Goal: Task Accomplishment & Management: Manage account settings

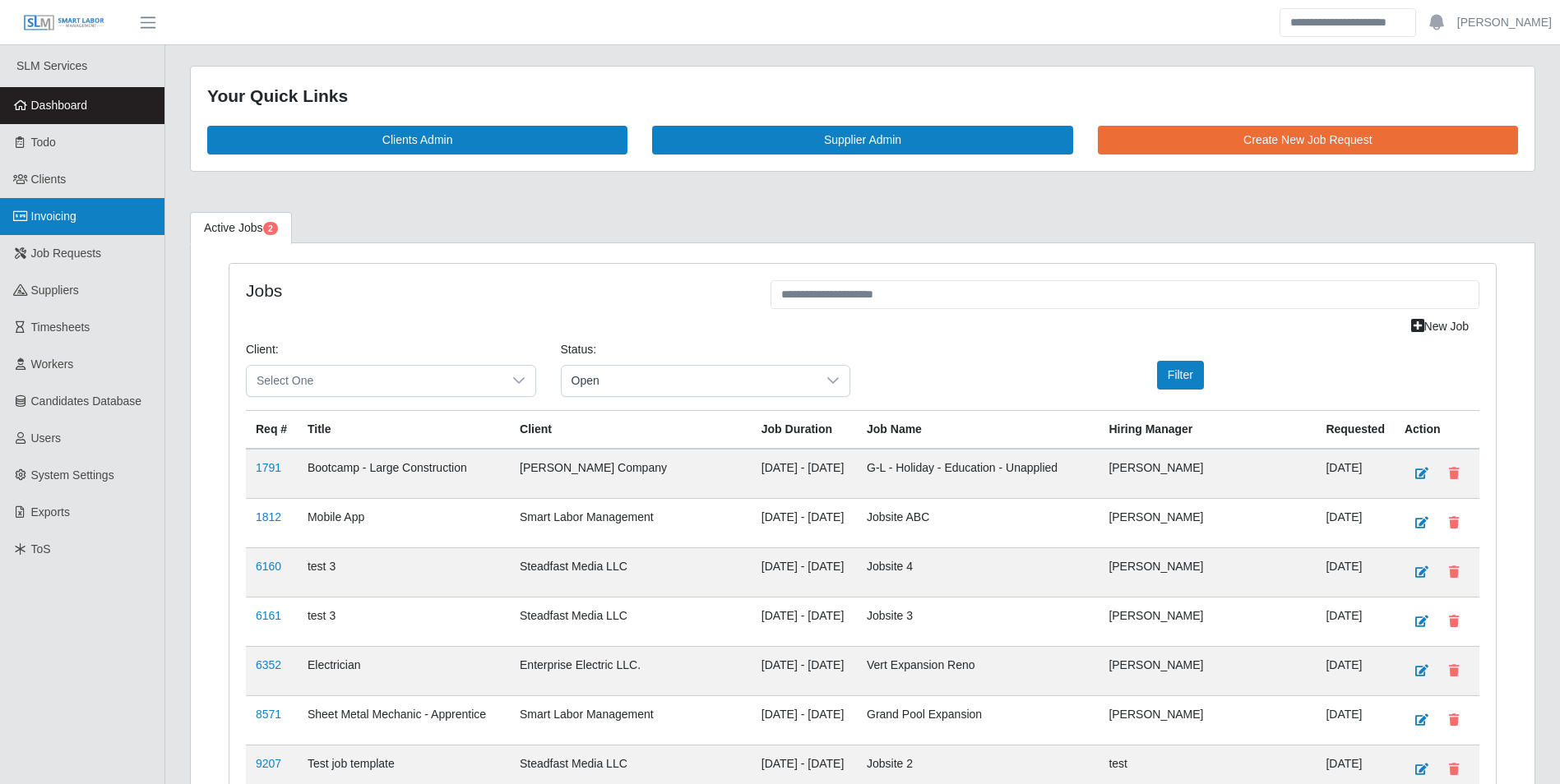
click at [72, 220] on span "Invoicing" at bounding box center [54, 216] width 45 height 13
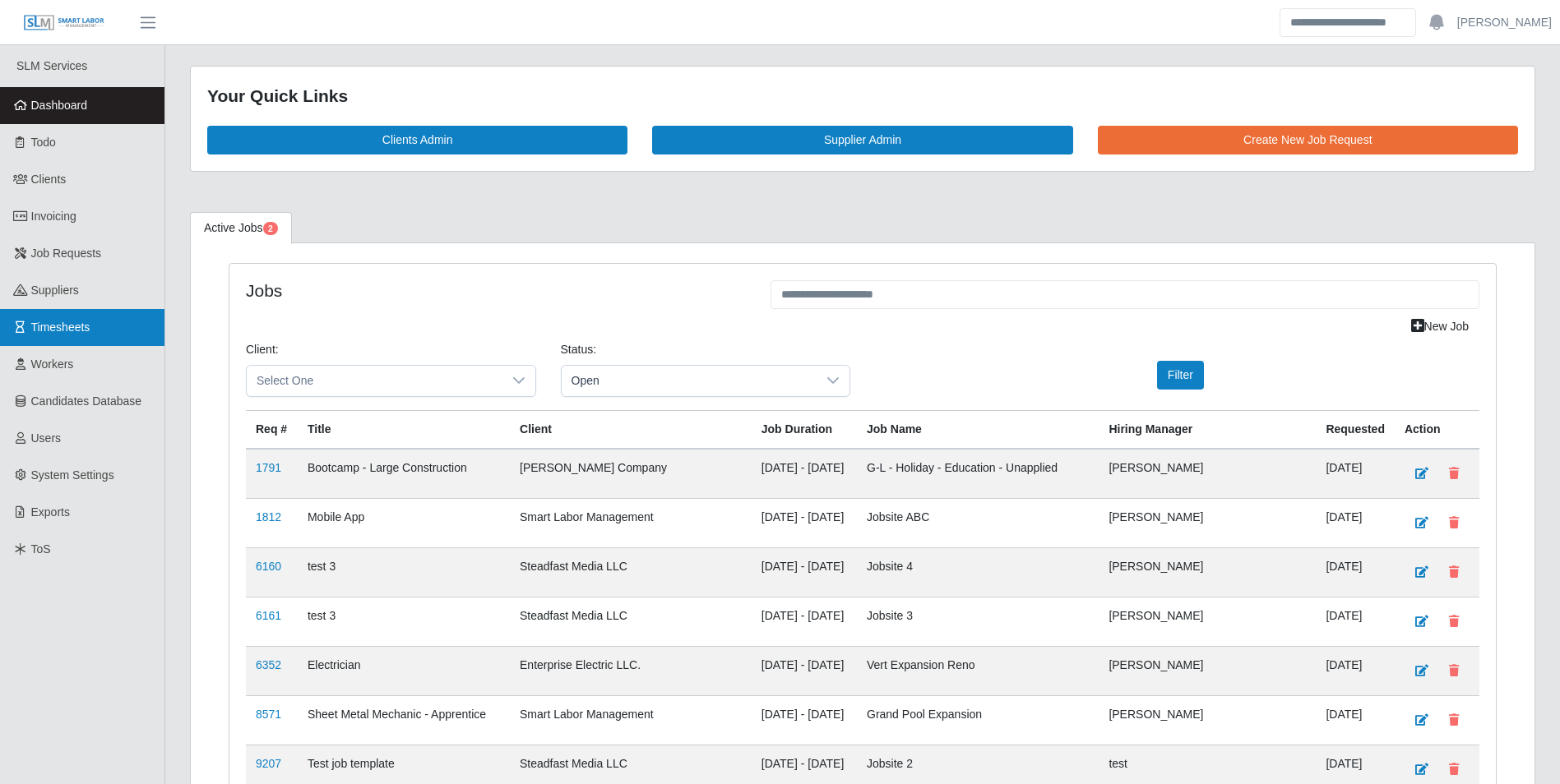
click at [78, 327] on span "Timesheets" at bounding box center [61, 327] width 59 height 13
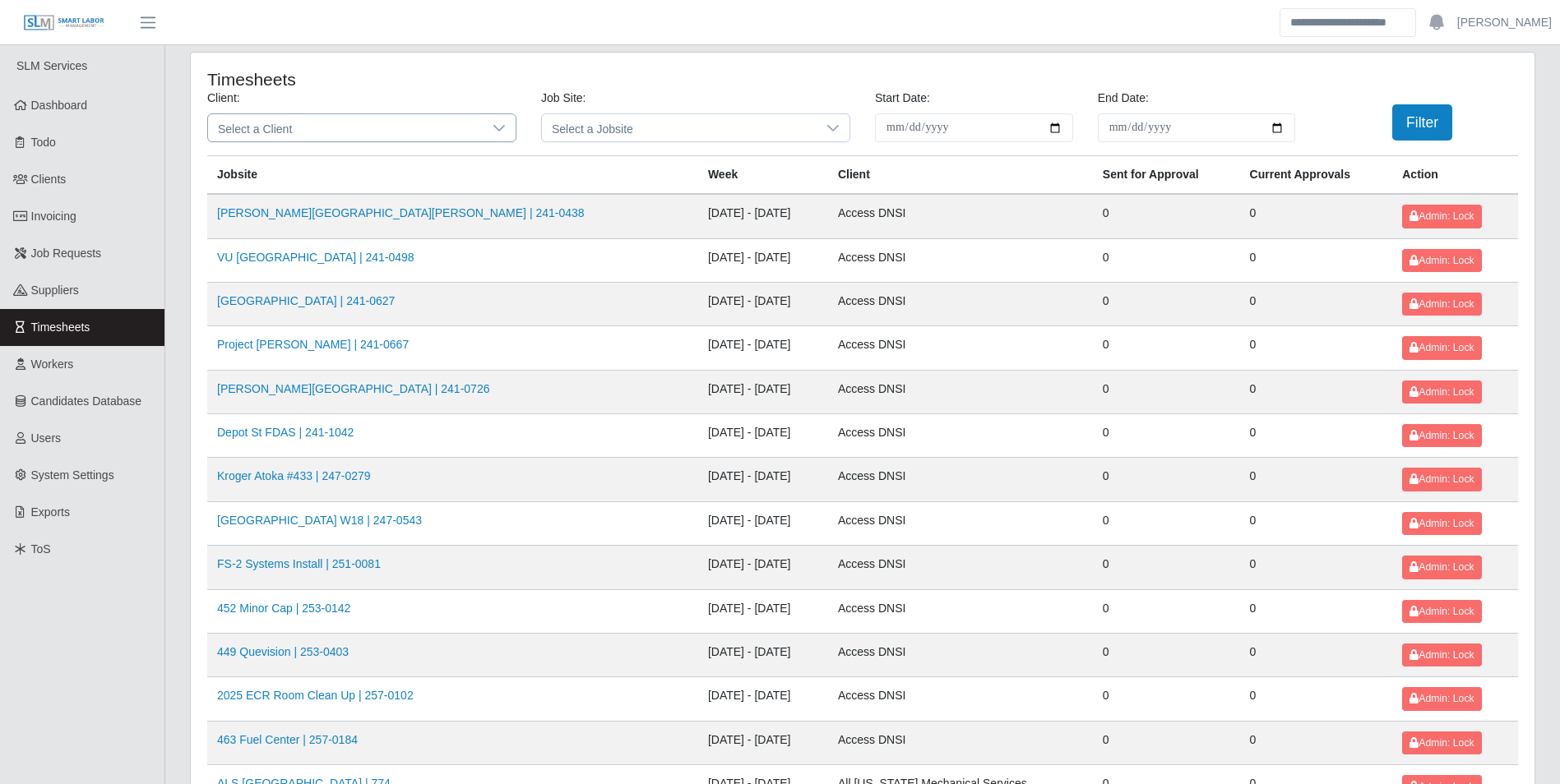
click at [496, 131] on icon at bounding box center [499, 129] width 13 height 13
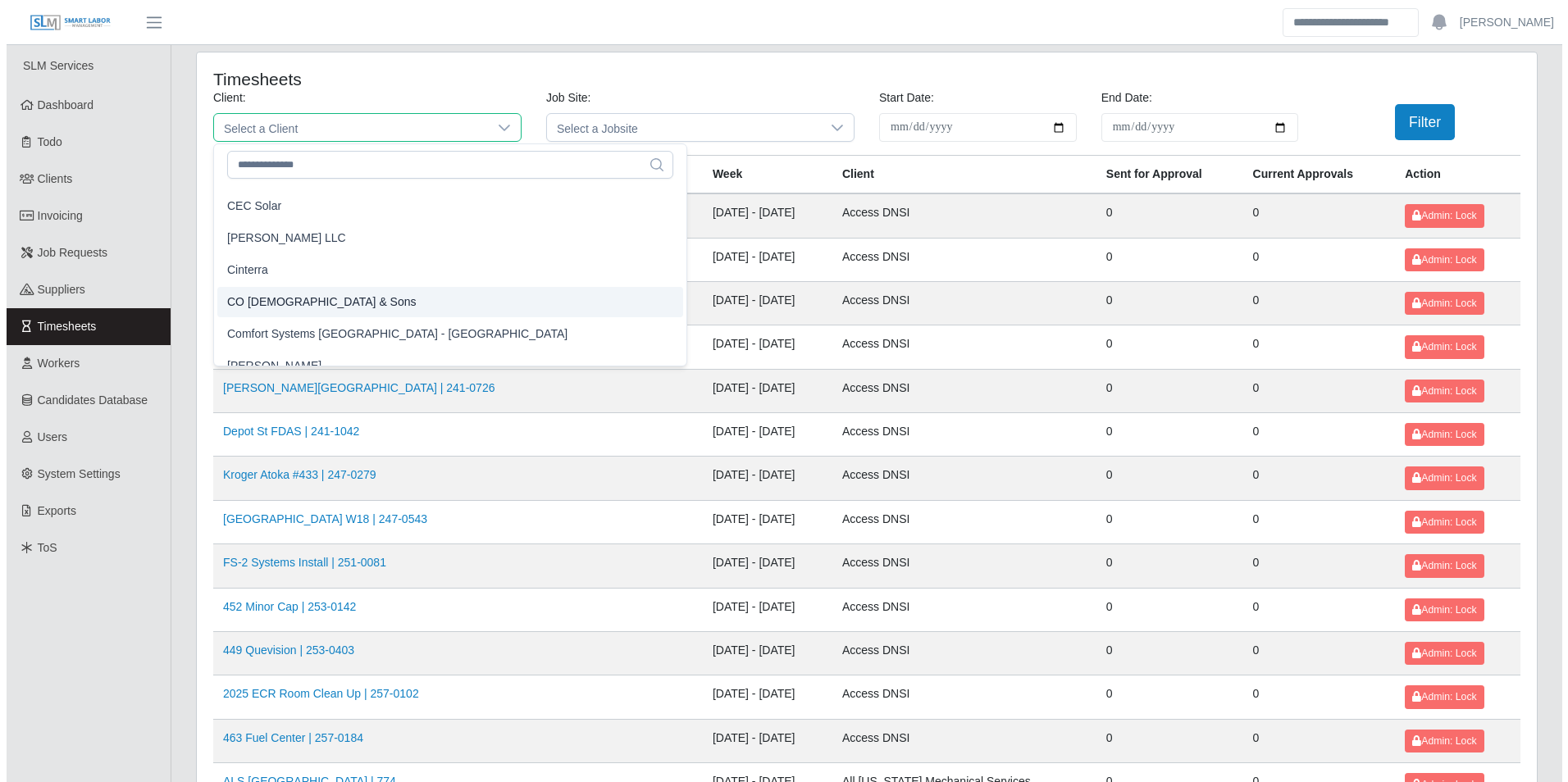
scroll to position [492, 0]
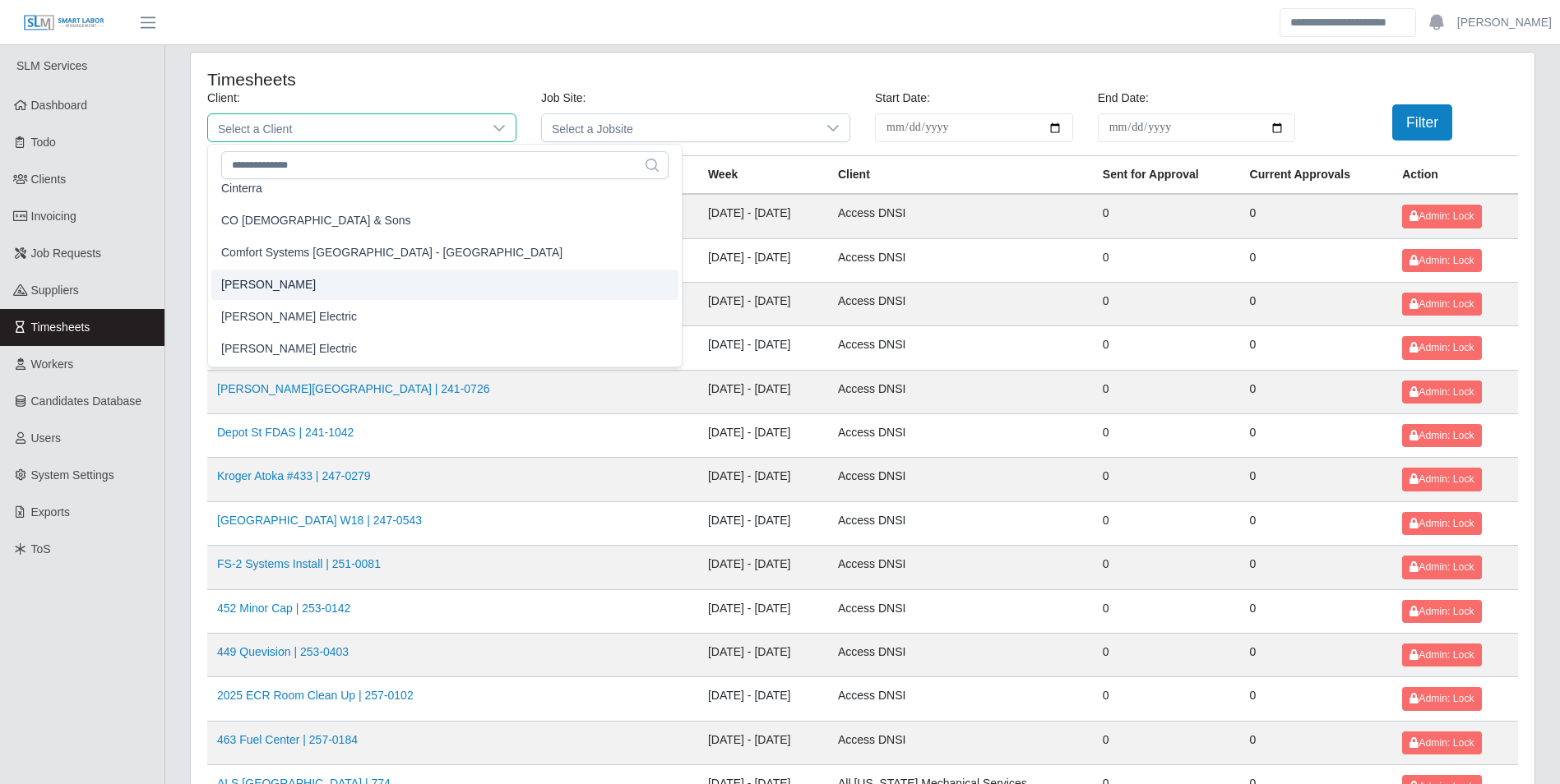
click at [265, 285] on span "[PERSON_NAME]" at bounding box center [268, 284] width 95 height 17
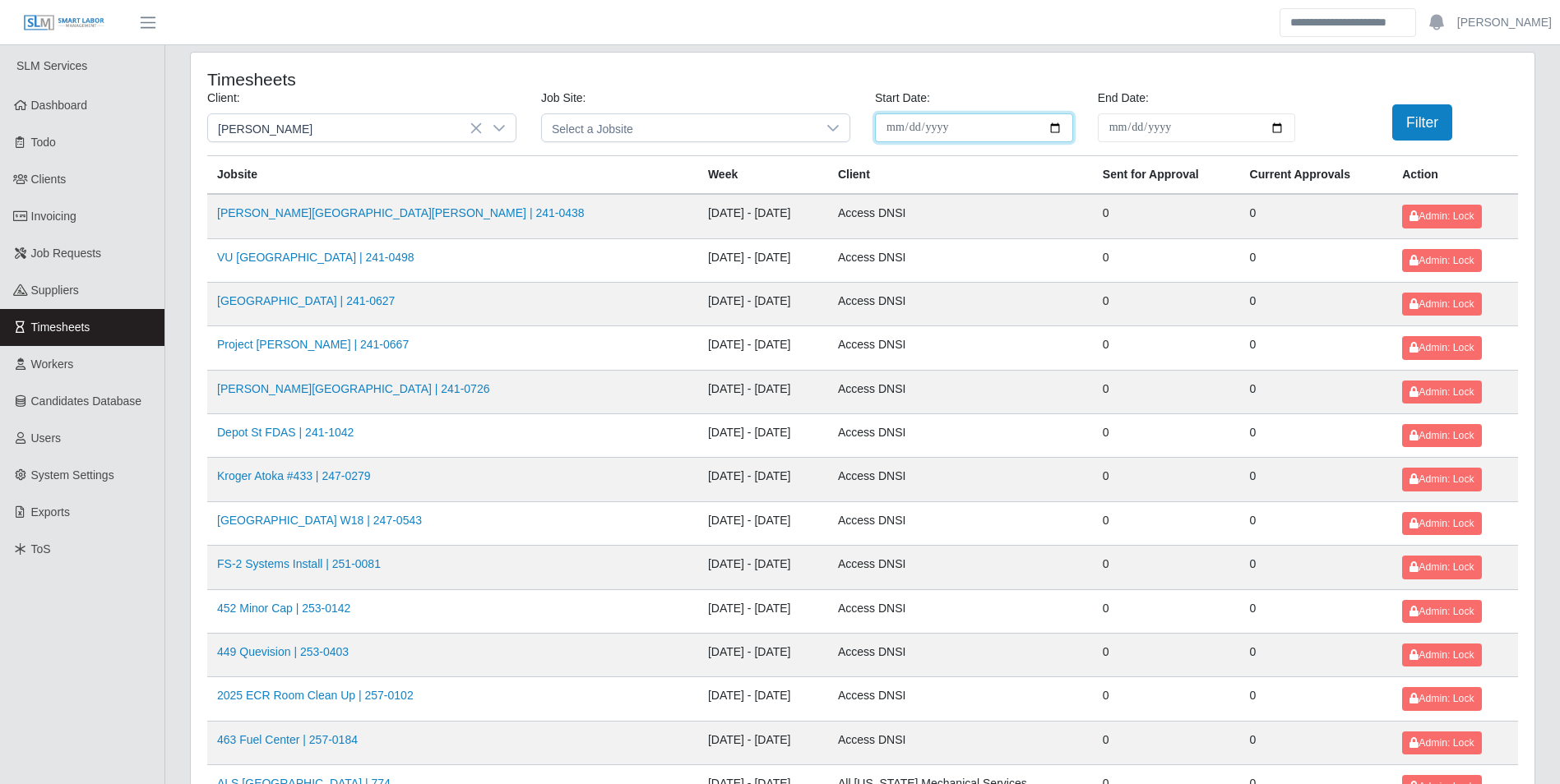
click at [1051, 122] on input "**********" at bounding box center [974, 128] width 198 height 29
type input "**********"
click at [1276, 126] on input "End Date:" at bounding box center [1196, 128] width 198 height 29
type input "**********"
click at [1403, 130] on button "Filter" at bounding box center [1421, 123] width 60 height 36
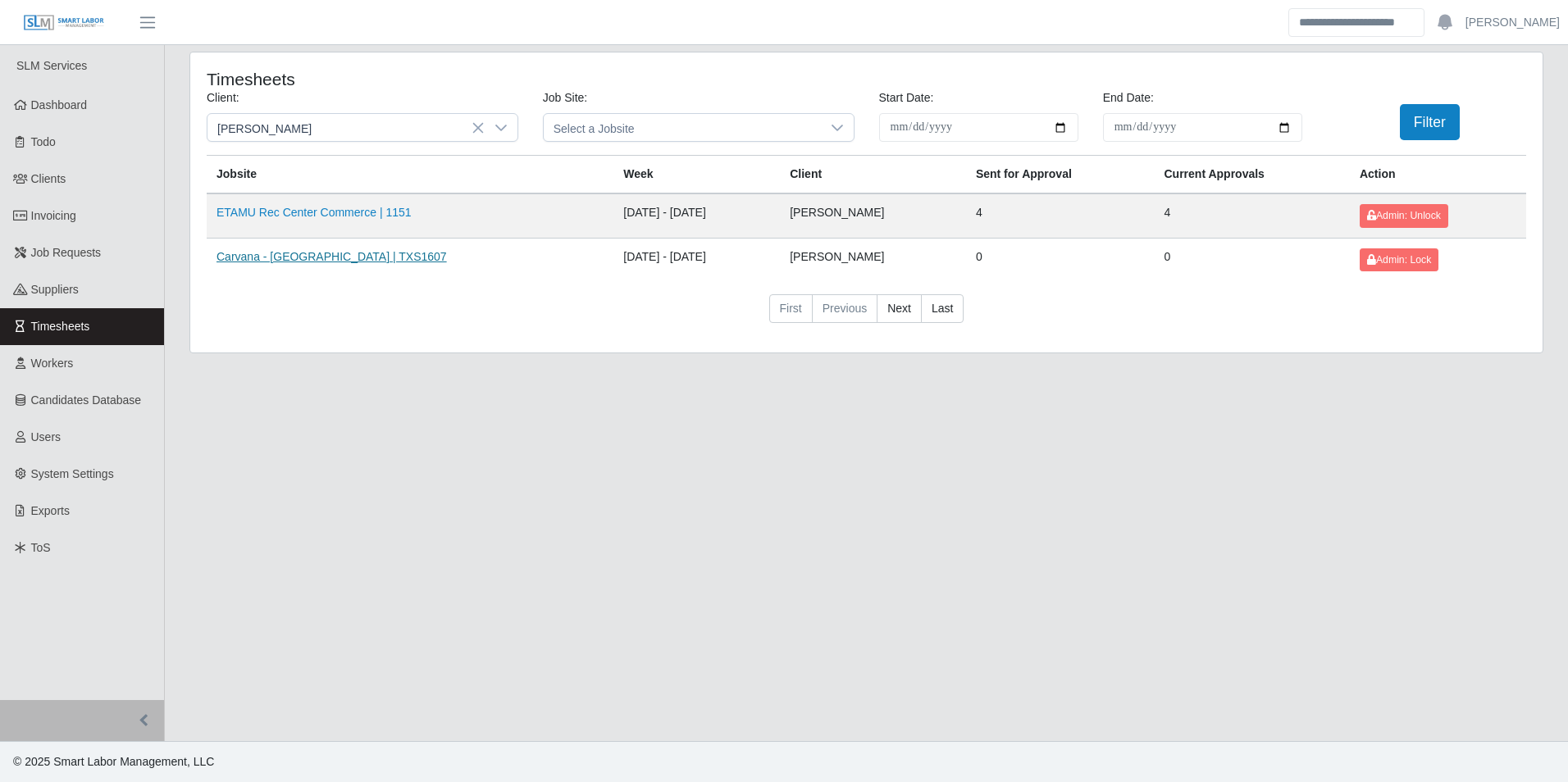
click at [322, 254] on link "Carvana - Dallas | TXS1607" at bounding box center [331, 257] width 230 height 13
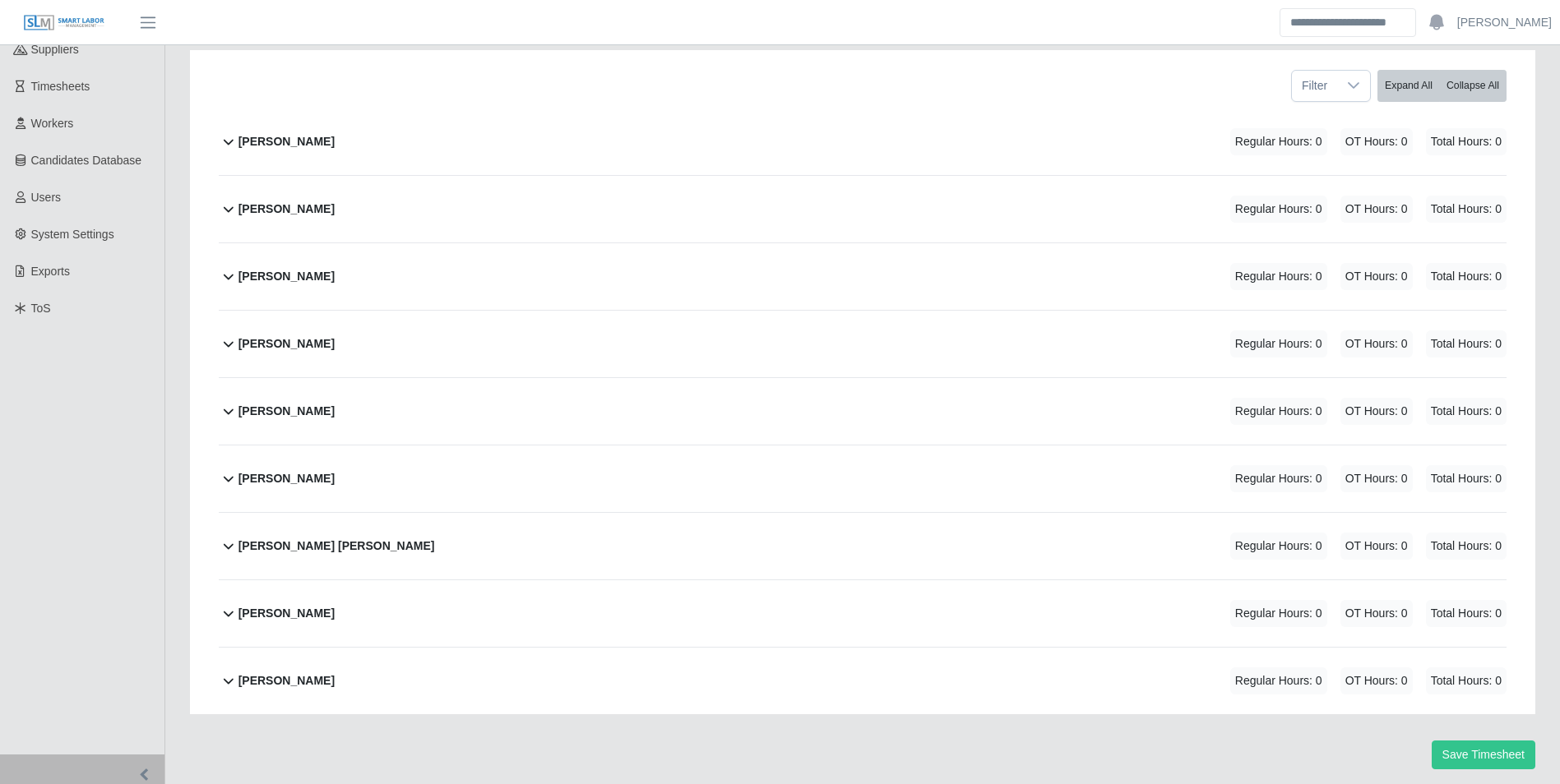
scroll to position [211, 0]
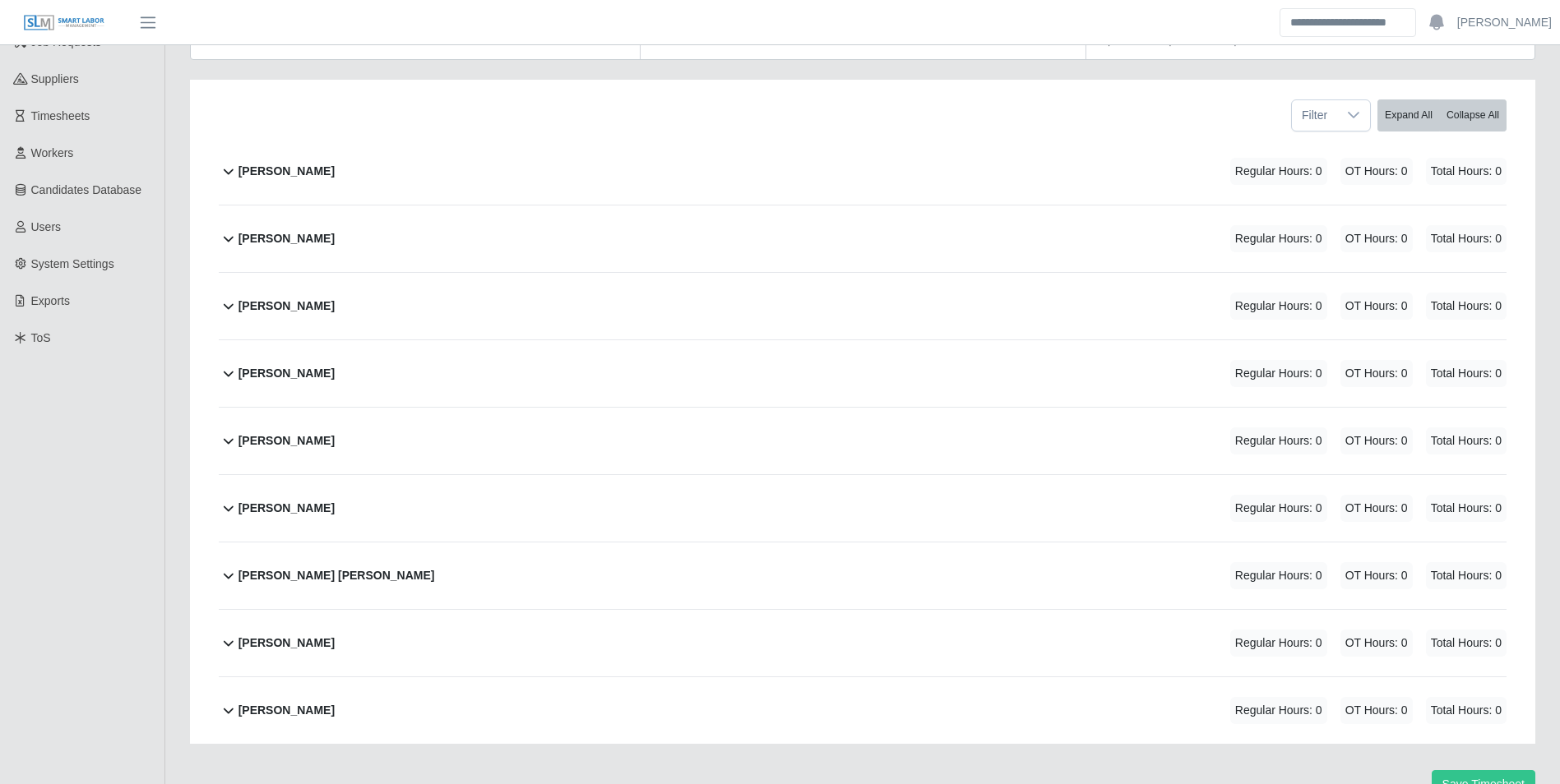
click at [310, 311] on b "David Singleton" at bounding box center [286, 306] width 96 height 17
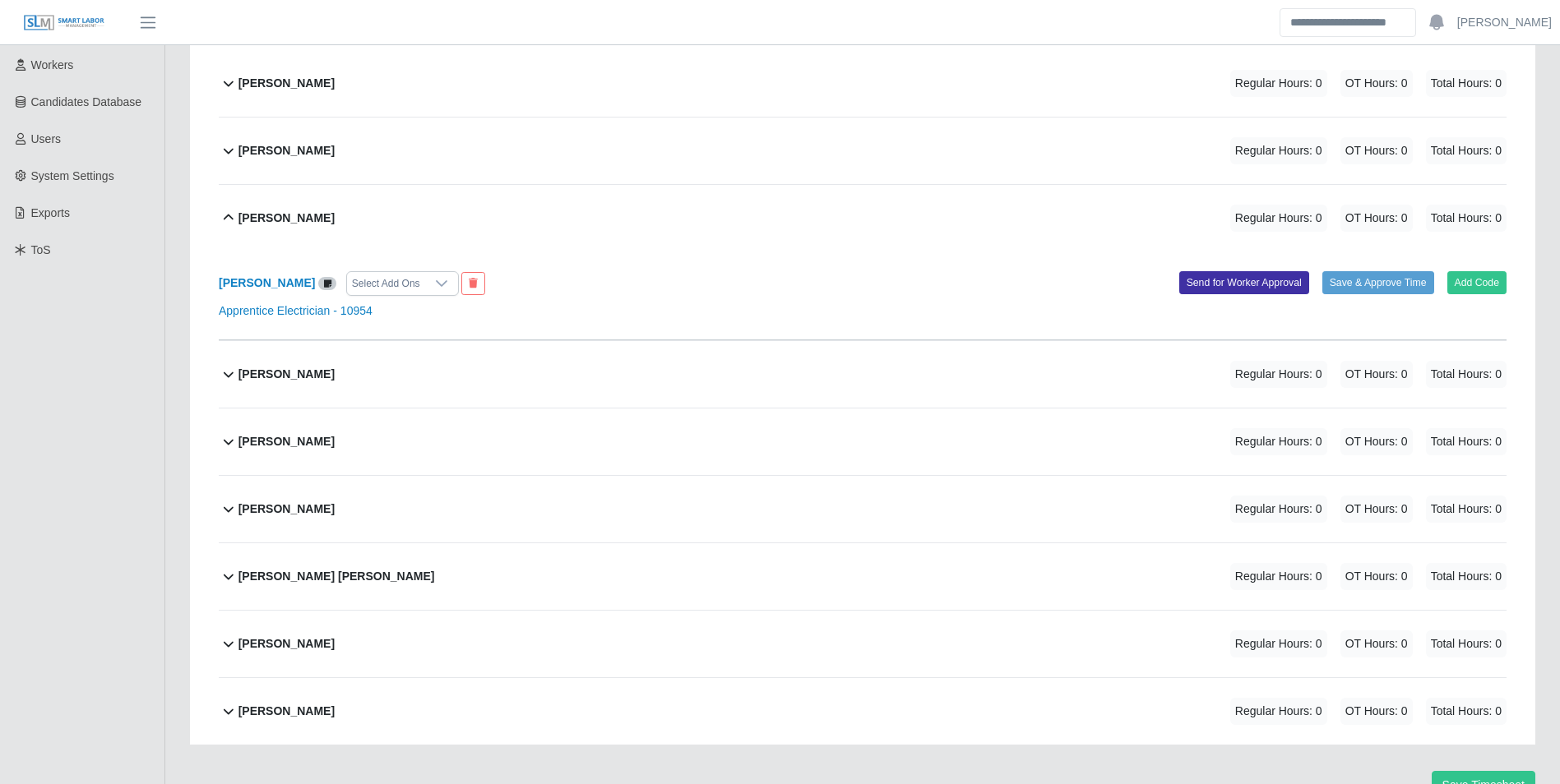
scroll to position [300, 0]
click at [1463, 292] on button "Add Code" at bounding box center [1477, 282] width 60 height 23
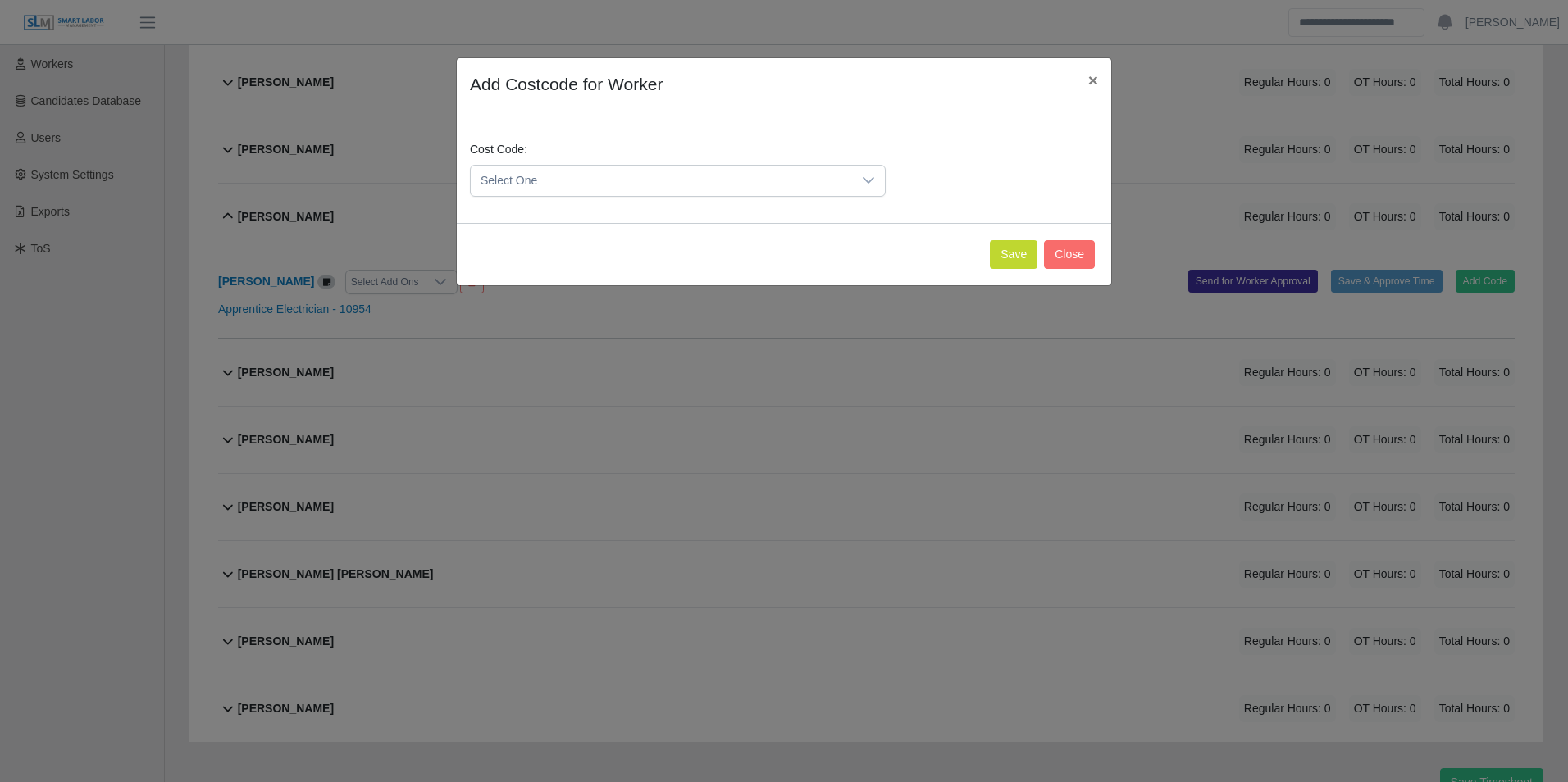
click at [706, 171] on span "Select One" at bounding box center [661, 180] width 382 height 30
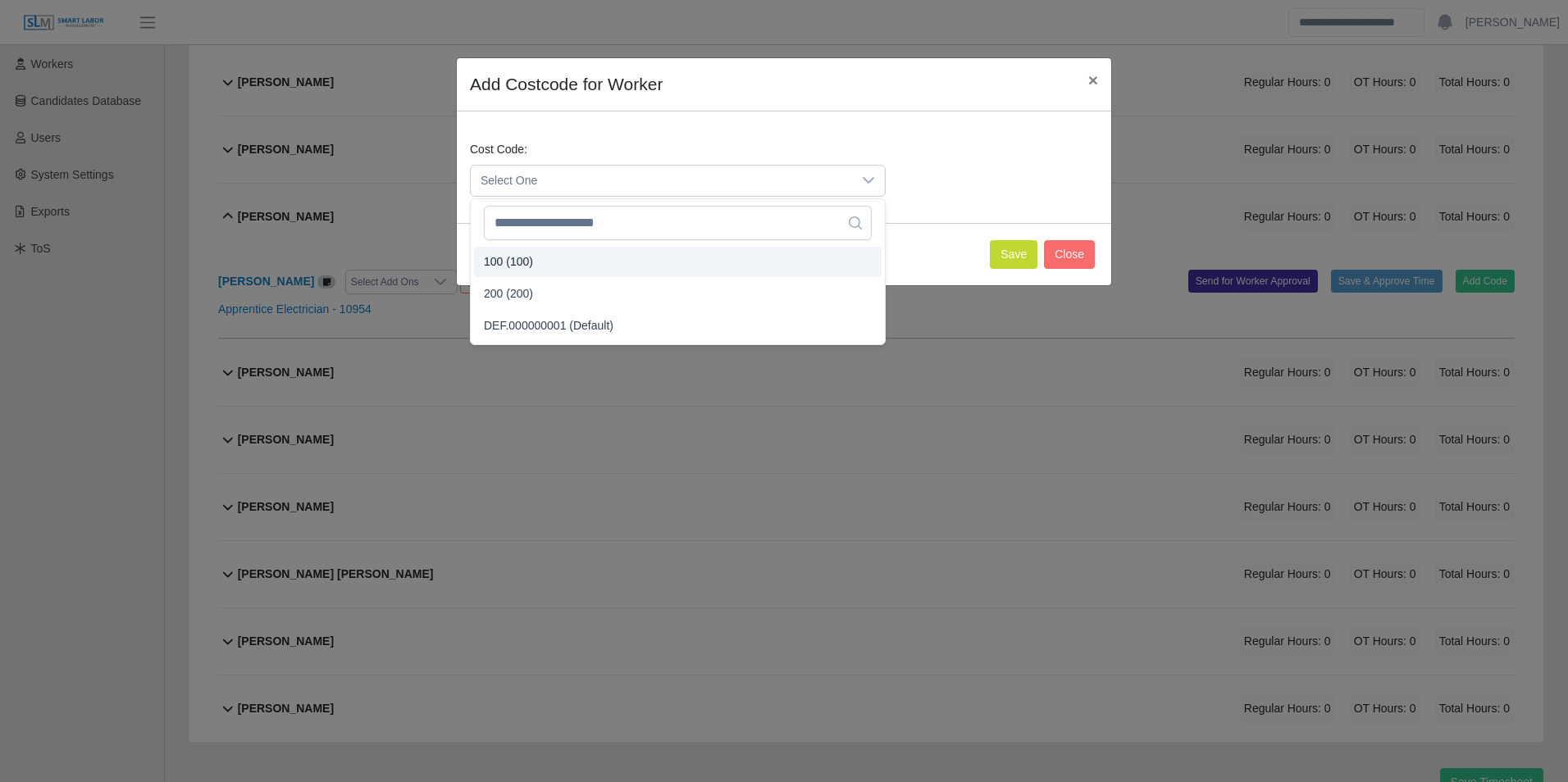
click at [565, 266] on li "100 (100)" at bounding box center [678, 261] width 408 height 30
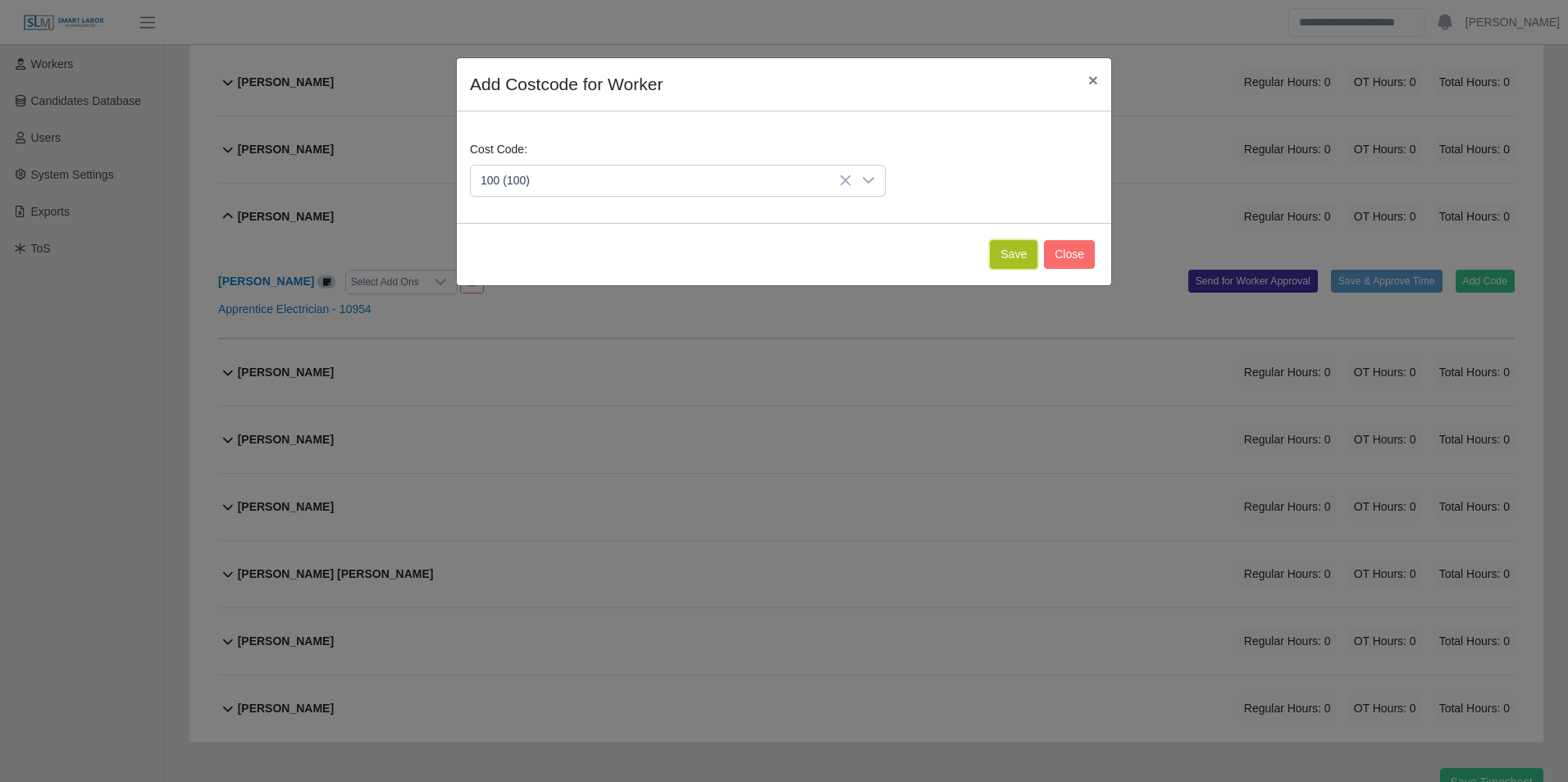
click at [1016, 266] on button "Save" at bounding box center [1014, 254] width 48 height 29
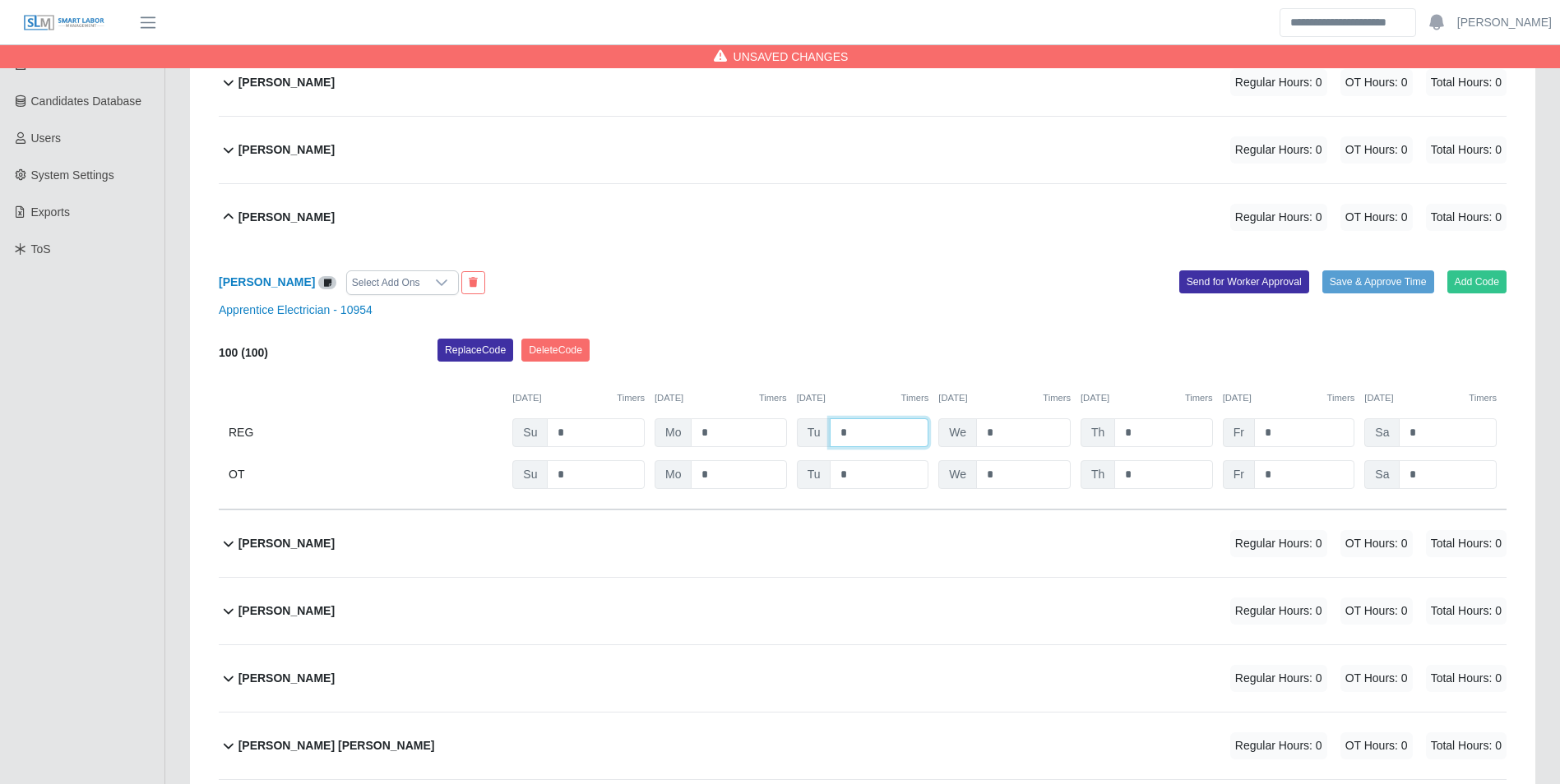
click at [873, 431] on input "*" at bounding box center [879, 433] width 99 height 29
type input "*"
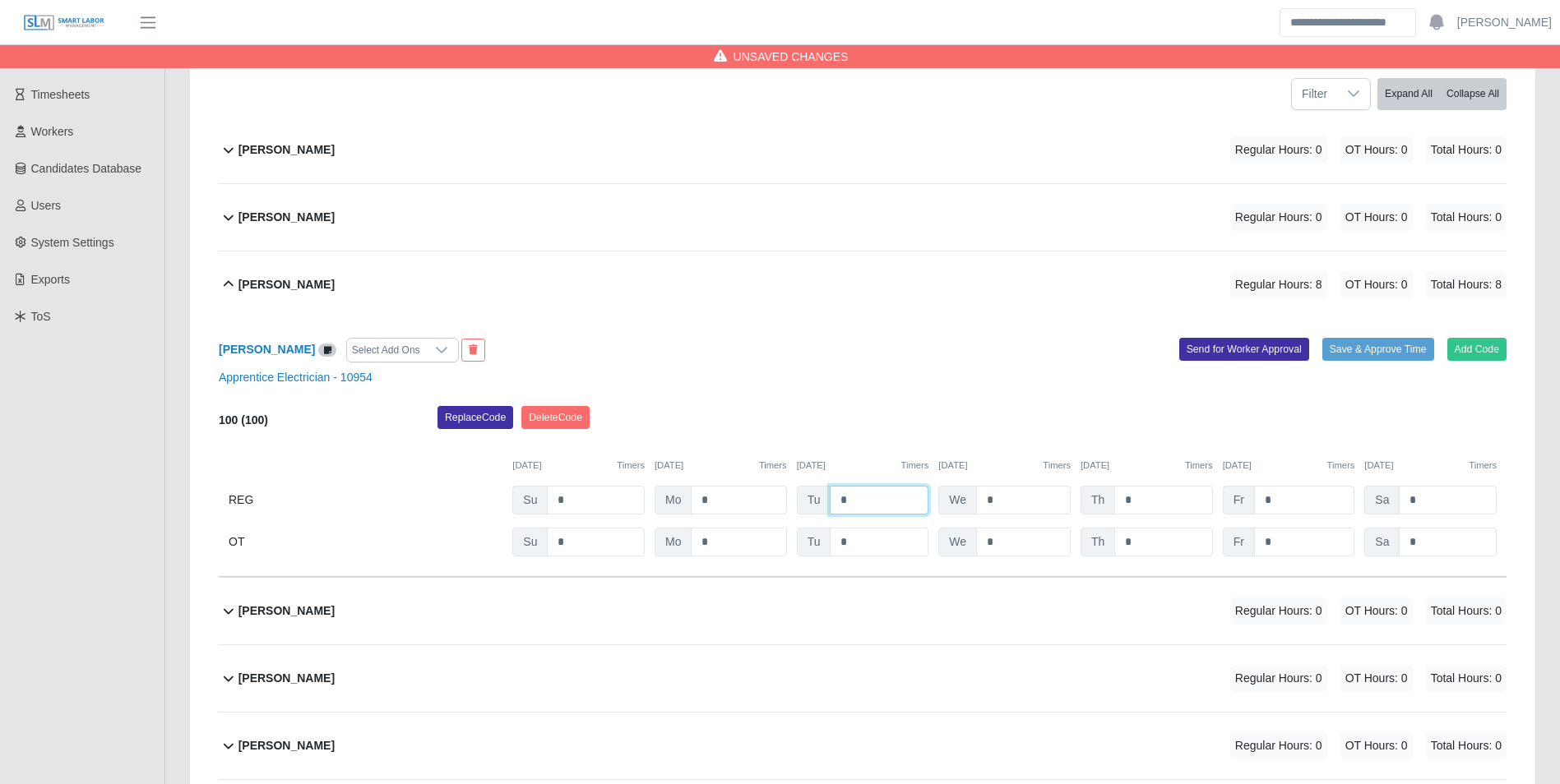
scroll to position [136, 0]
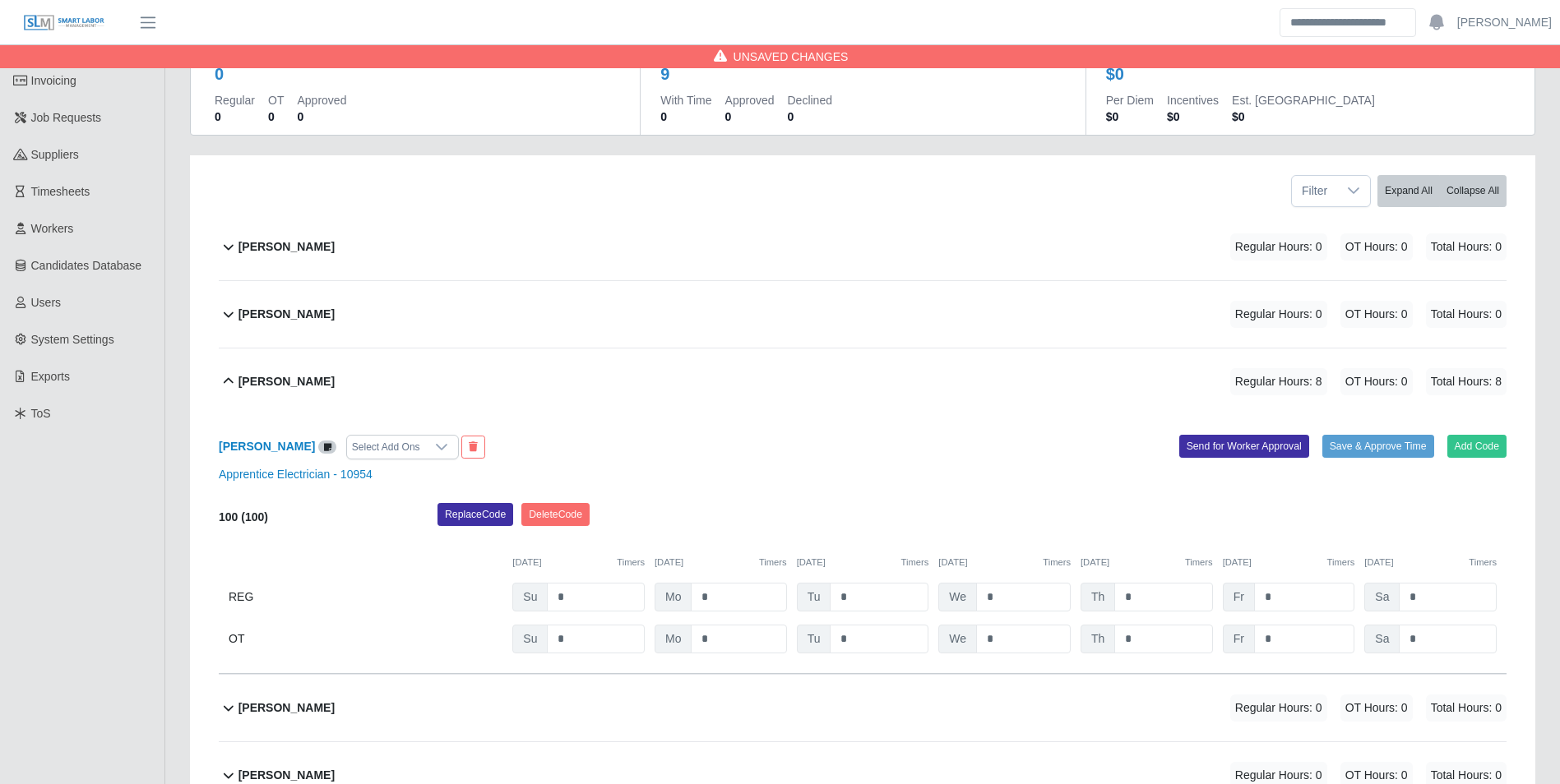
click at [335, 233] on div "Alberto Leonel Lopez" at bounding box center [286, 246] width 96 height 27
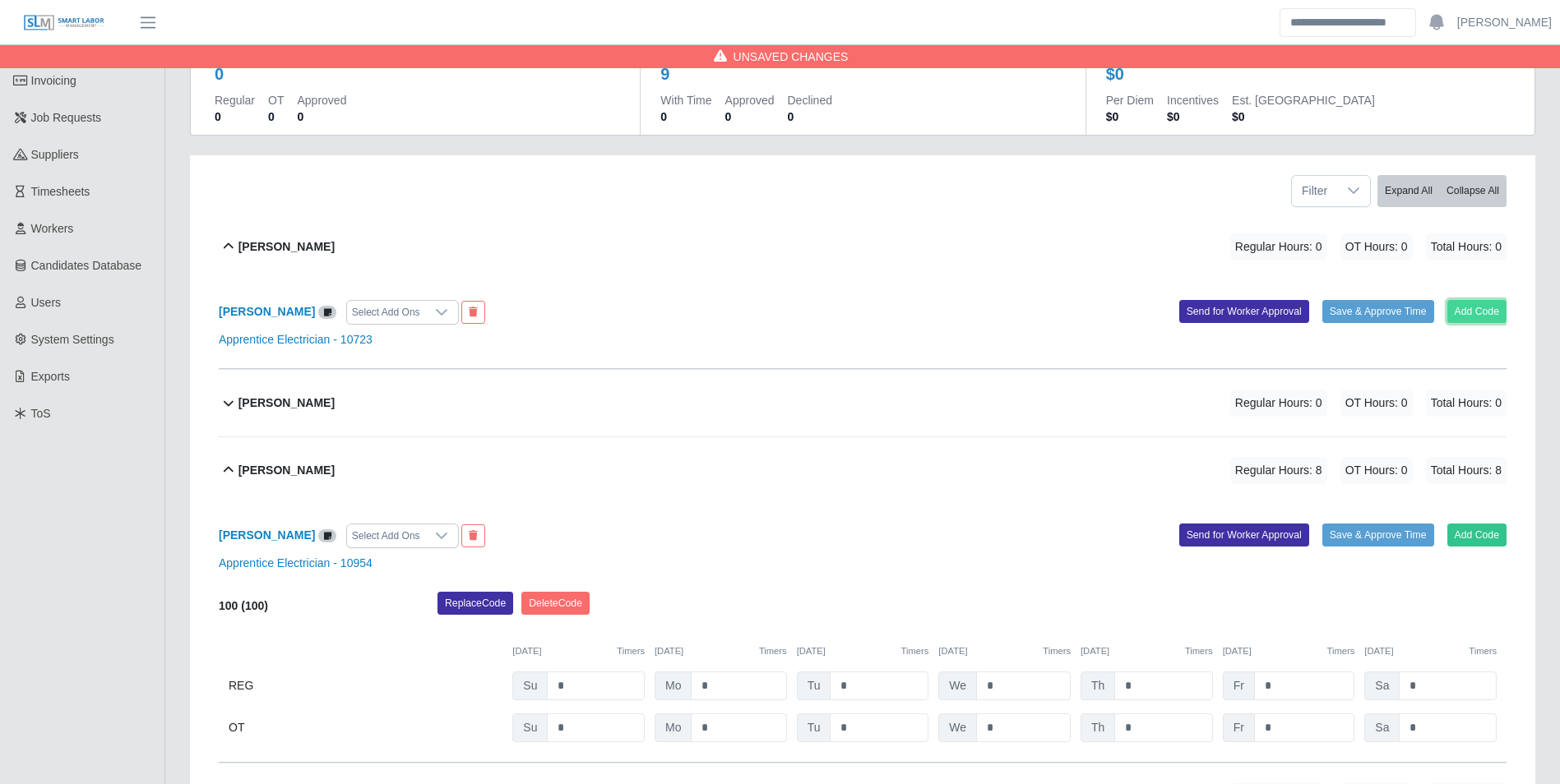
click at [1459, 313] on button "Add Code" at bounding box center [1477, 312] width 60 height 23
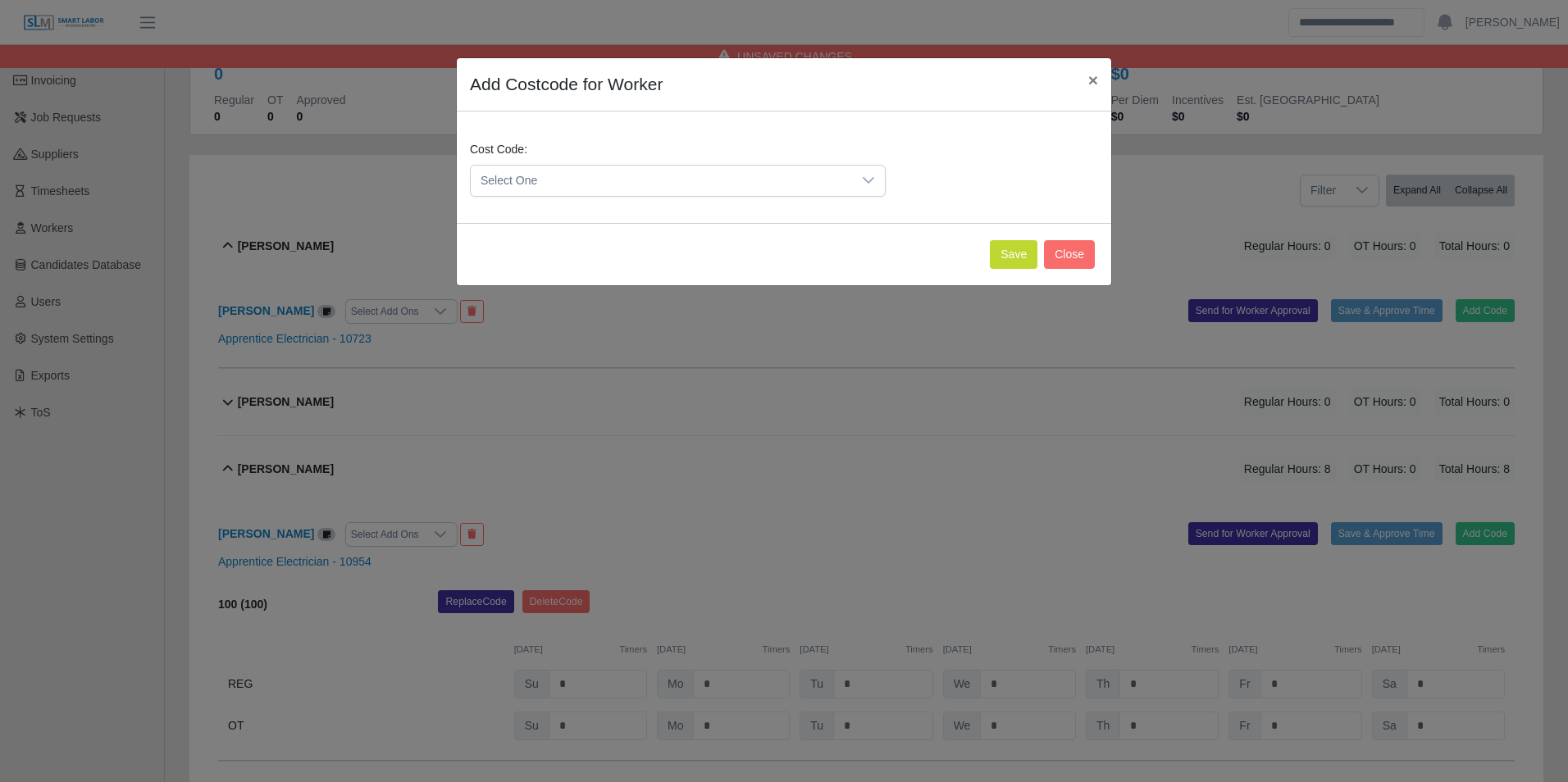
click at [666, 181] on span "Select One" at bounding box center [661, 180] width 382 height 30
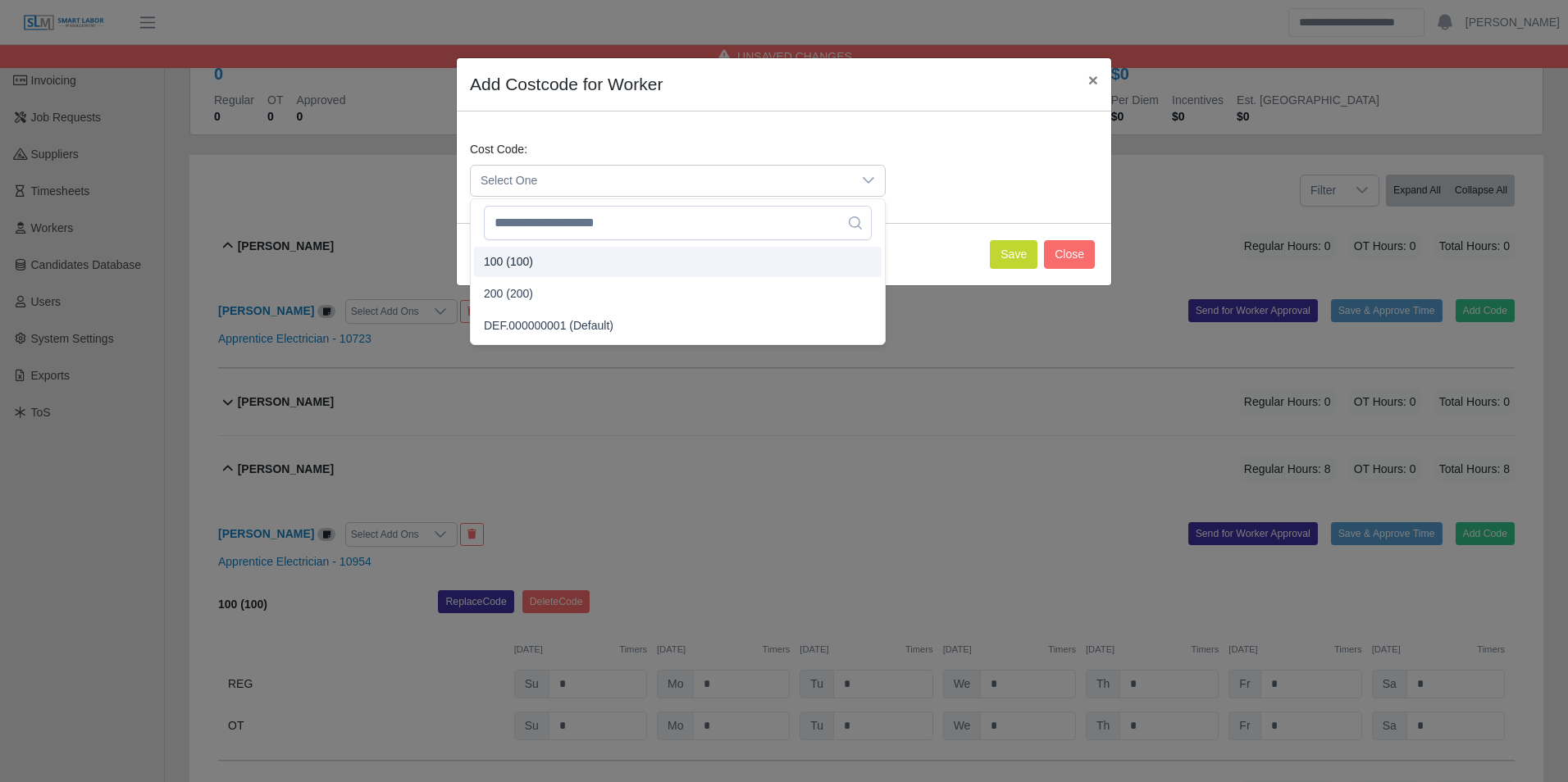
click at [553, 272] on li "100 (100)" at bounding box center [678, 261] width 408 height 30
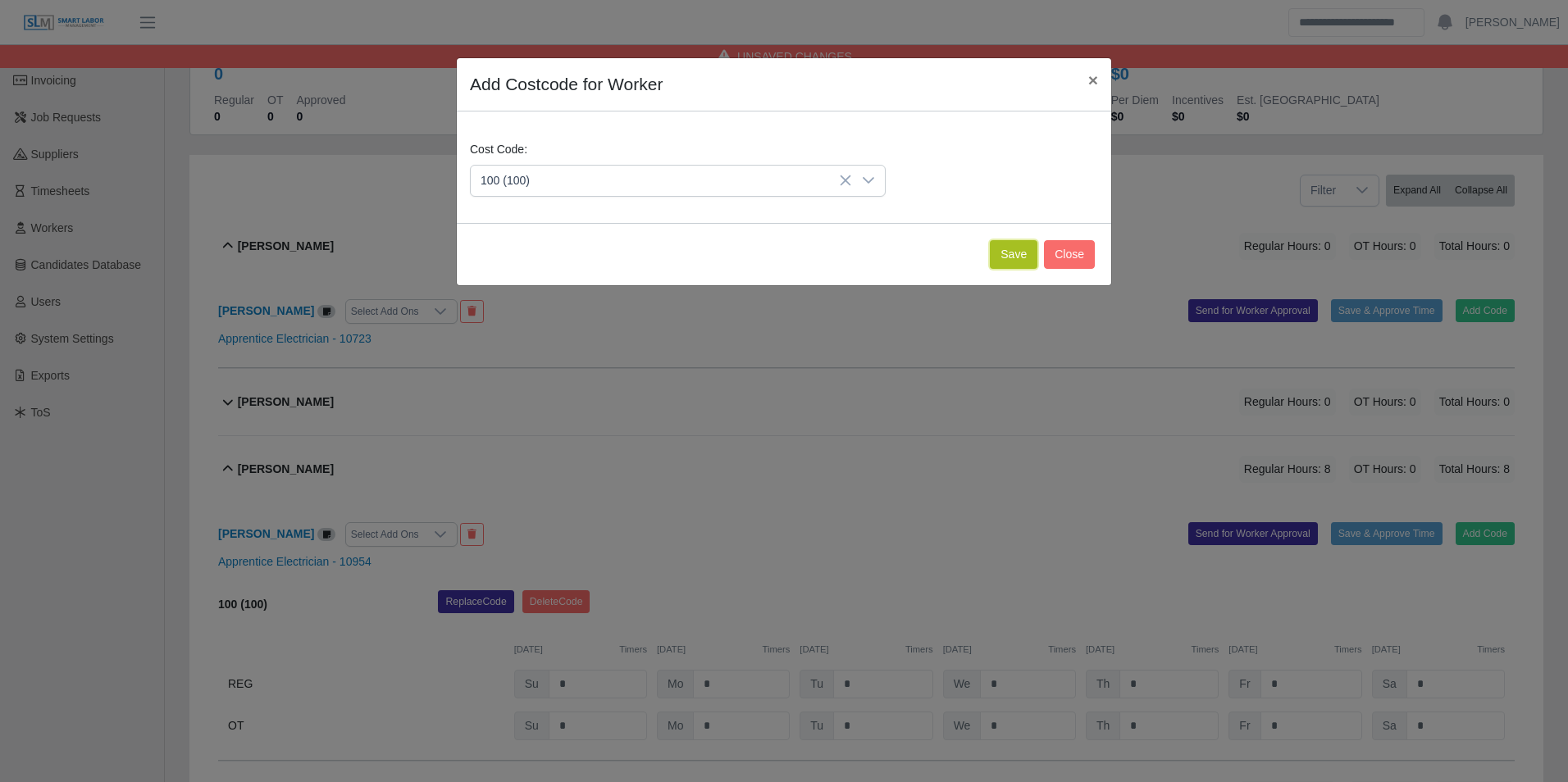
click at [1029, 255] on button "Save" at bounding box center [1014, 254] width 48 height 29
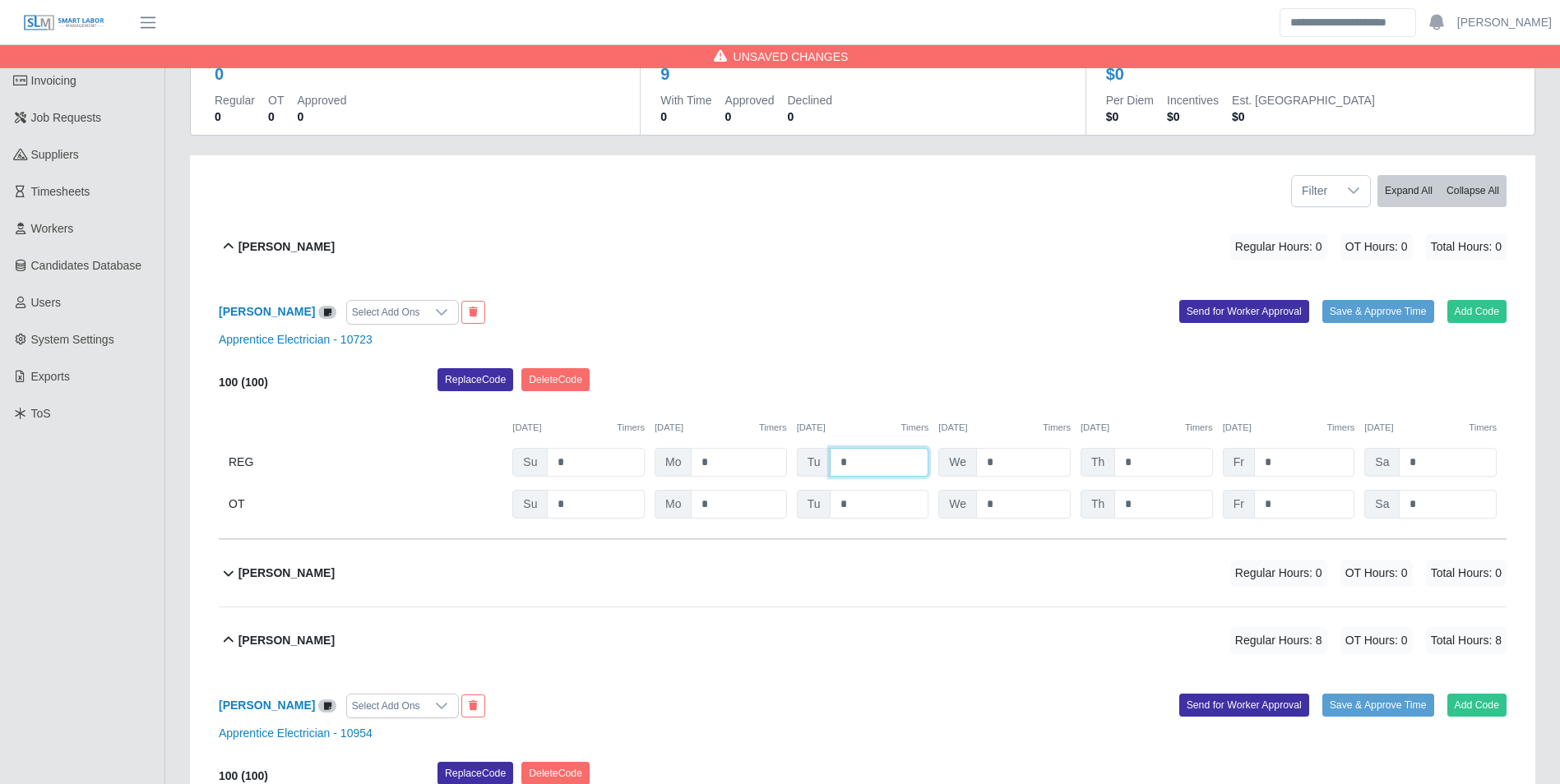
click at [873, 464] on input "*" at bounding box center [879, 462] width 99 height 29
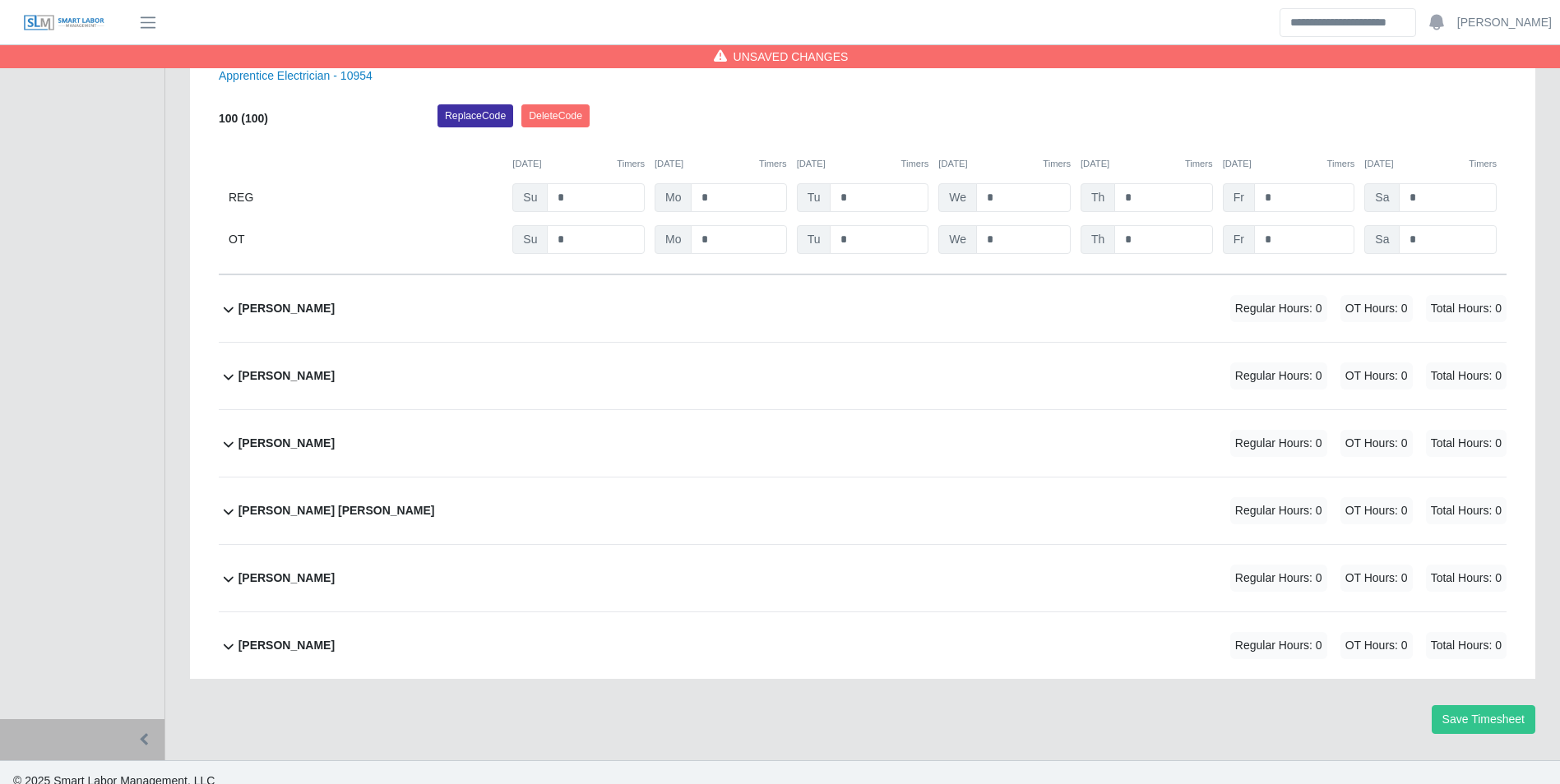
type input "*"
click at [337, 374] on div "Honorio Tapia Regular Hours: 0 OT Hours: 0 Total Hours: 0" at bounding box center [872, 376] width 1268 height 67
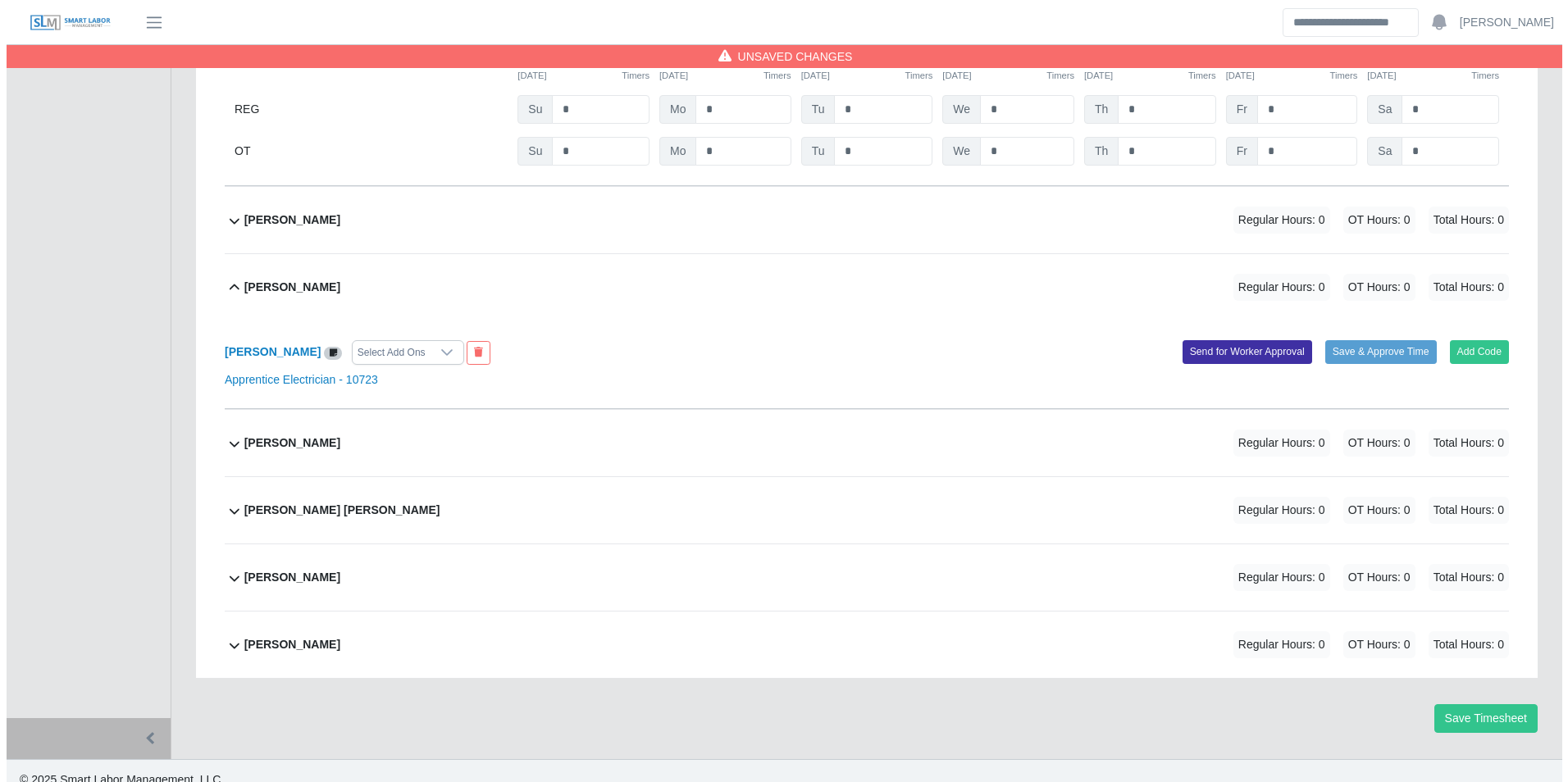
scroll to position [880, 0]
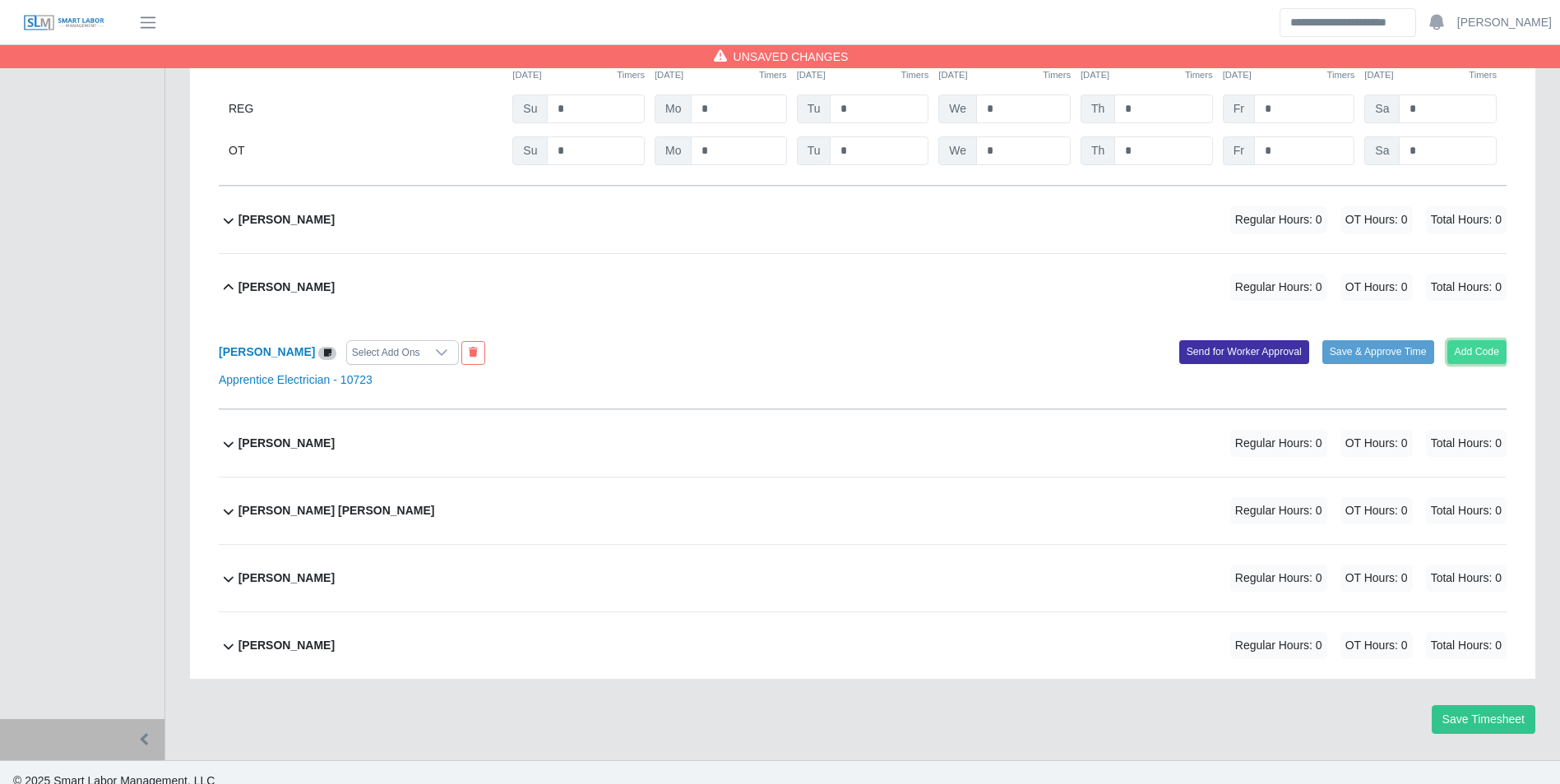
click at [1468, 351] on button "Add Code" at bounding box center [1477, 352] width 60 height 23
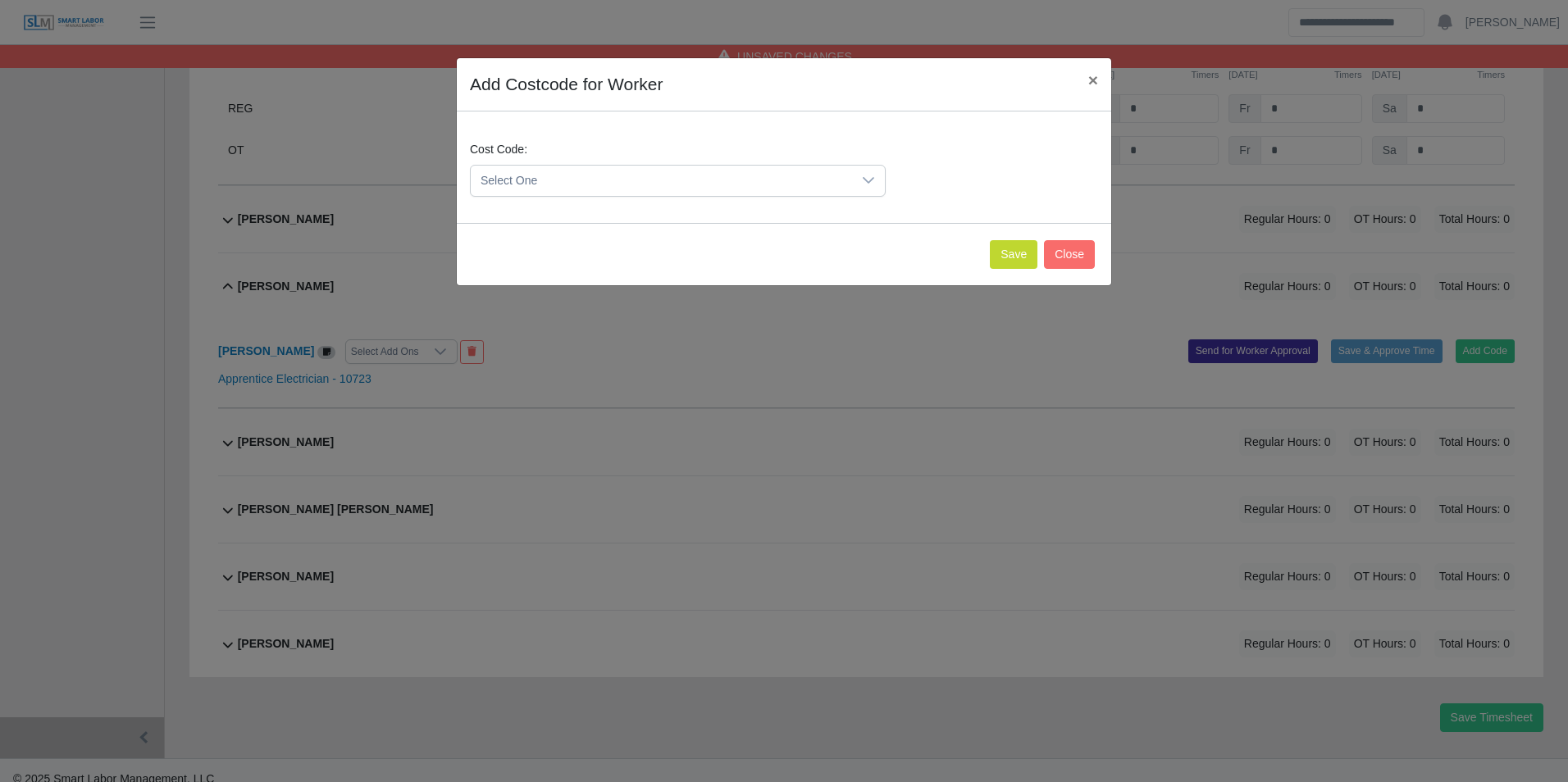
click at [612, 188] on span "Select One" at bounding box center [661, 180] width 382 height 30
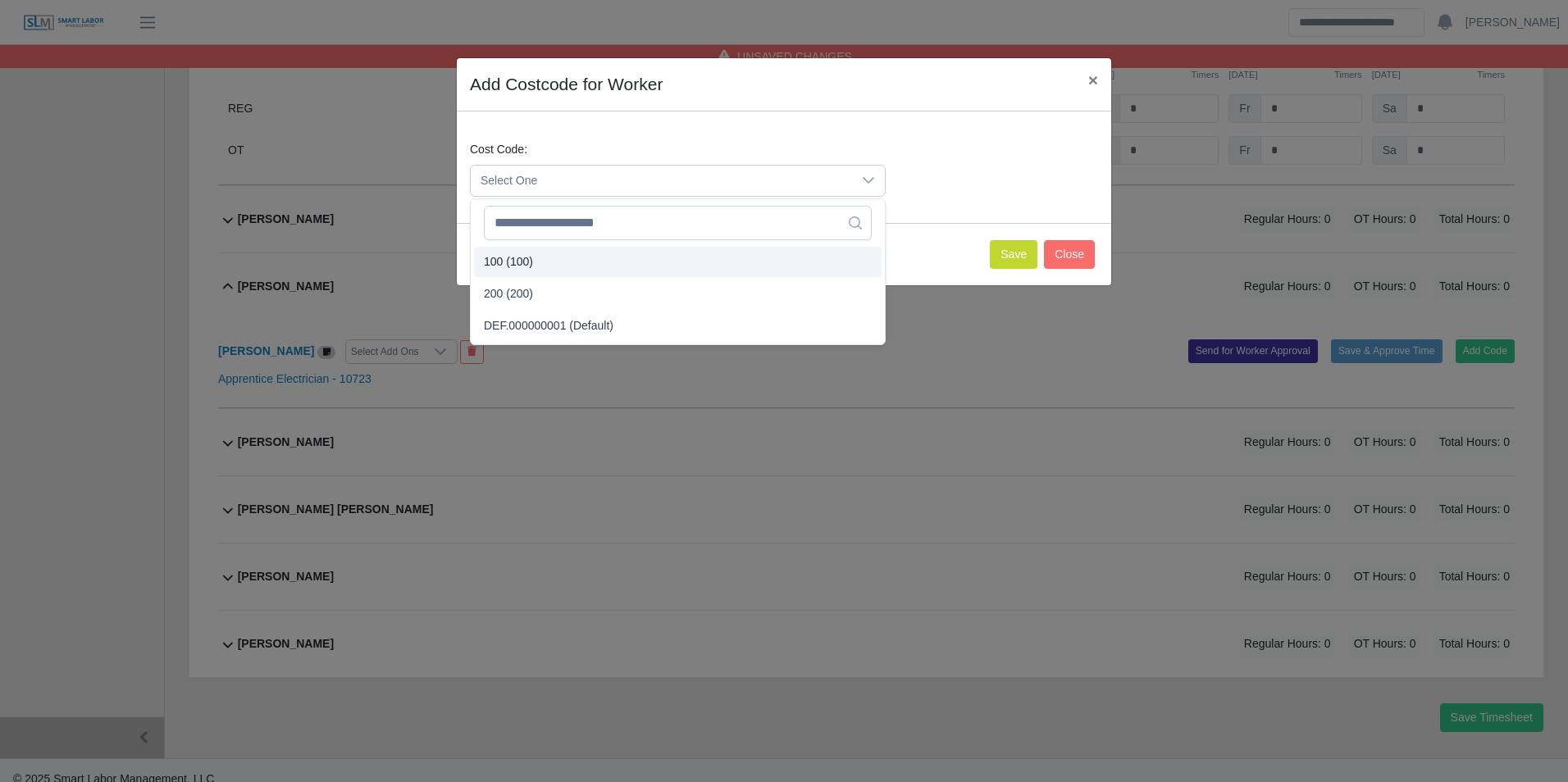
click at [561, 254] on li "100 (100)" at bounding box center [678, 261] width 408 height 30
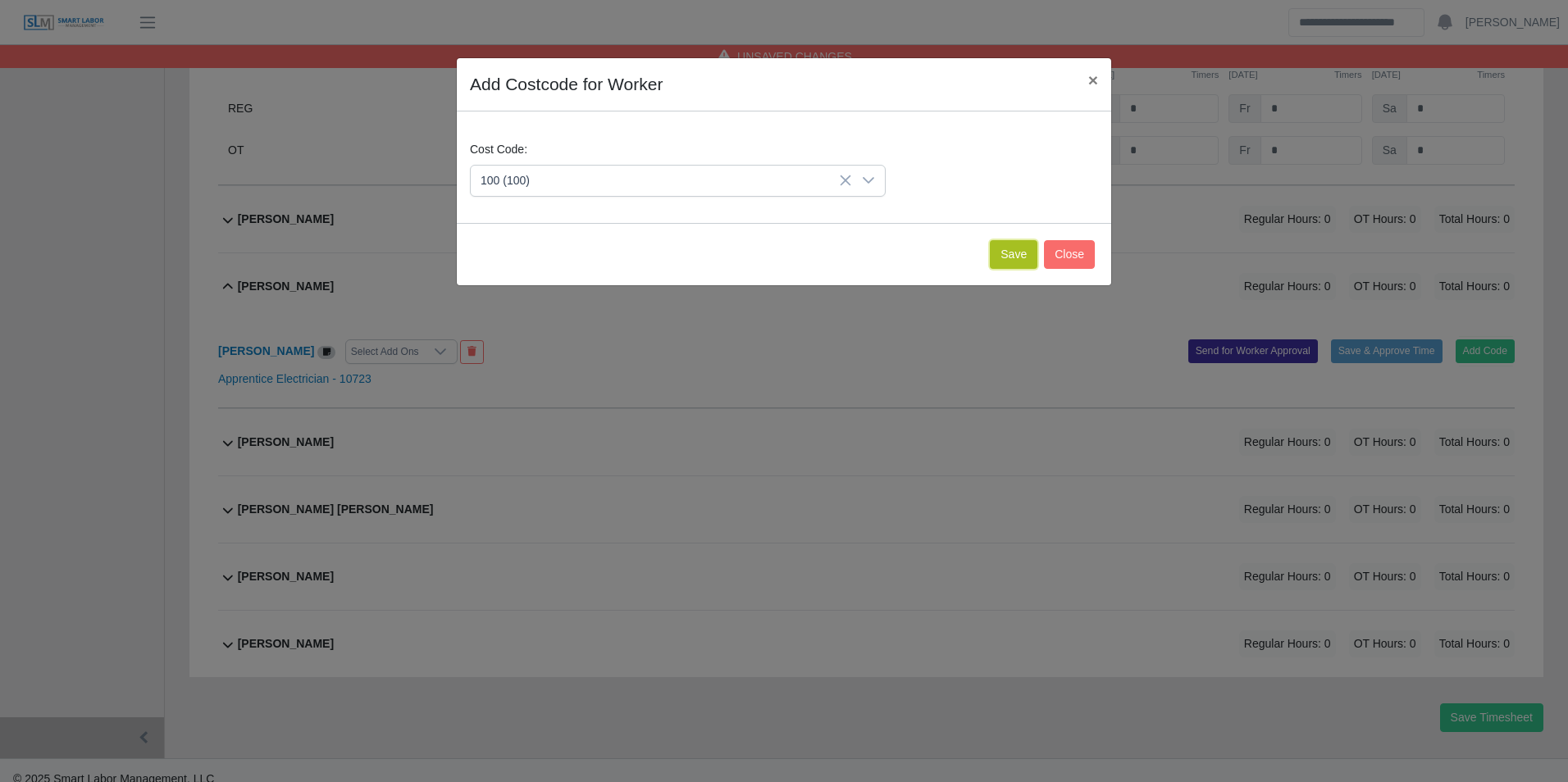
click at [1004, 262] on button "Save" at bounding box center [1014, 254] width 48 height 29
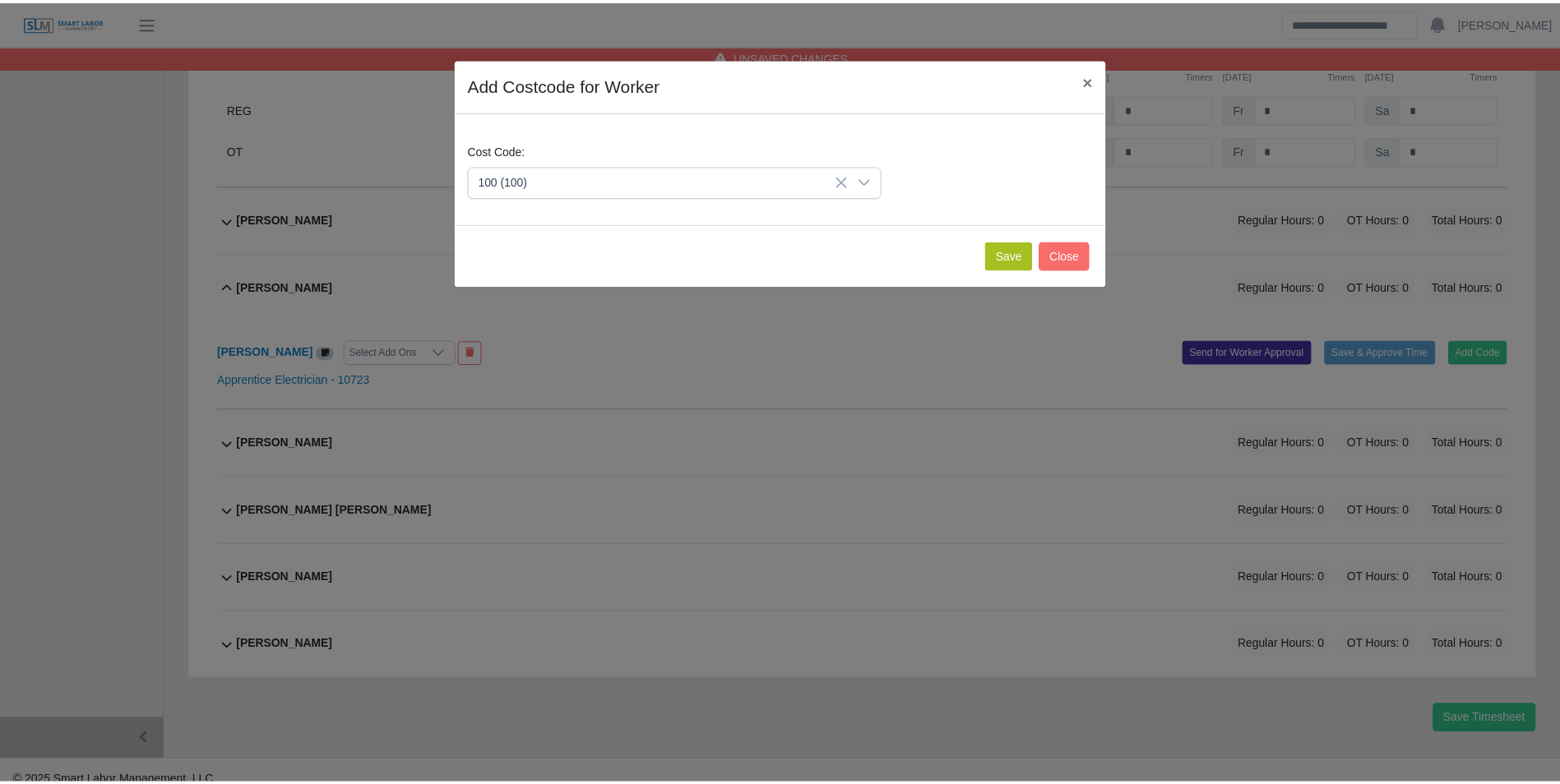
scroll to position [1052, 0]
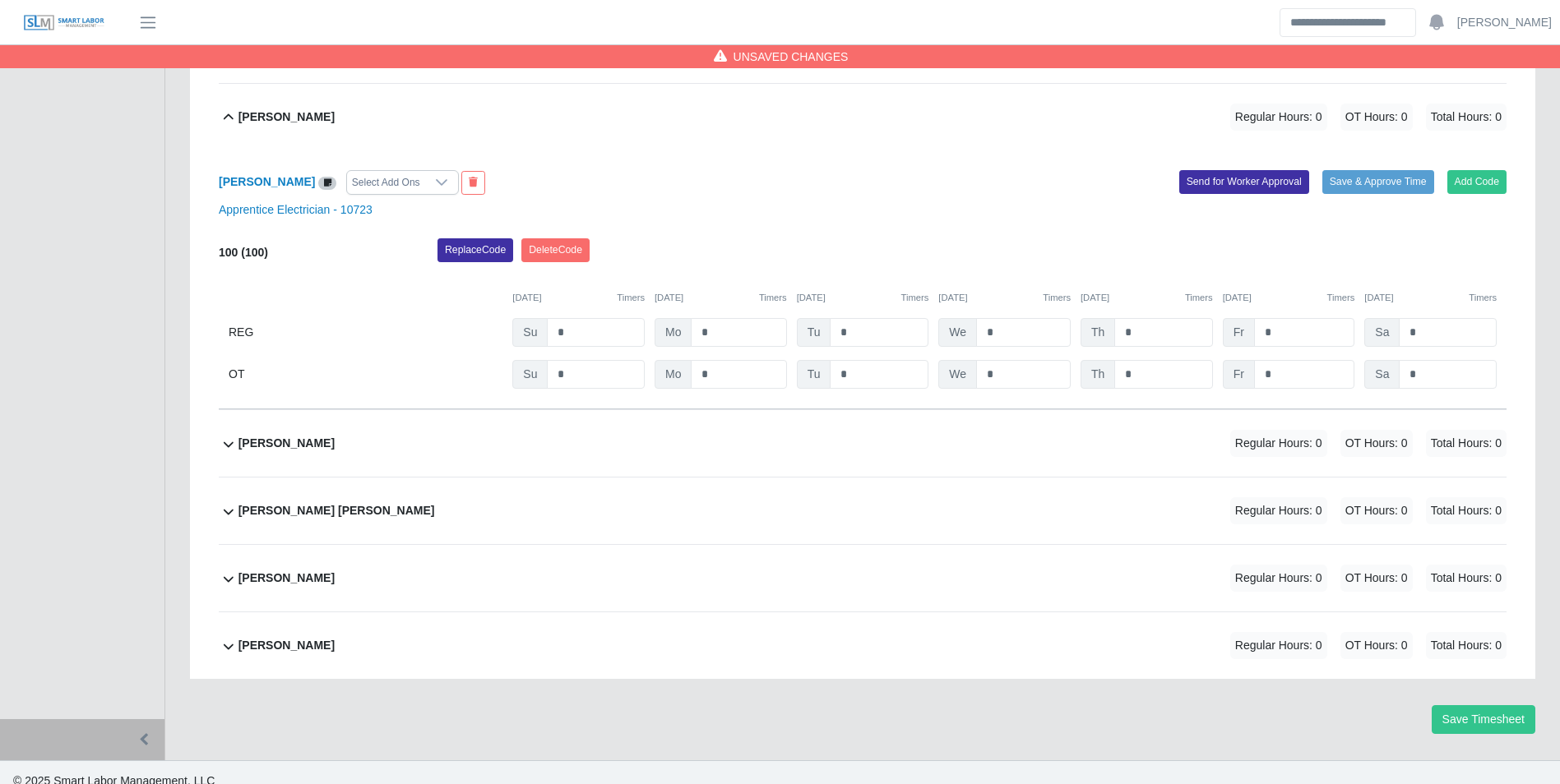
click at [858, 353] on div "100 (100) Replace Code Delete Code 08/31/2025 Timers 09/01/2025 Timers 09/02/20…" at bounding box center [862, 313] width 1288 height 150
click at [864, 344] on input "*" at bounding box center [879, 332] width 99 height 29
type input "*"
click at [309, 444] on b "Jean Guzman" at bounding box center [286, 443] width 96 height 17
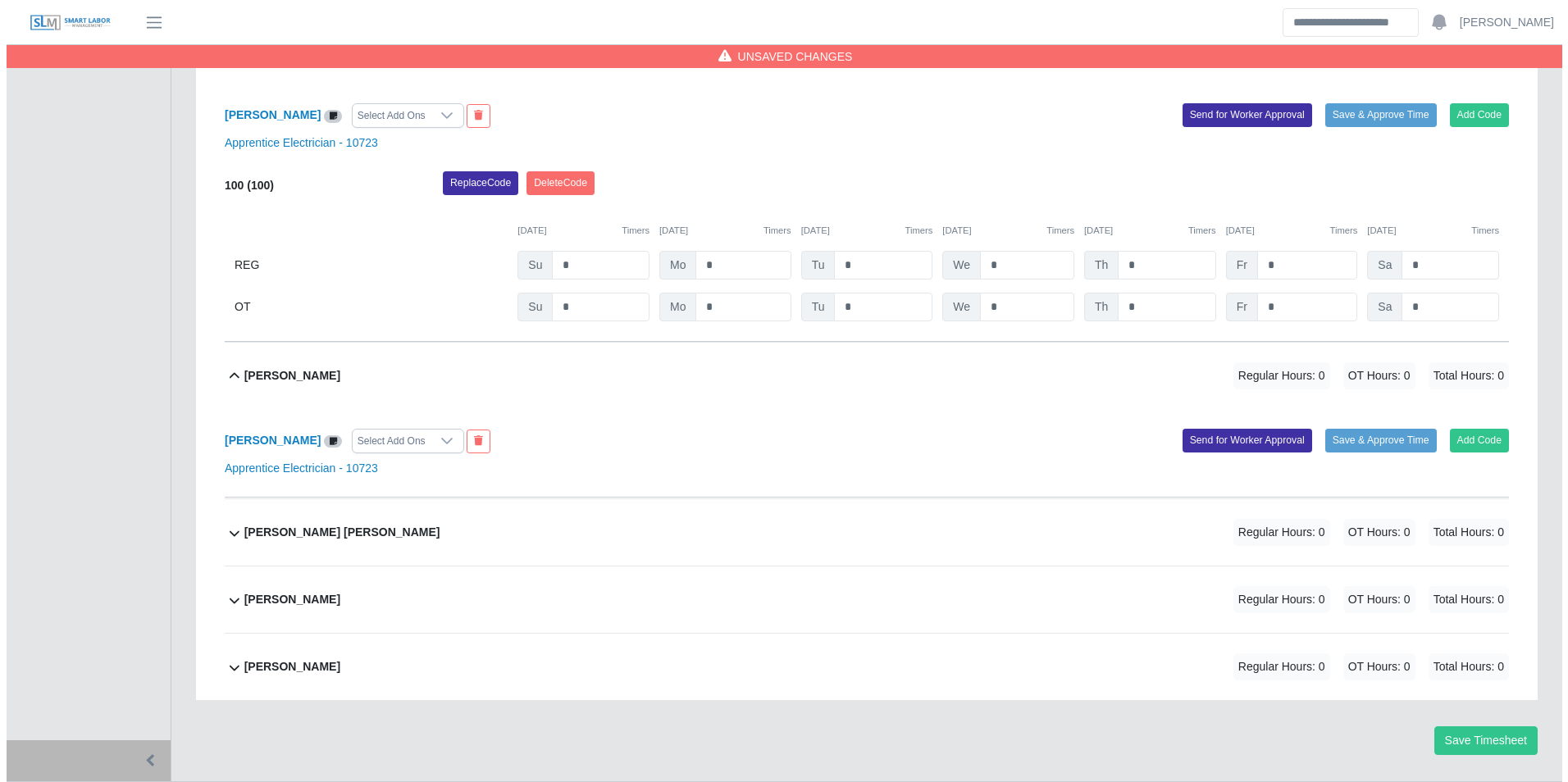
scroll to position [1139, 0]
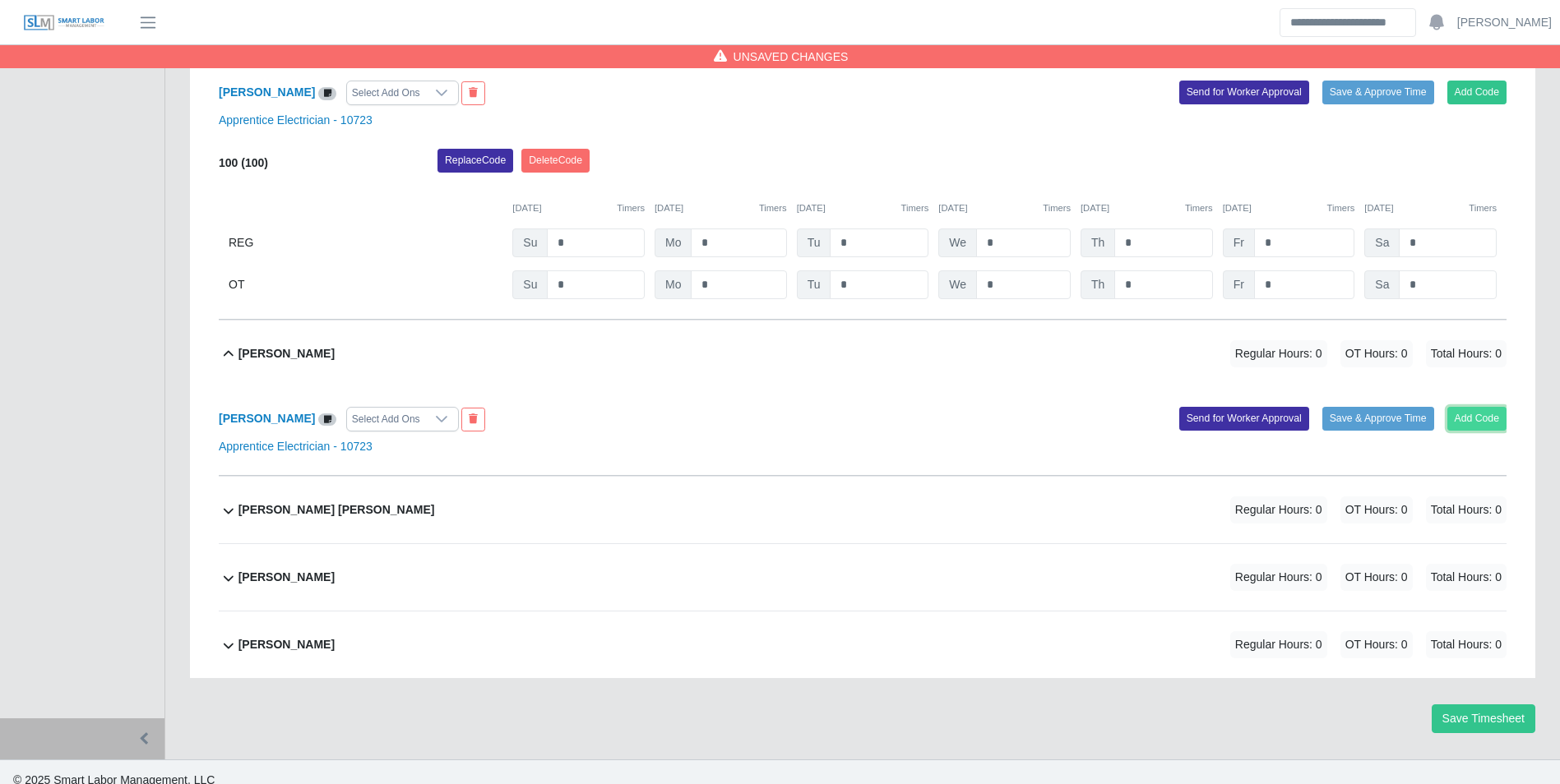
click at [1482, 415] on button "Add Code" at bounding box center [1477, 419] width 60 height 23
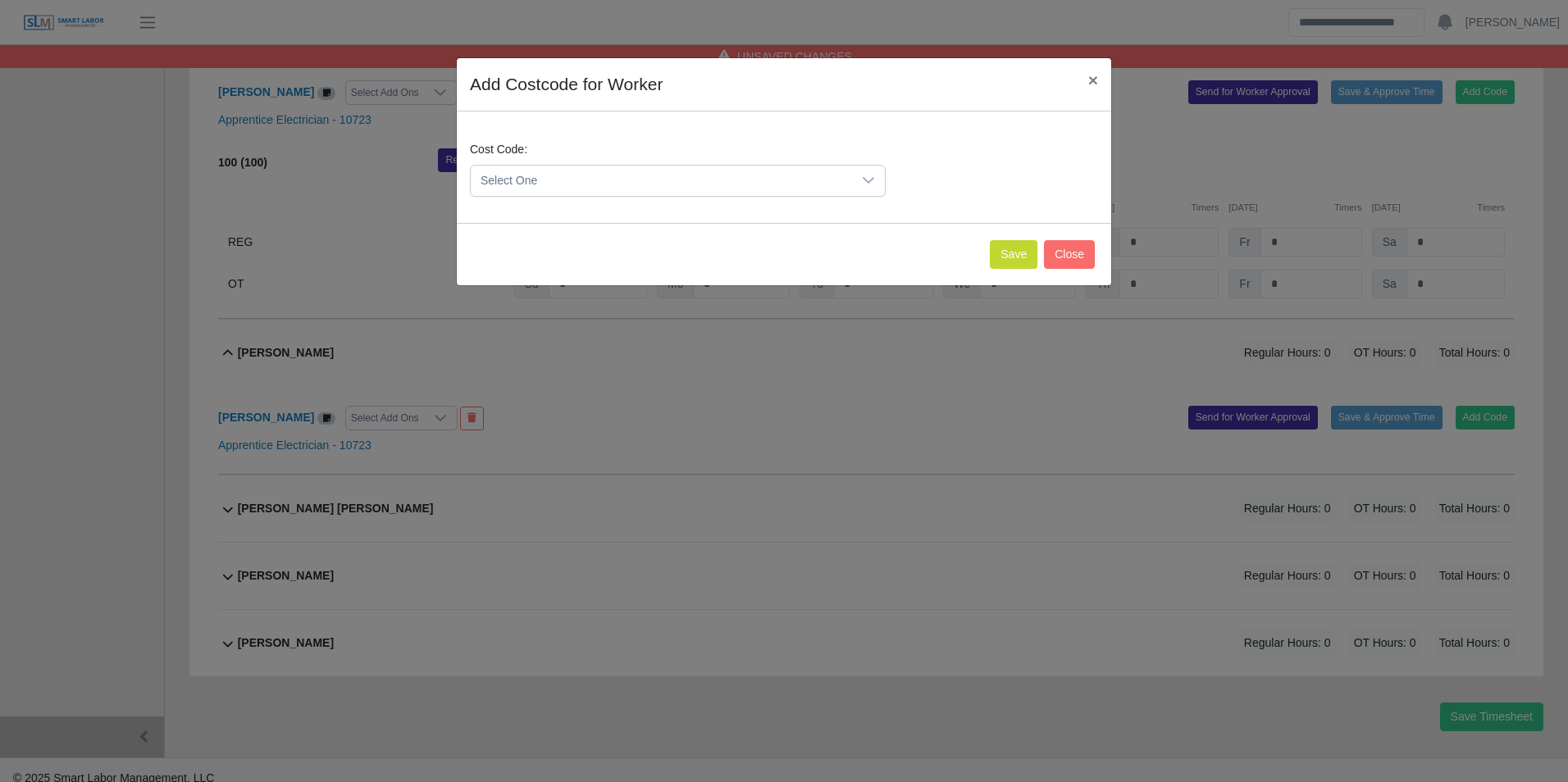
click at [562, 188] on span "Select One" at bounding box center [661, 180] width 382 height 30
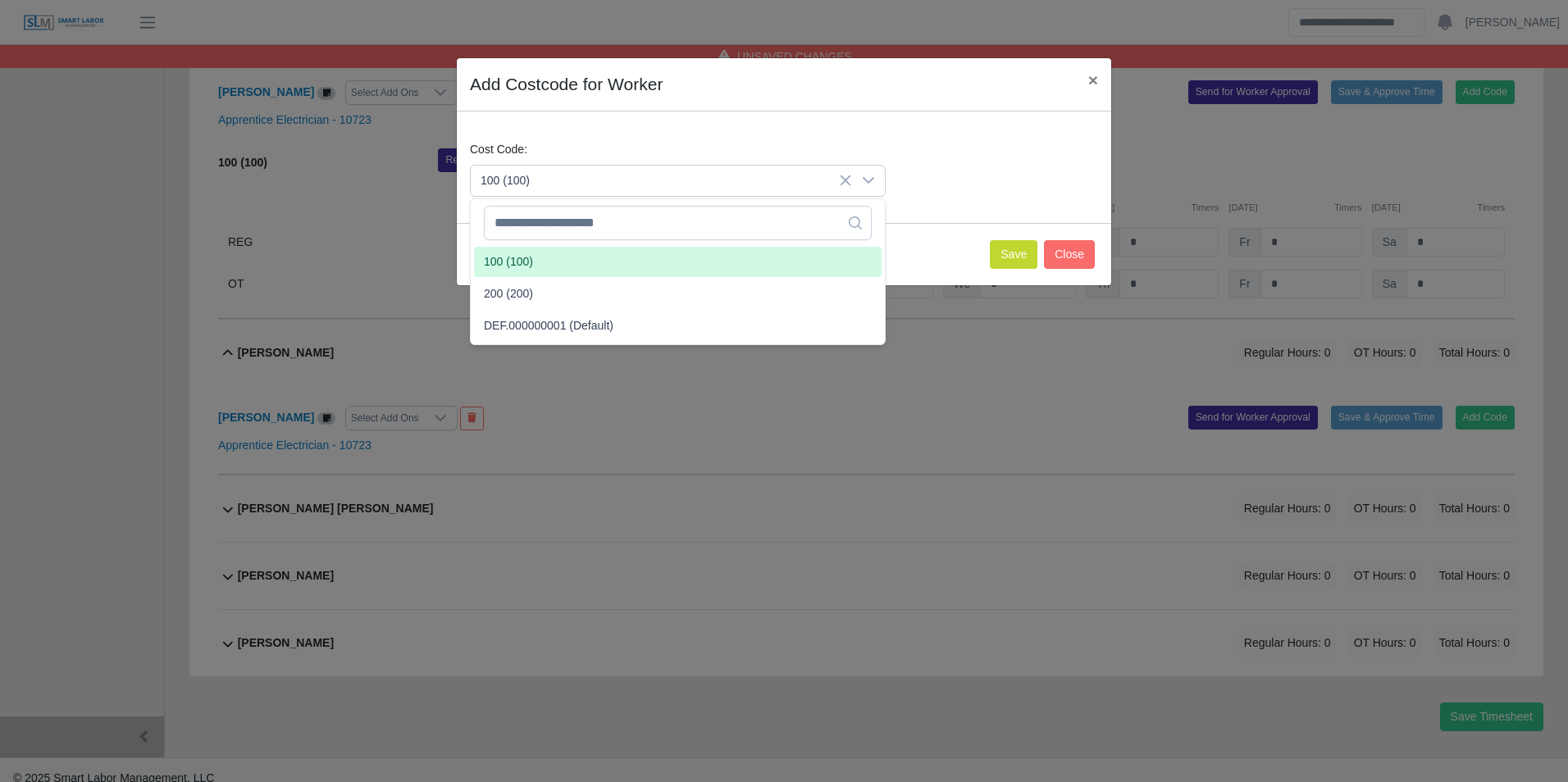
click at [530, 257] on span "100 (100)" at bounding box center [508, 261] width 49 height 17
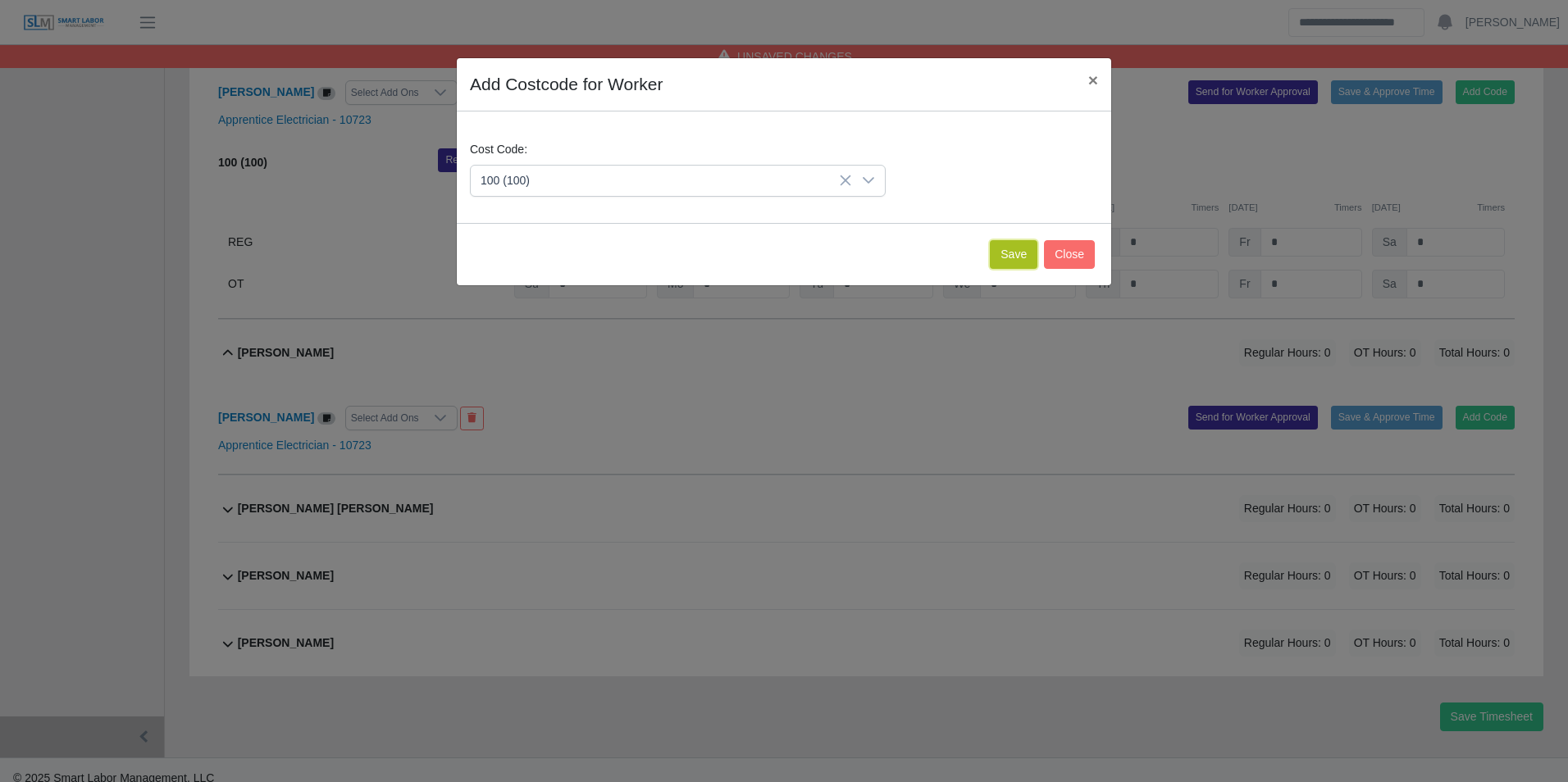
click at [1025, 250] on button "Save" at bounding box center [1014, 254] width 48 height 29
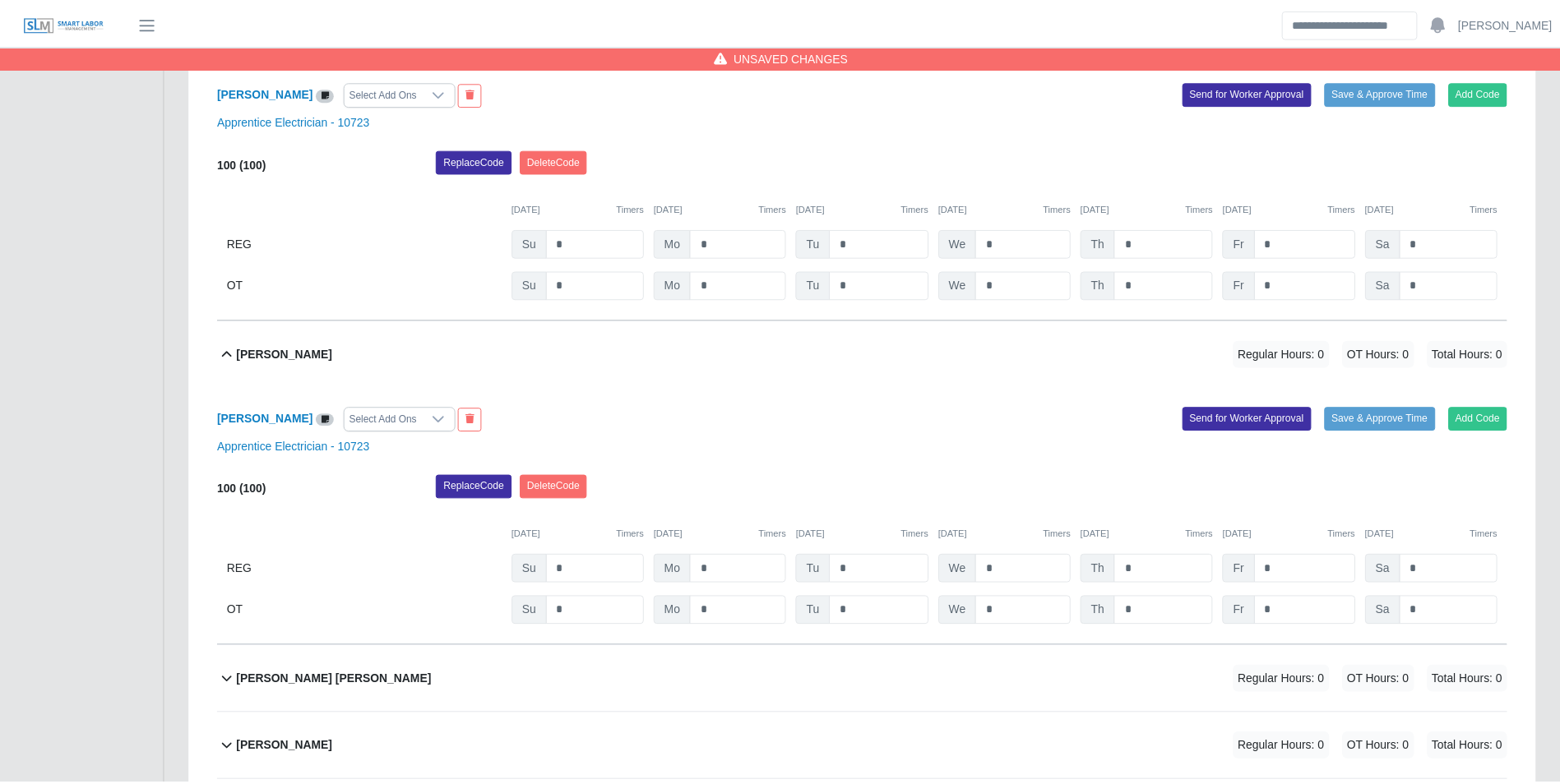
scroll to position [1312, 0]
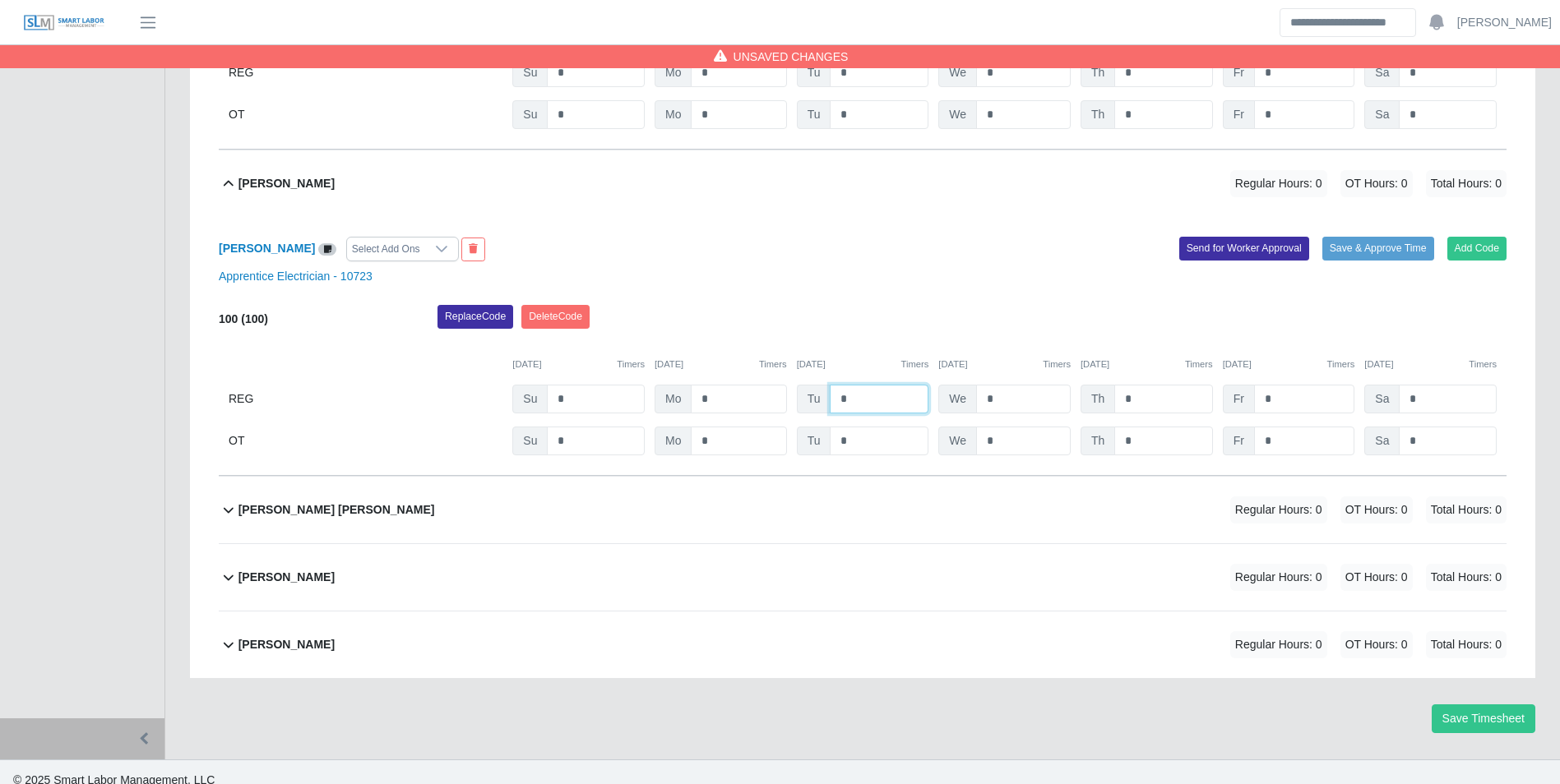
click at [871, 401] on input "*" at bounding box center [879, 399] width 99 height 29
type input "*"
click at [1012, 408] on input "*" at bounding box center [1023, 399] width 95 height 29
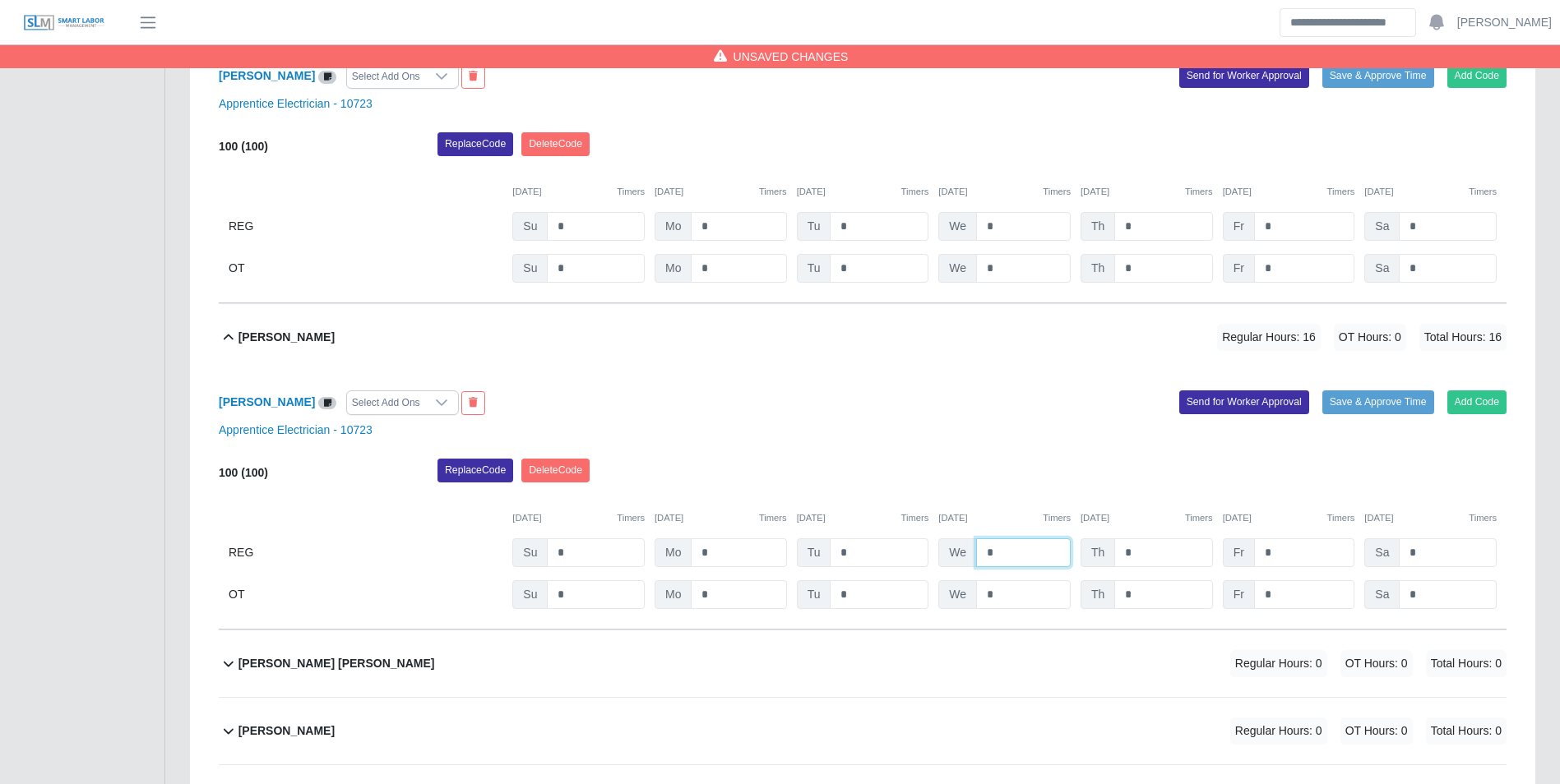
scroll to position [1065, 0]
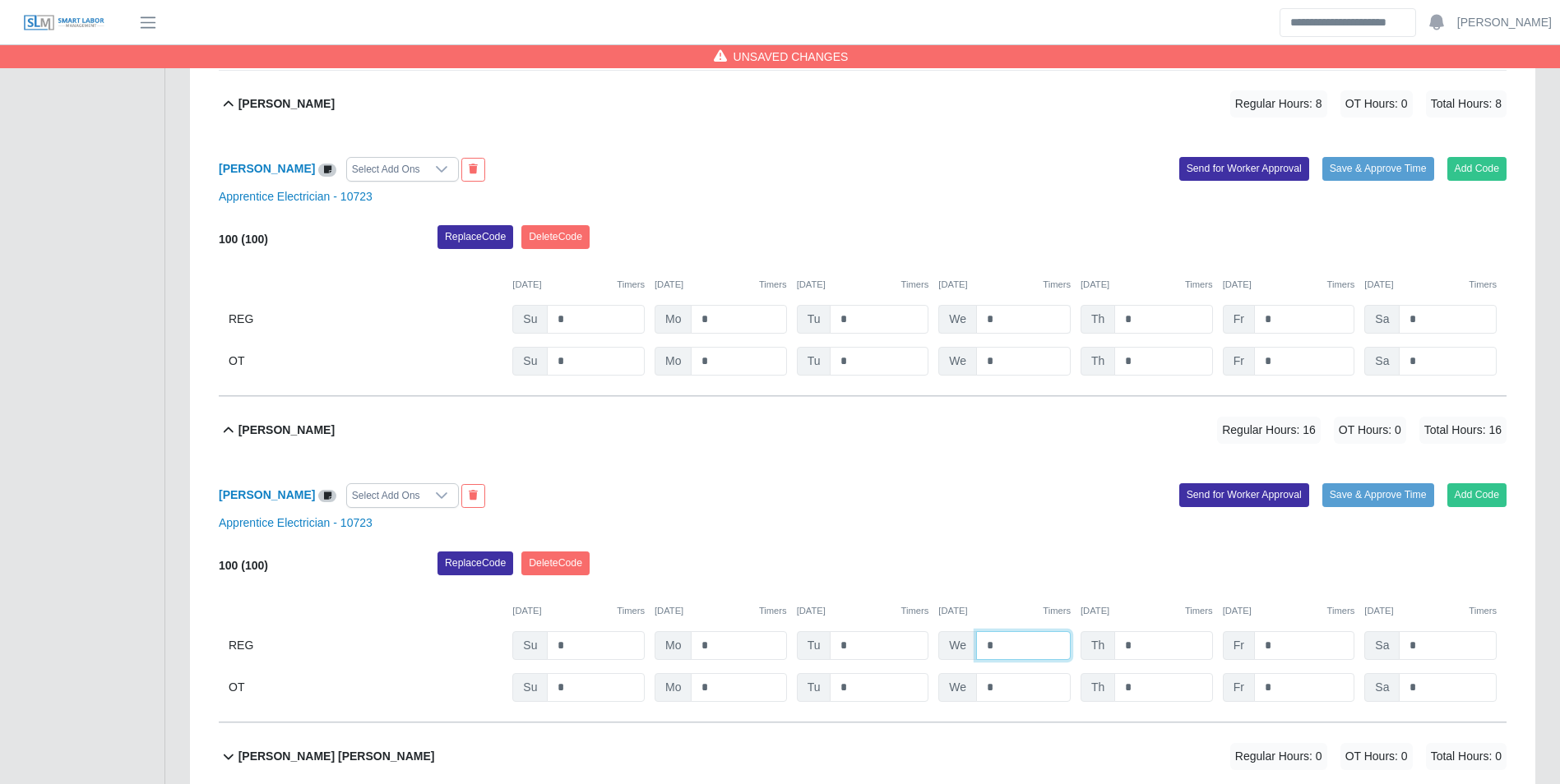
type input "*"
click at [1013, 324] on input "*" at bounding box center [1023, 319] width 95 height 29
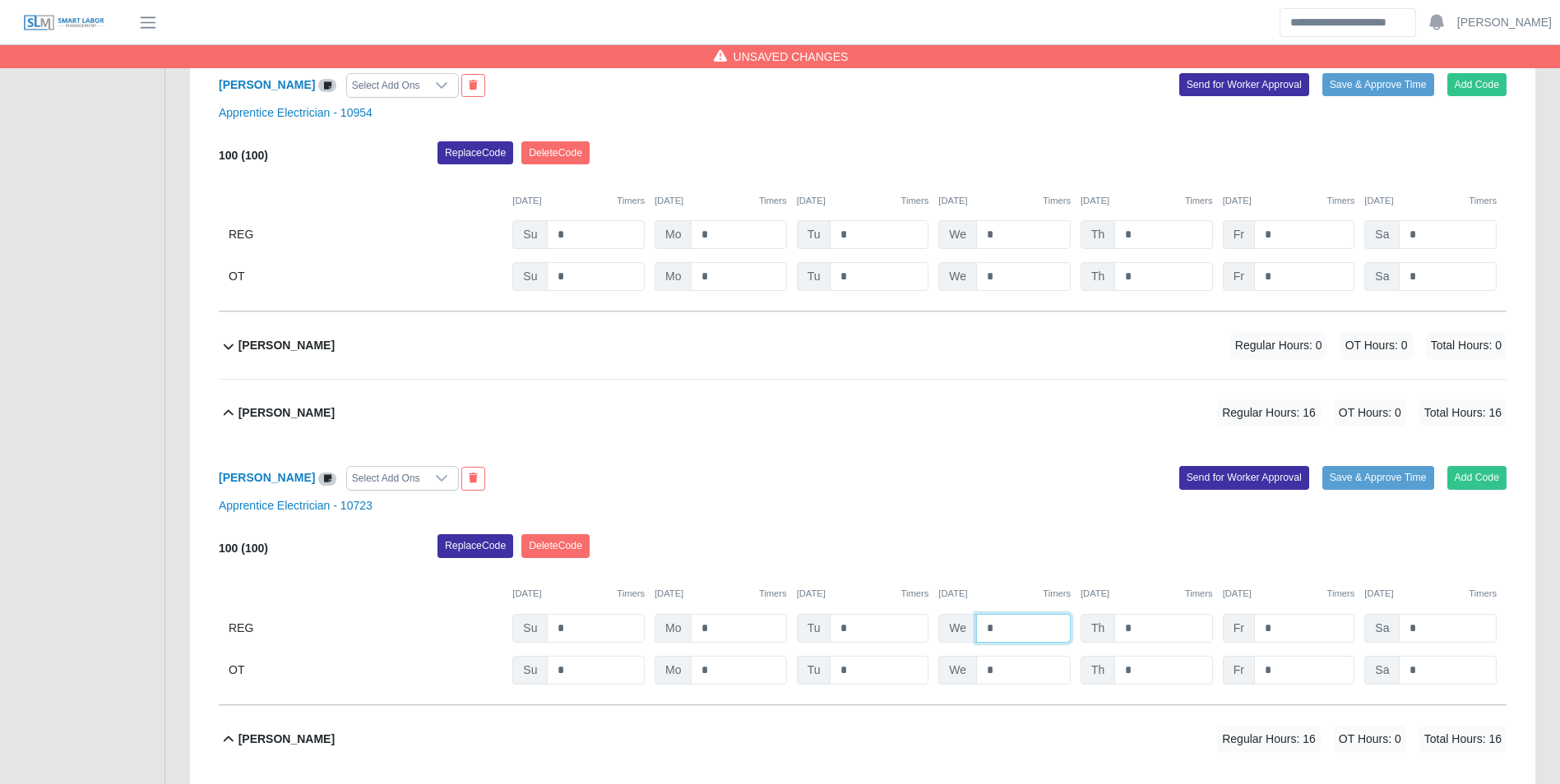
scroll to position [736, 0]
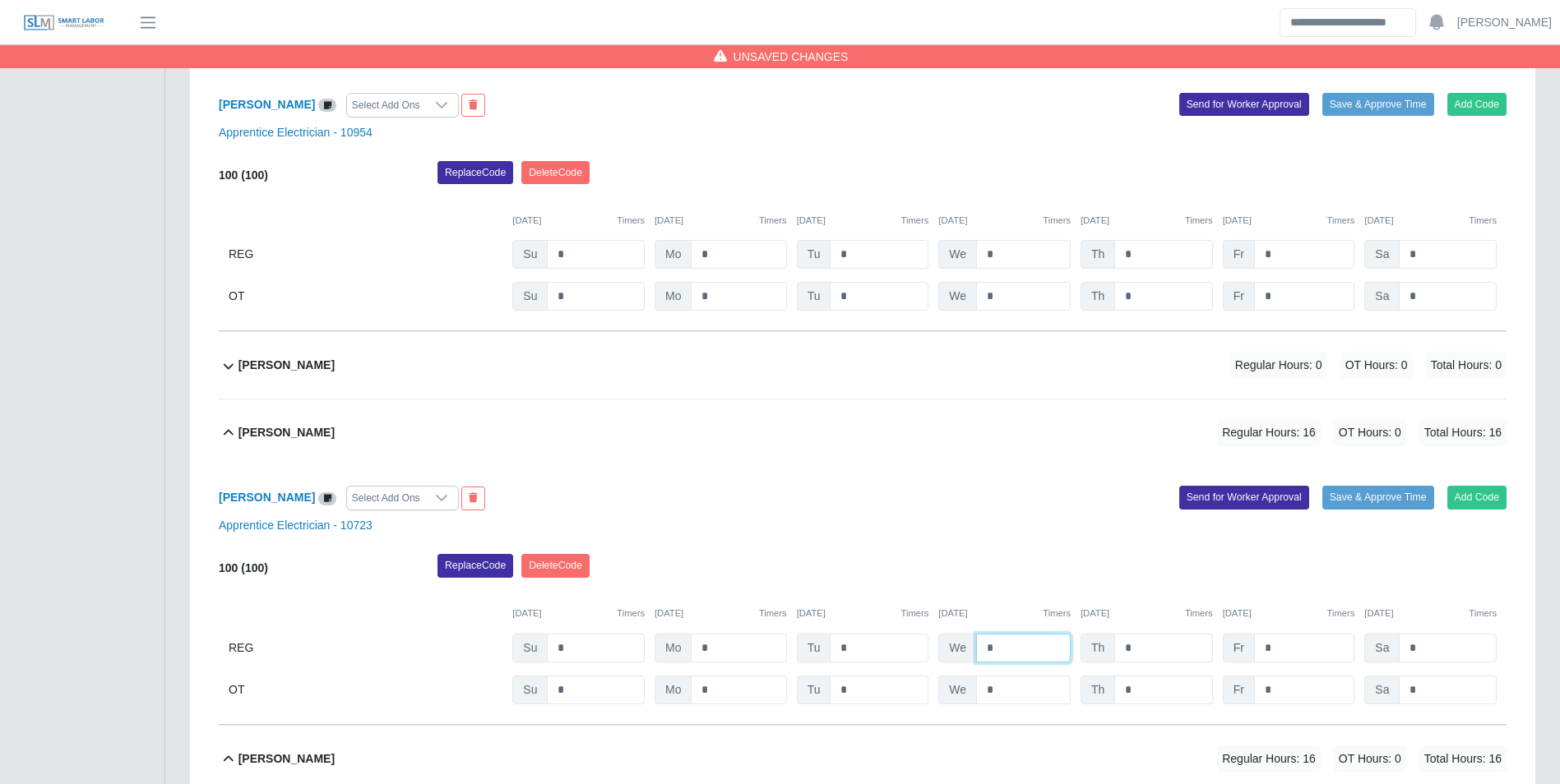
type input "*"
click at [1012, 258] on input "*" at bounding box center [1023, 254] width 95 height 29
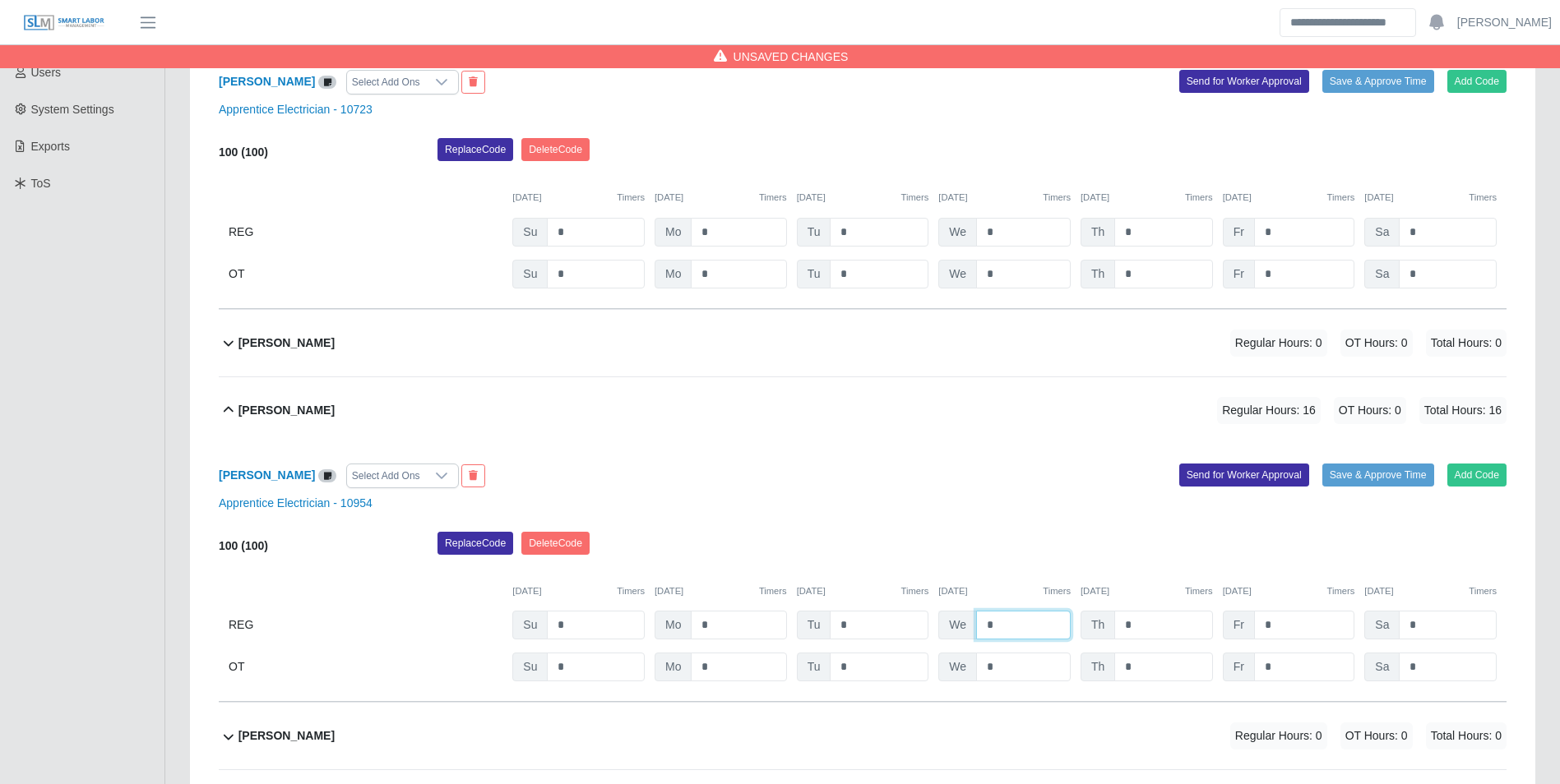
scroll to position [326, 0]
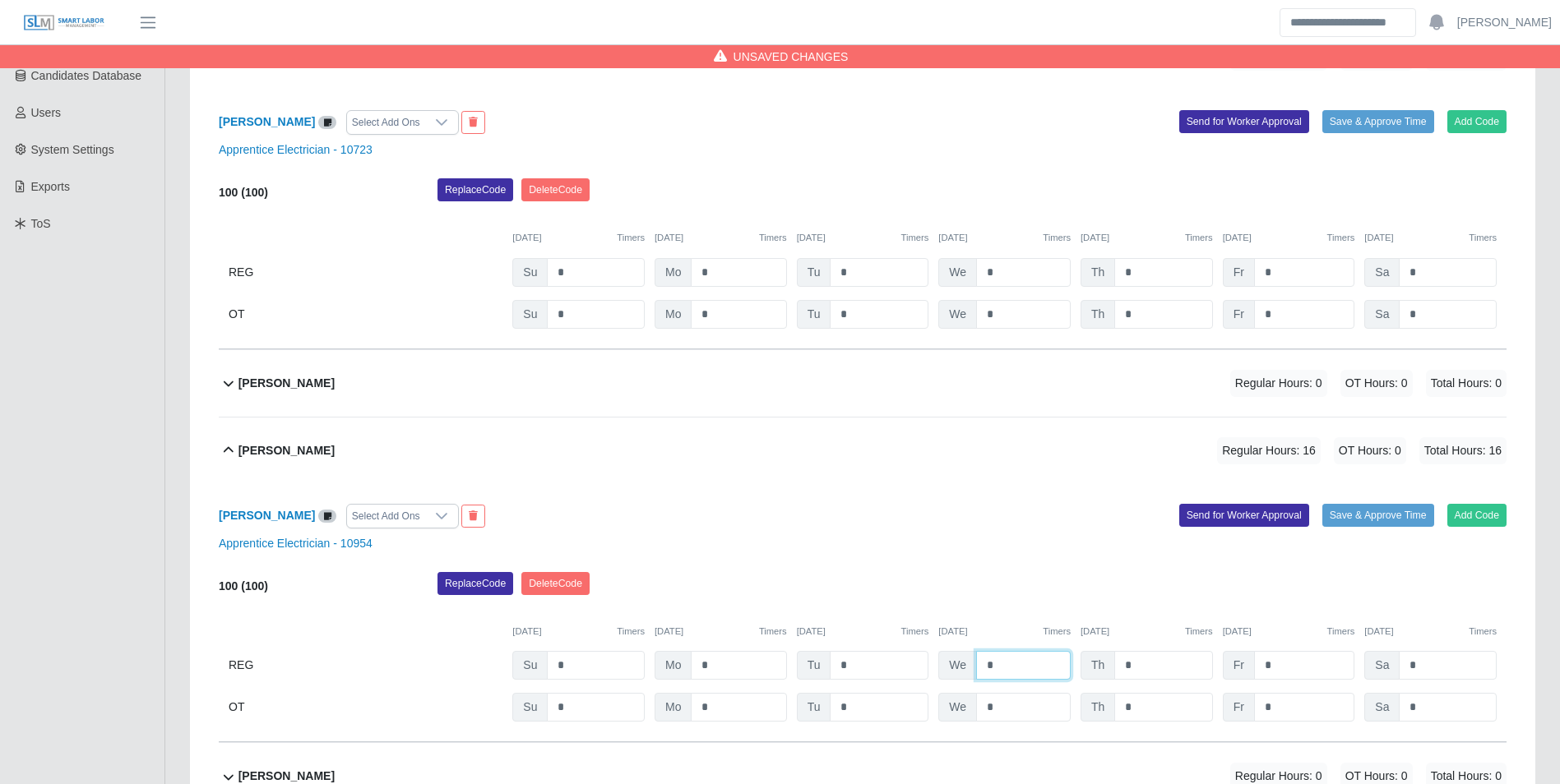
type input "*"
click at [1013, 258] on input "*" at bounding box center [1023, 272] width 95 height 29
type input "*"
click at [1158, 277] on input "*" at bounding box center [1163, 272] width 98 height 29
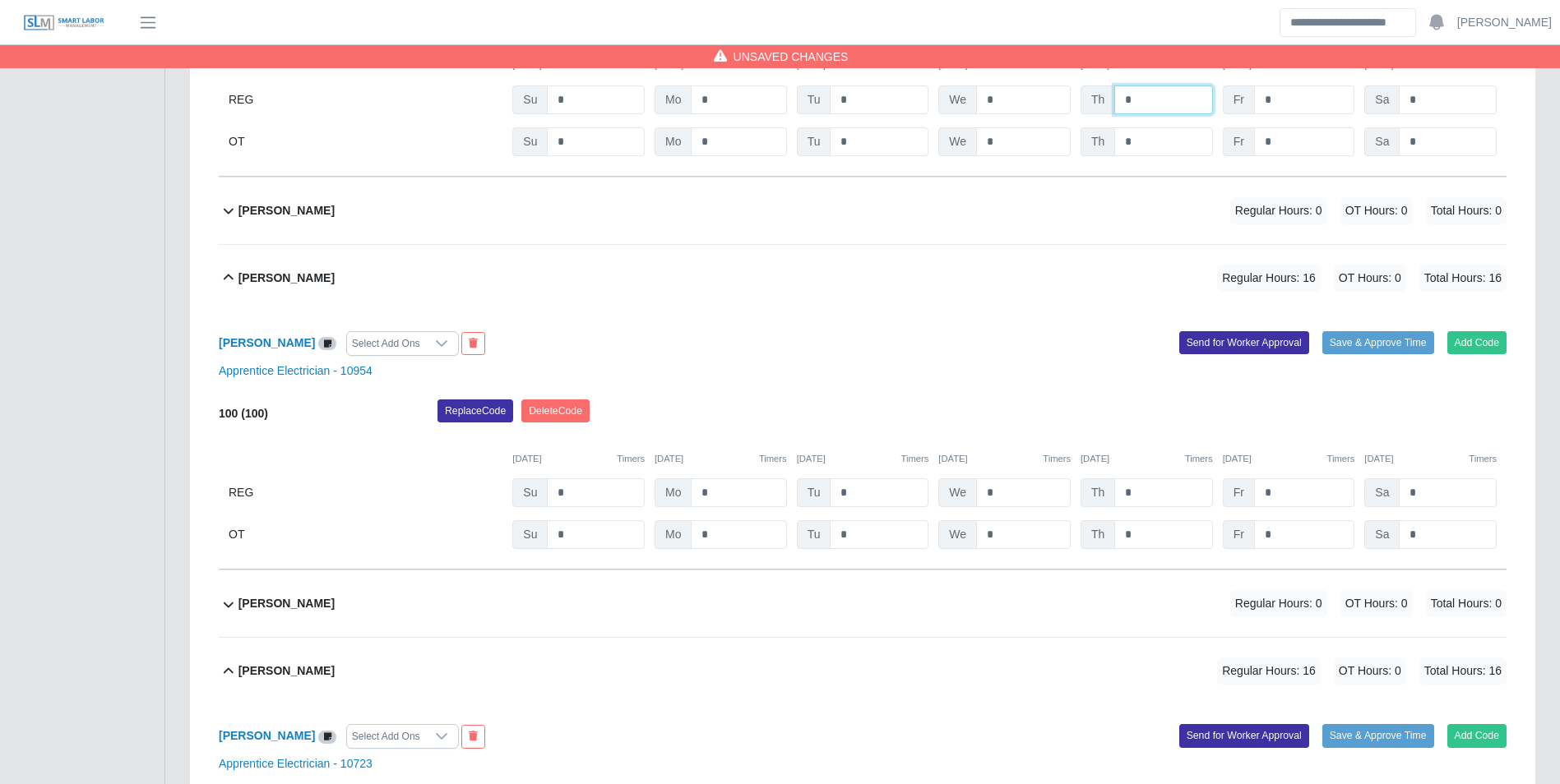
scroll to position [572, 0]
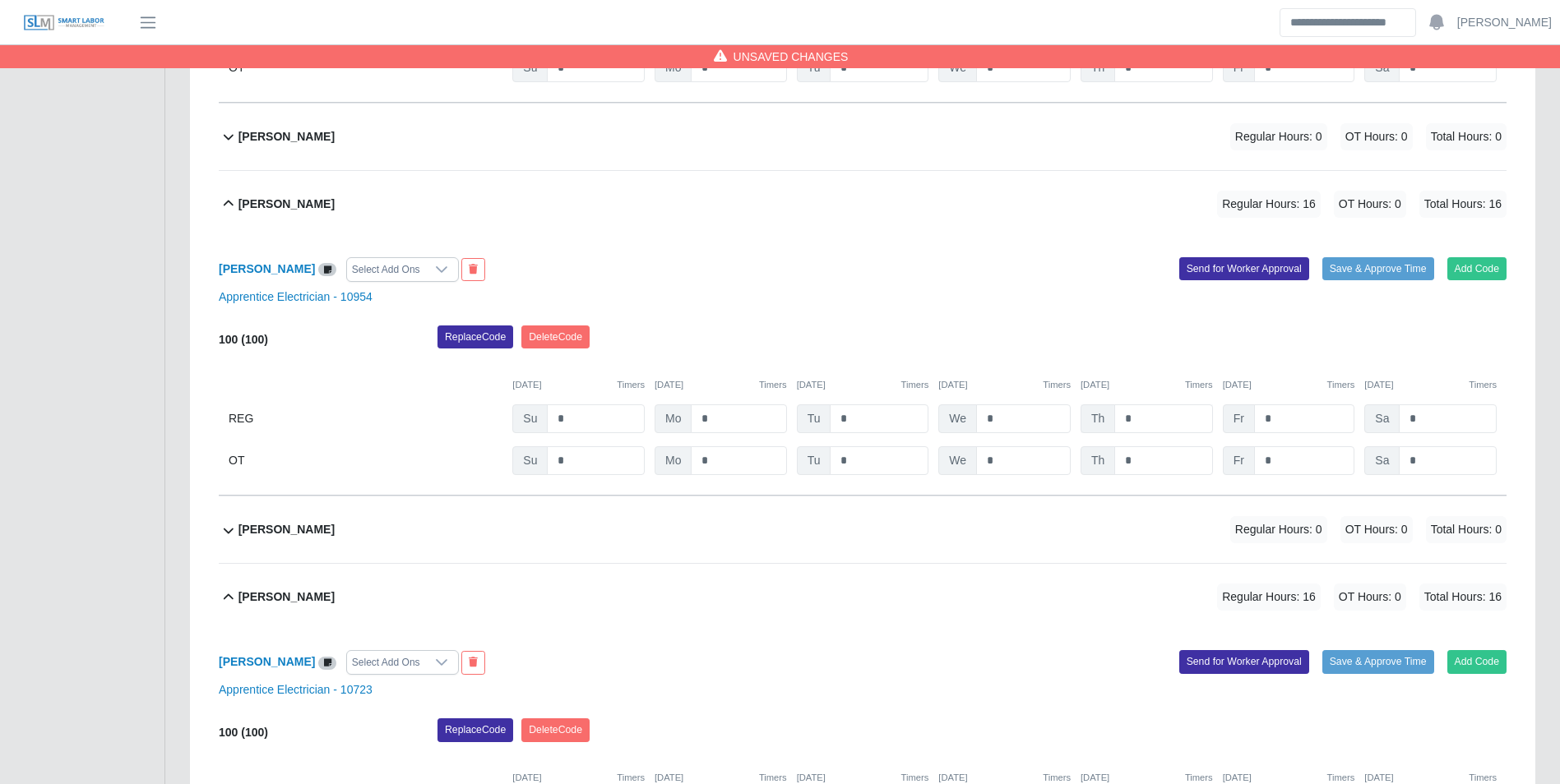
type input "*"
click at [1162, 426] on input "*" at bounding box center [1163, 419] width 98 height 29
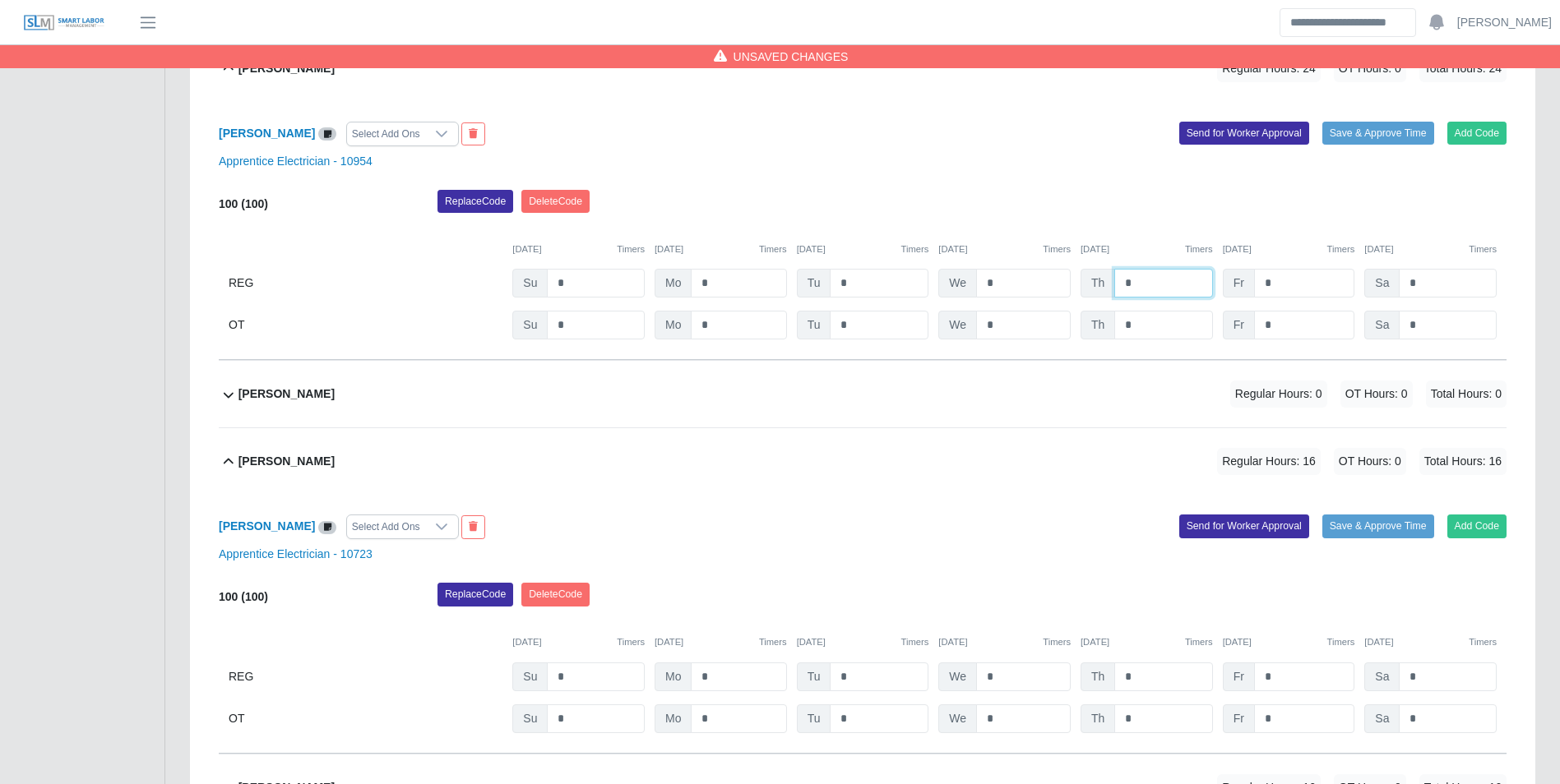
scroll to position [736, 0]
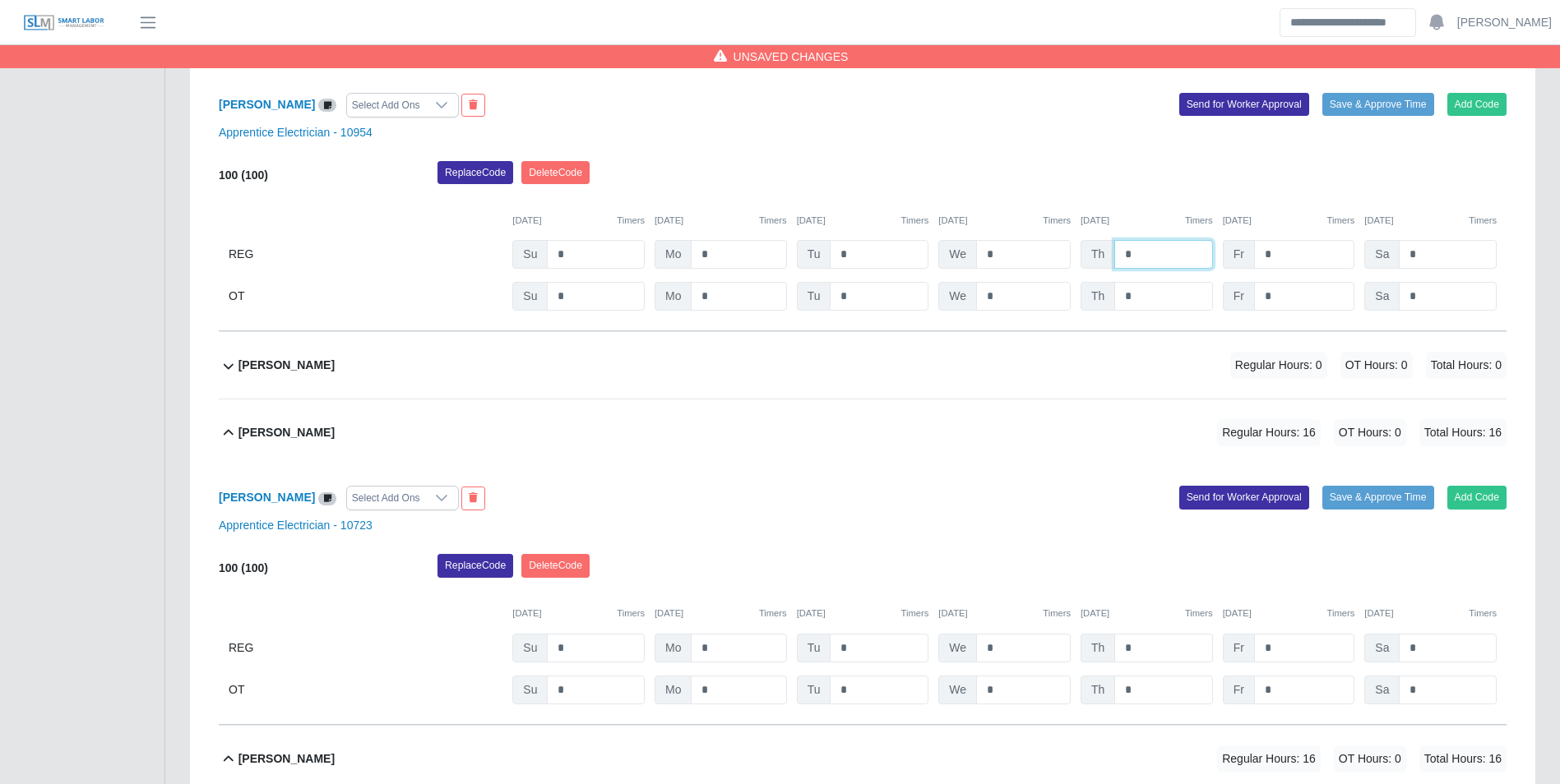
type input "*"
click at [1144, 660] on input "*" at bounding box center [1163, 648] width 98 height 29
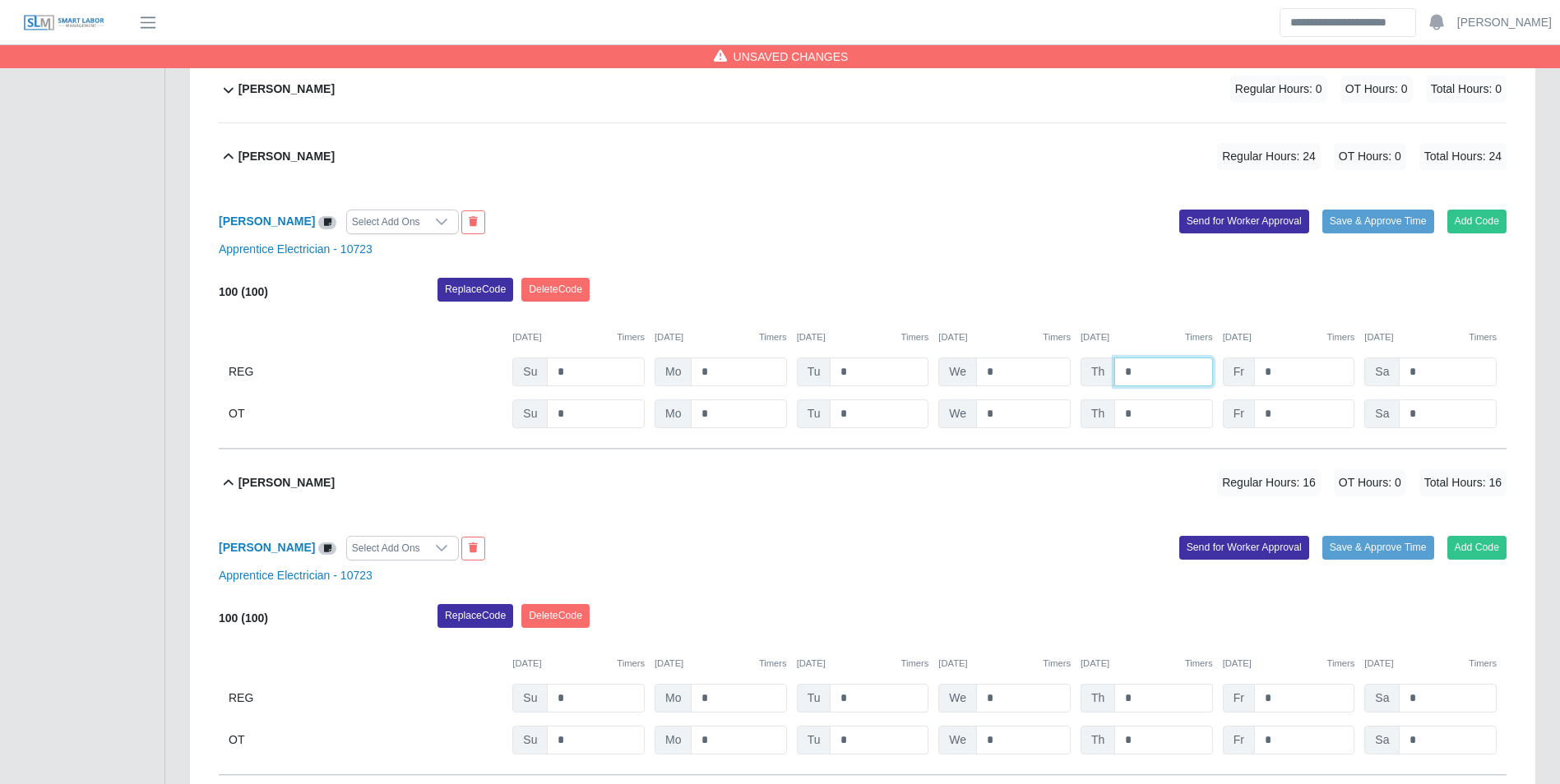
scroll to position [1065, 0]
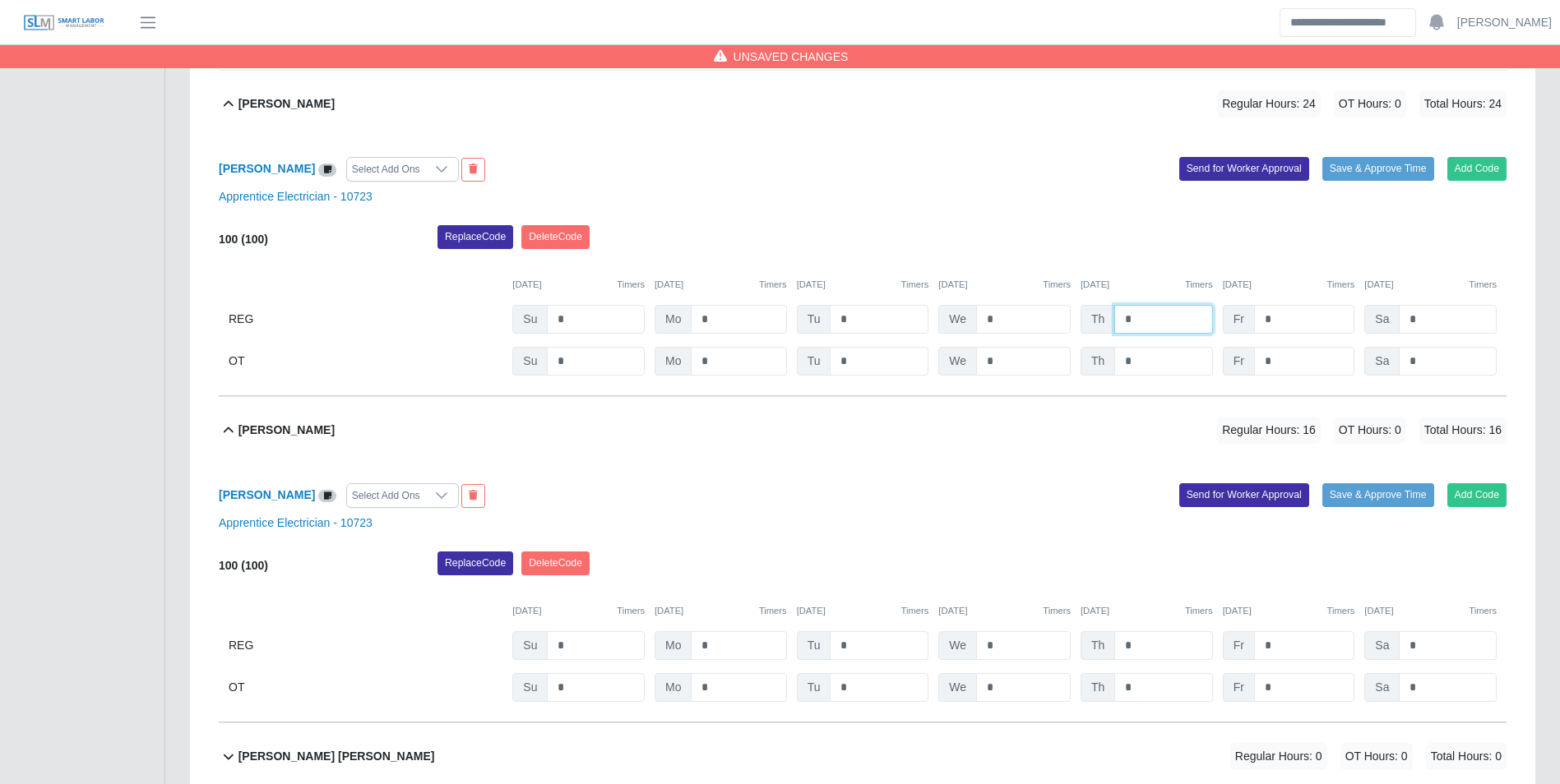
type input "*"
click at [1157, 650] on input "*" at bounding box center [1163, 646] width 98 height 29
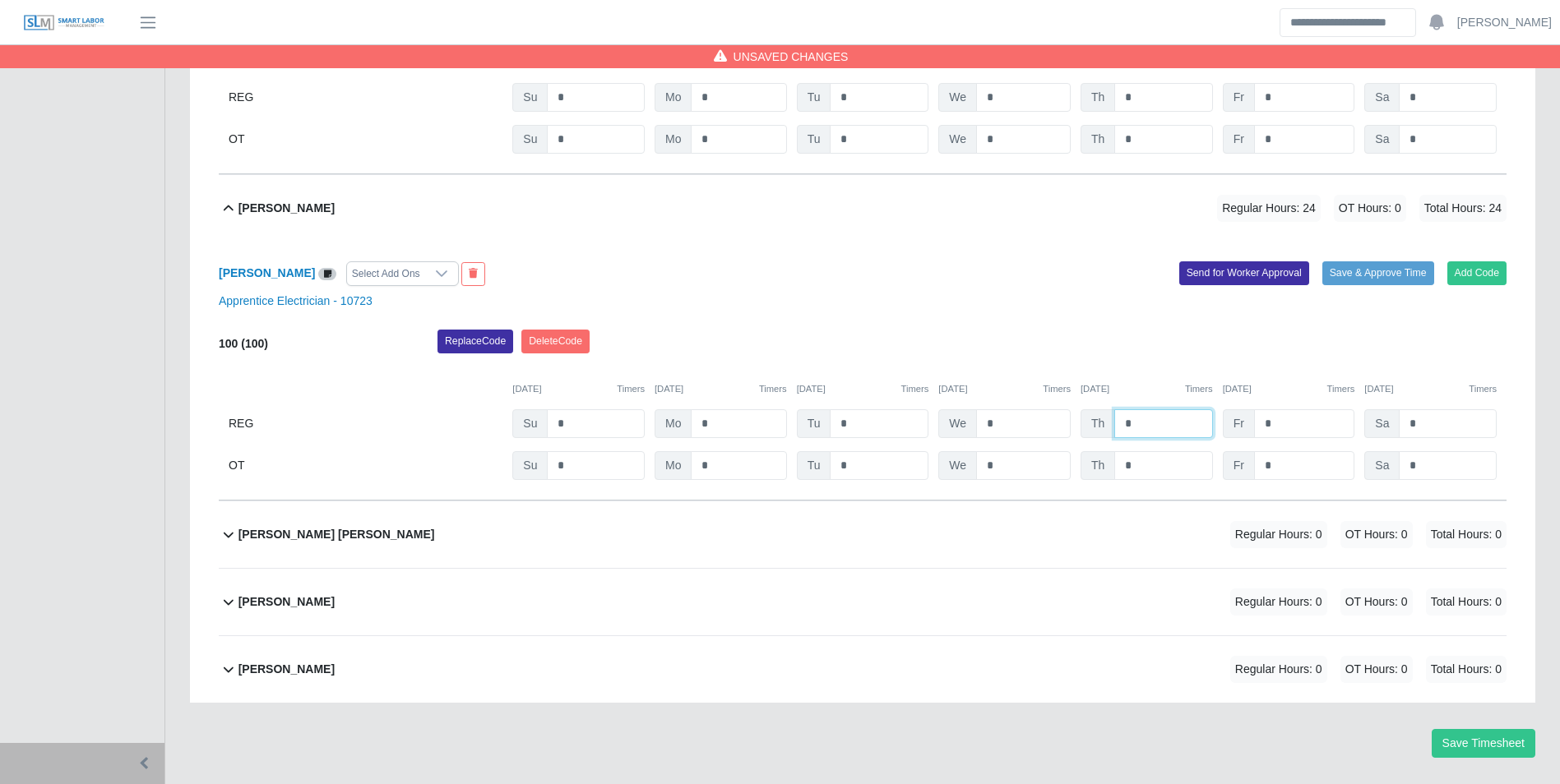
scroll to position [1249, 0]
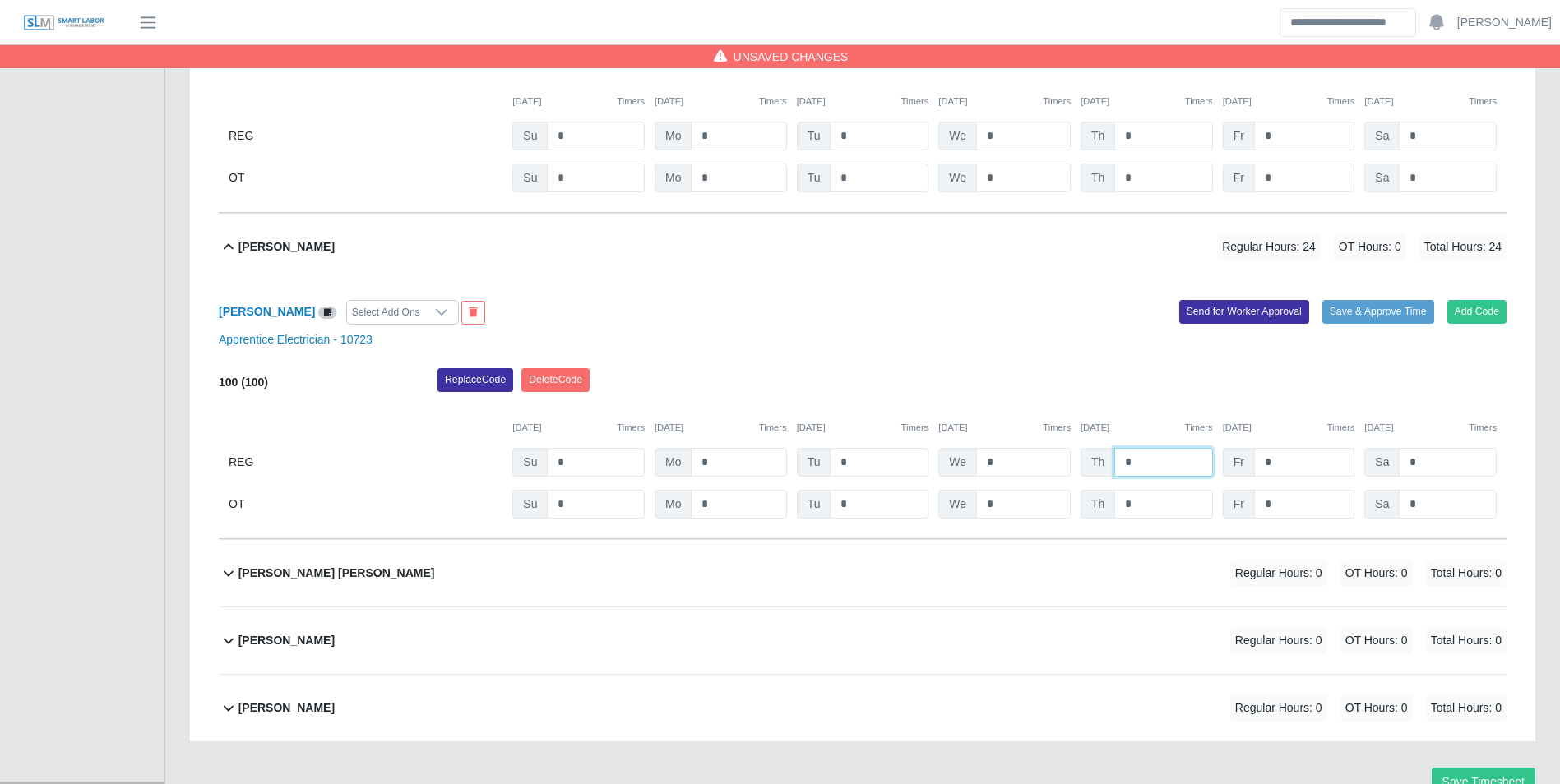
type input "*"
click at [1282, 462] on input "*" at bounding box center [1304, 462] width 101 height 29
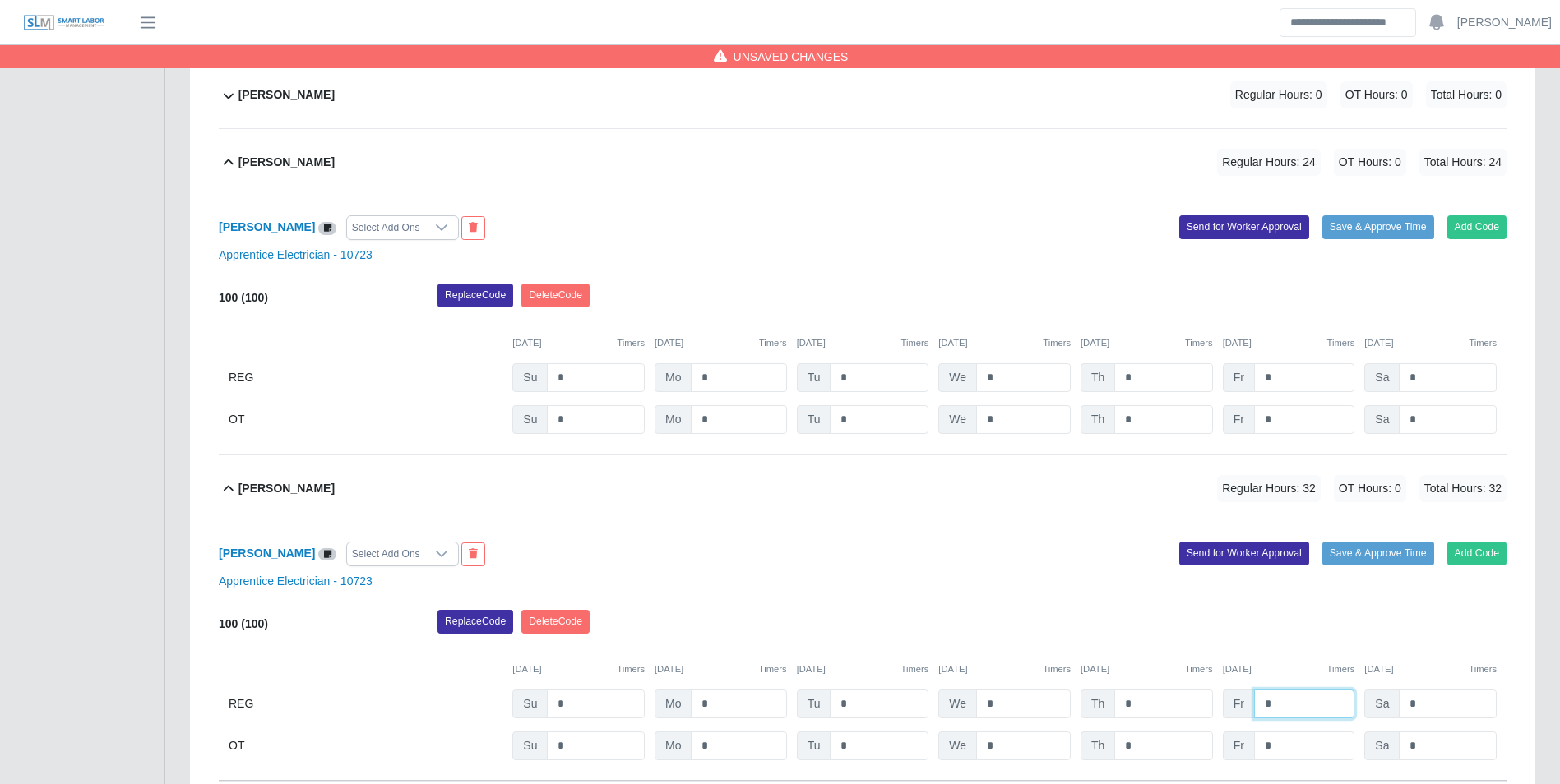
scroll to position [920, 0]
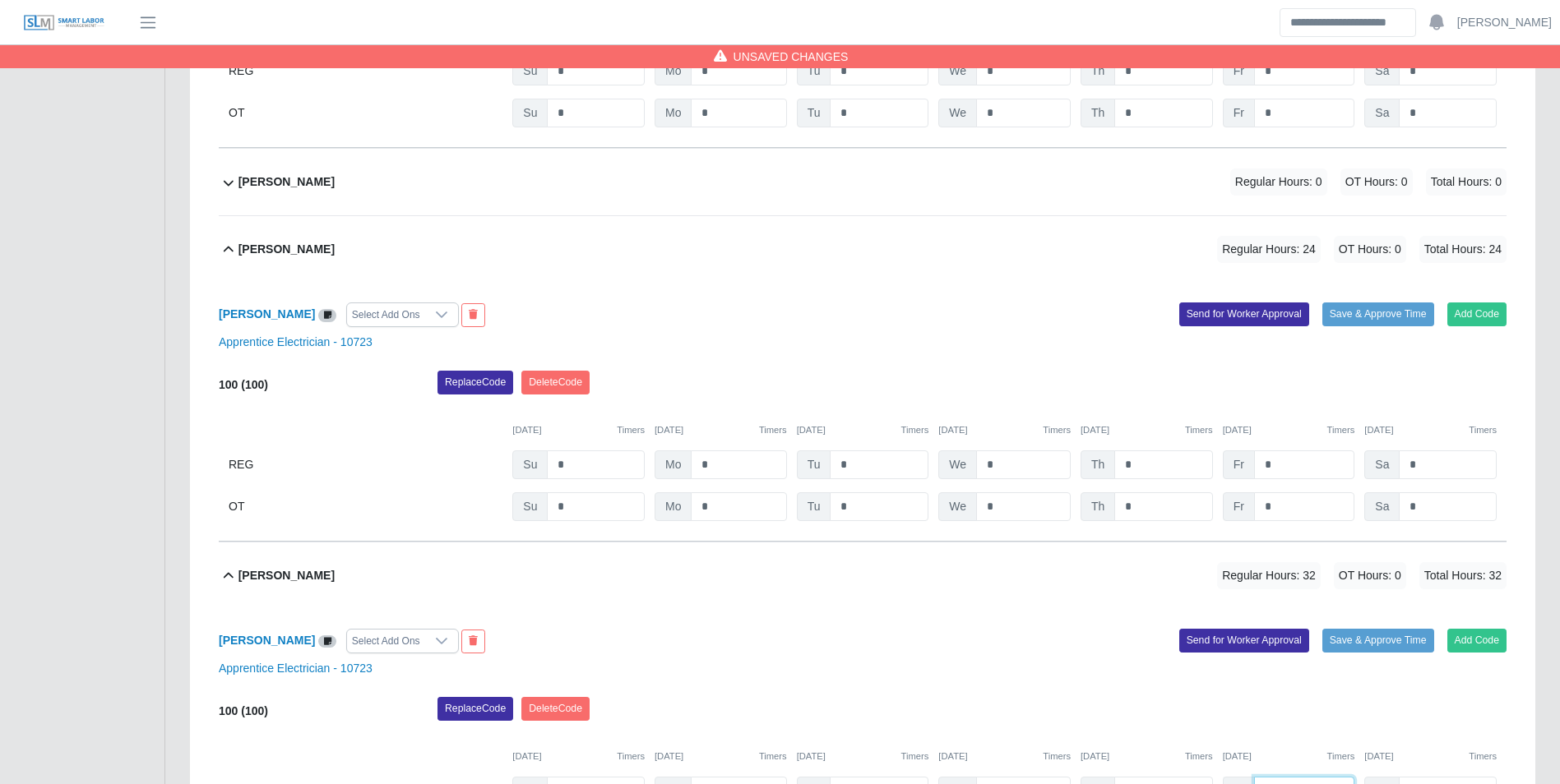
type input "*"
click at [1286, 471] on input "*" at bounding box center [1304, 464] width 101 height 29
type input "**"
click at [1298, 415] on div "08/31/2025 Timers 09/01/2025 Timers 09/02/2025 Timers 09/03/2025 Timers 09/04/2…" at bounding box center [862, 420] width 1288 height 34
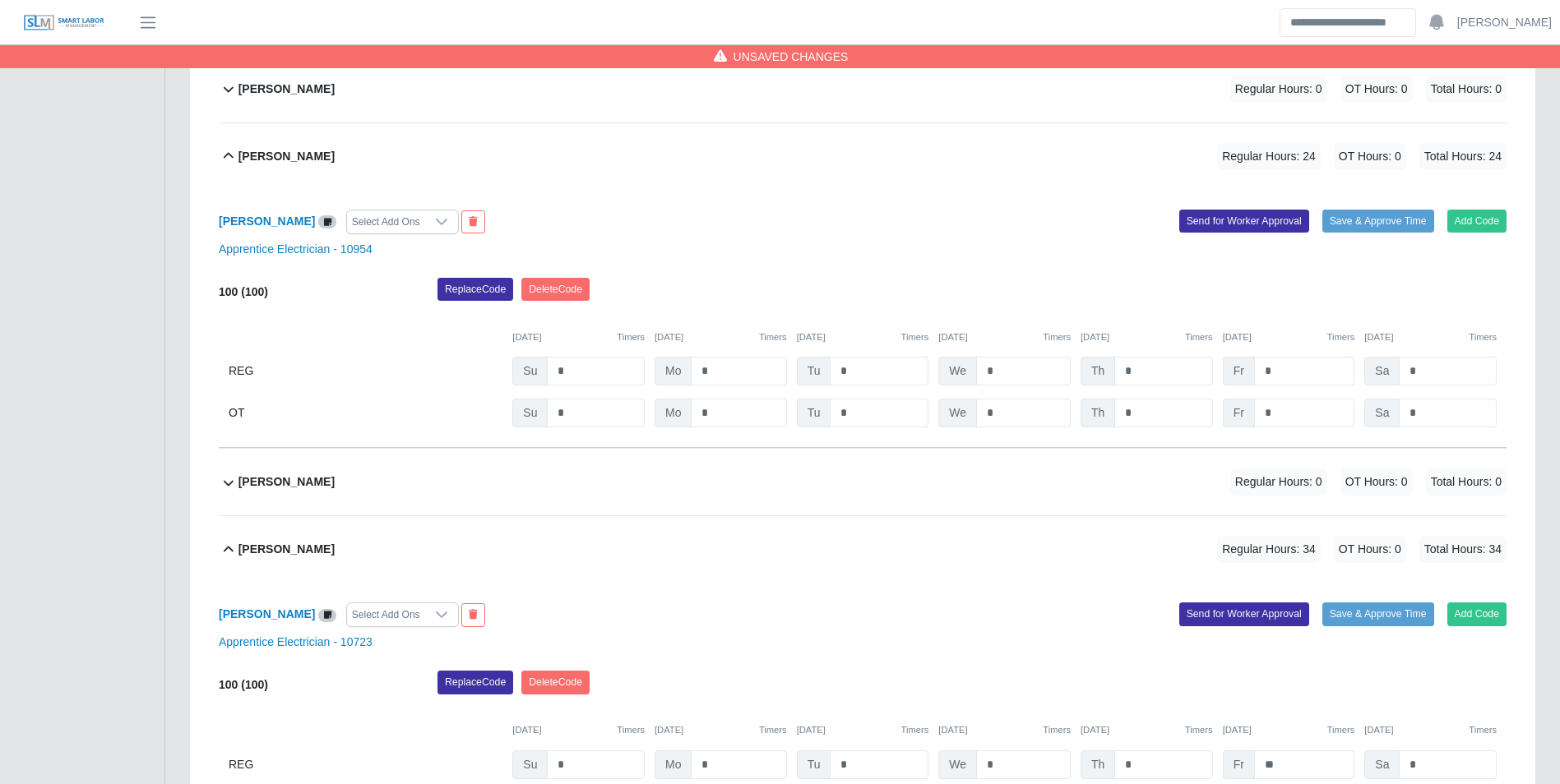
scroll to position [591, 0]
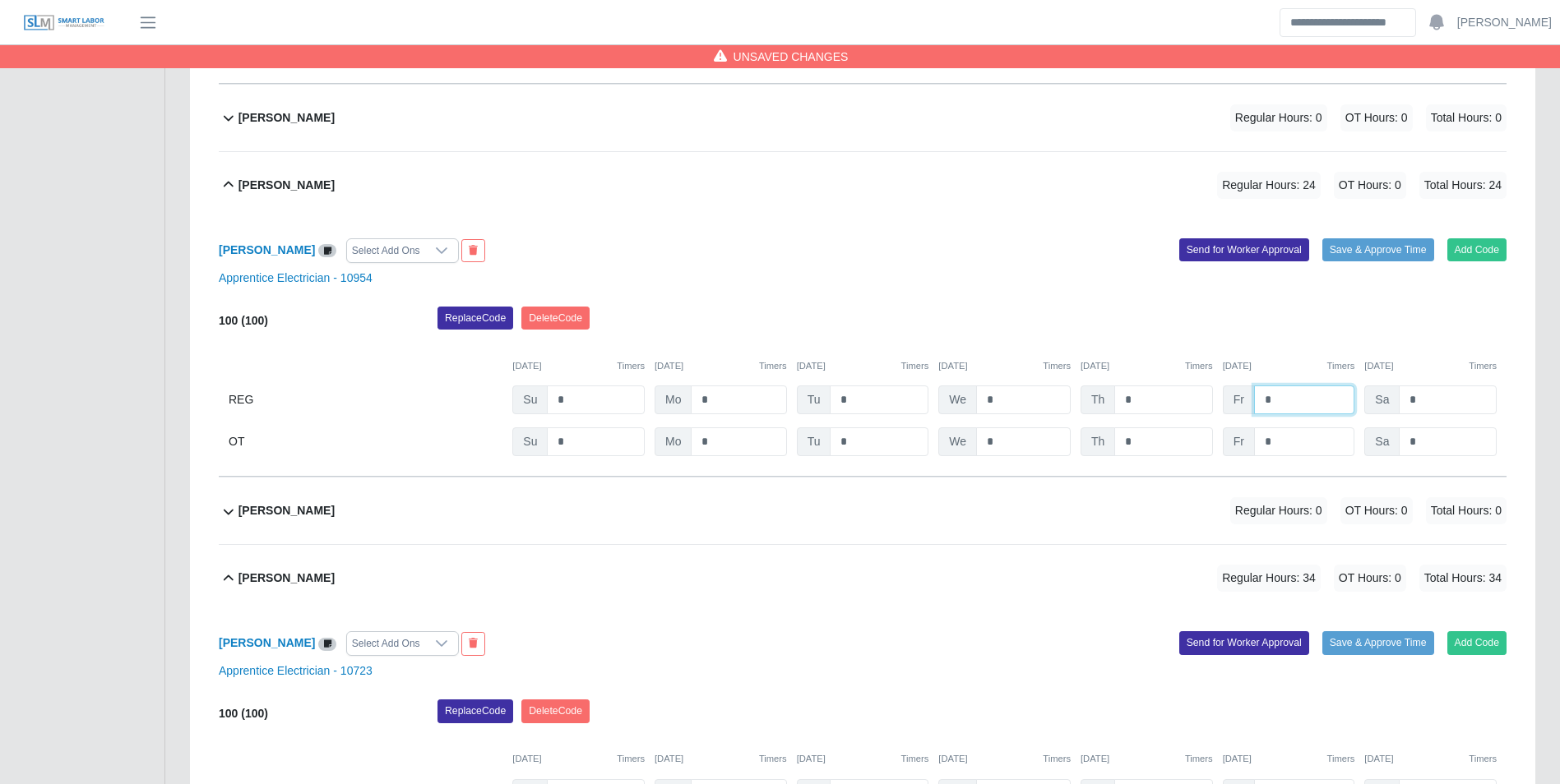
click at [1298, 393] on input "*" at bounding box center [1304, 400] width 101 height 29
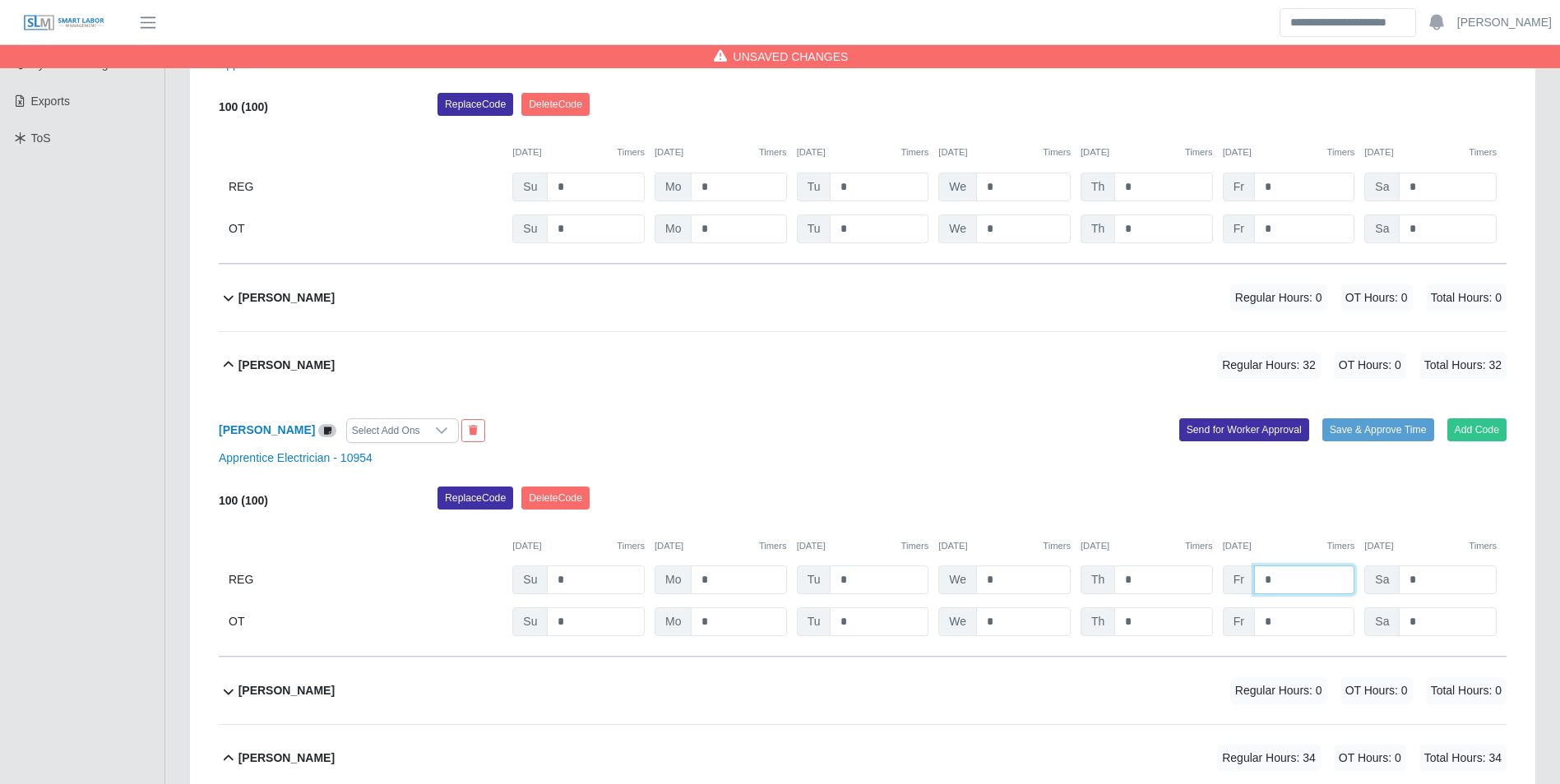
scroll to position [345, 0]
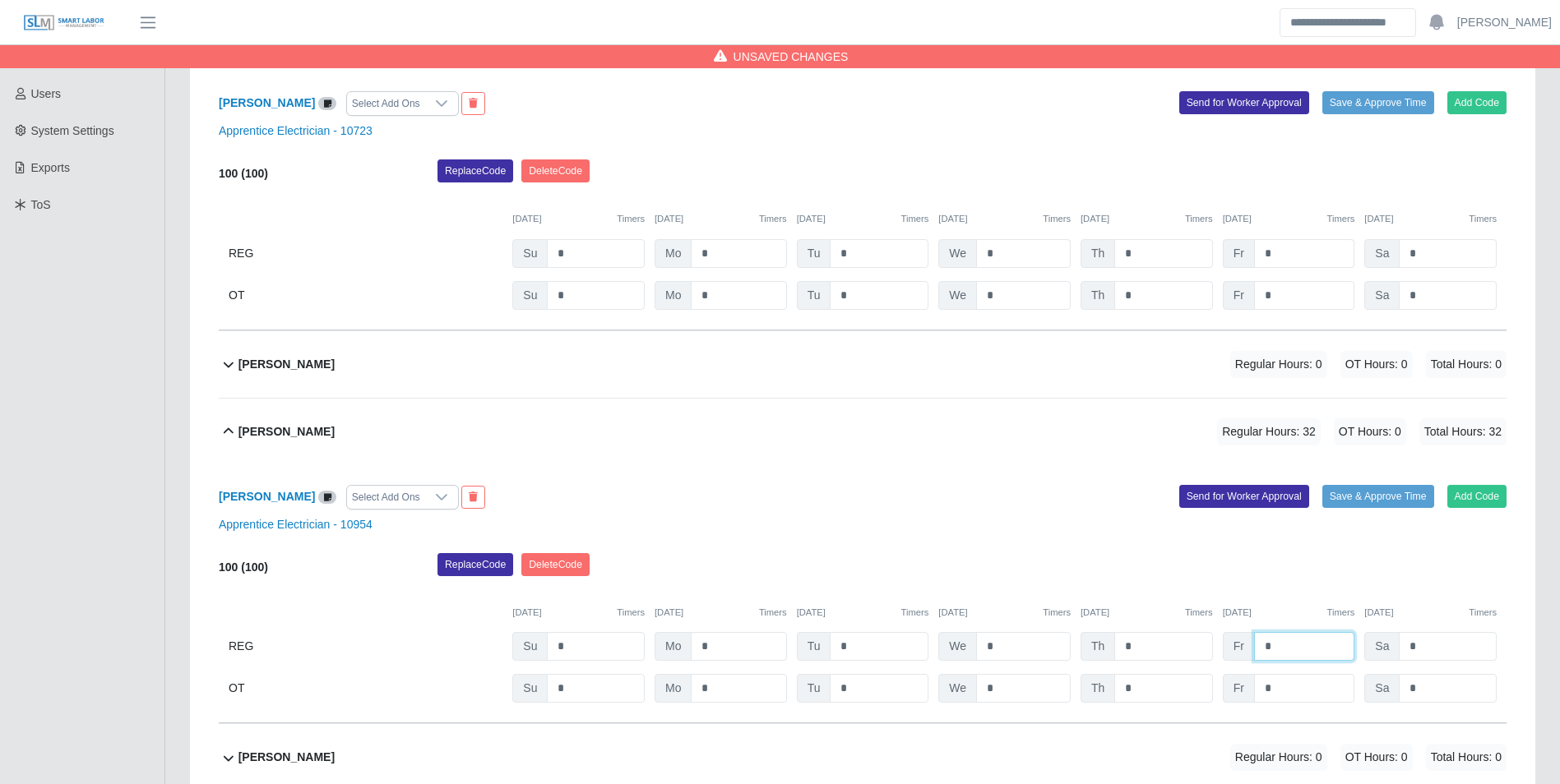
type input "*"
click at [1299, 262] on input "*" at bounding box center [1304, 253] width 101 height 29
type input "*"
click at [1300, 208] on div "08/31/2025 Timers 09/01/2025 Timers 09/02/2025 Timers 09/03/2025 Timers 09/04/2…" at bounding box center [862, 209] width 1288 height 34
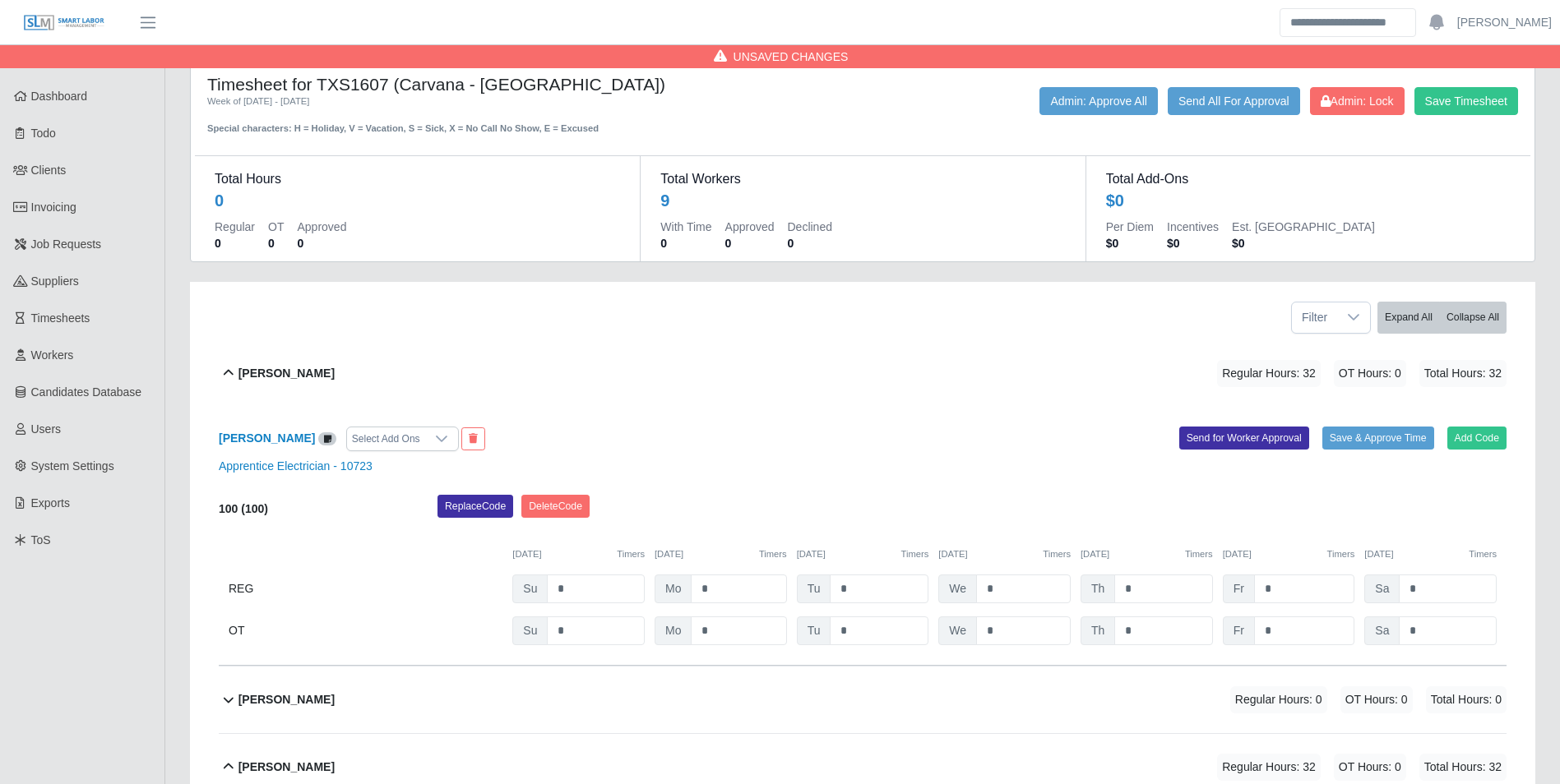
scroll to position [0, 0]
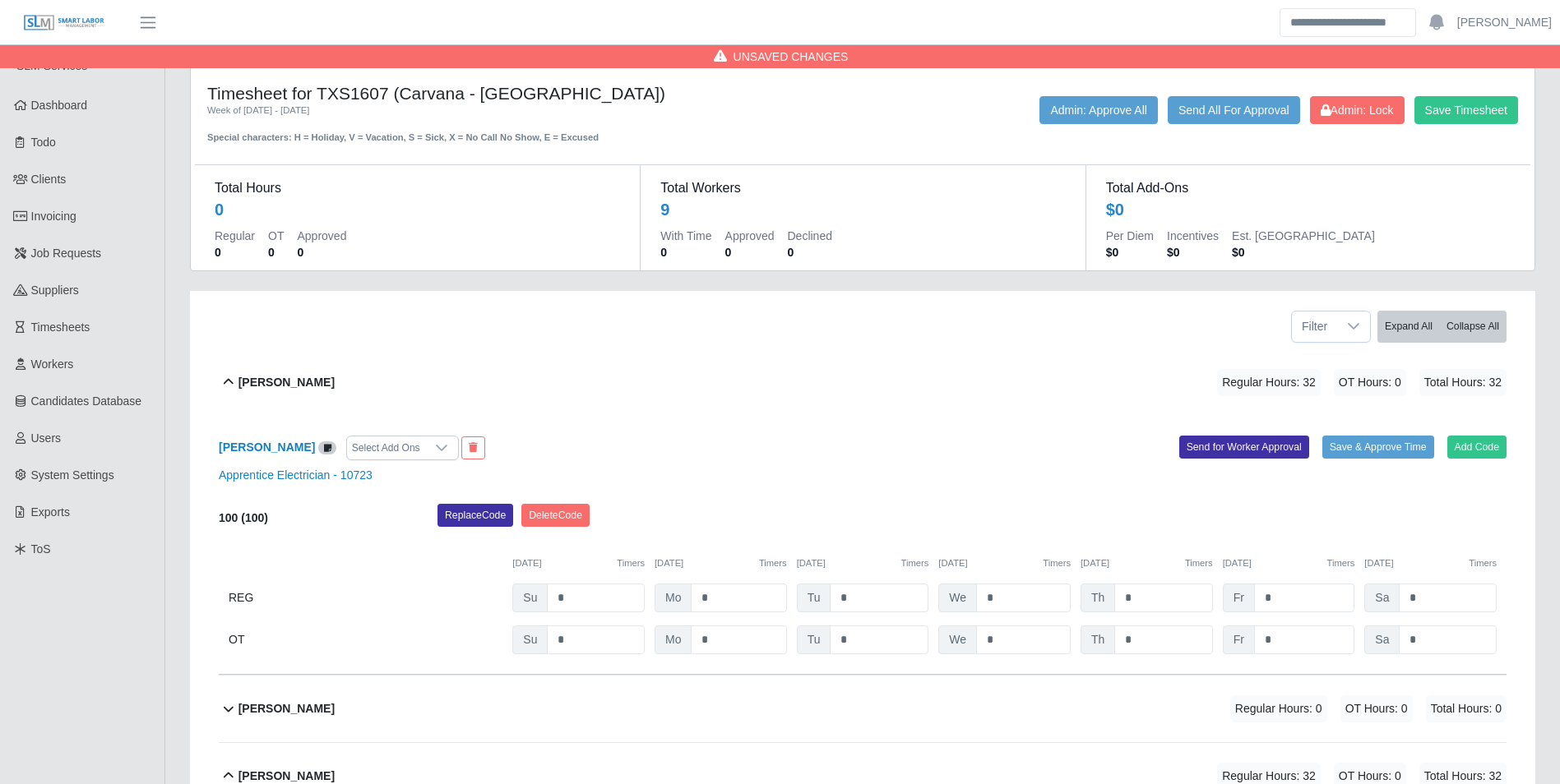
click at [1479, 134] on div "Save Timesheet Admin: Lock Send All For Approval Admin: Approve All" at bounding box center [1140, 120] width 778 height 49
click at [1464, 120] on button "Save Timesheet" at bounding box center [1466, 110] width 104 height 28
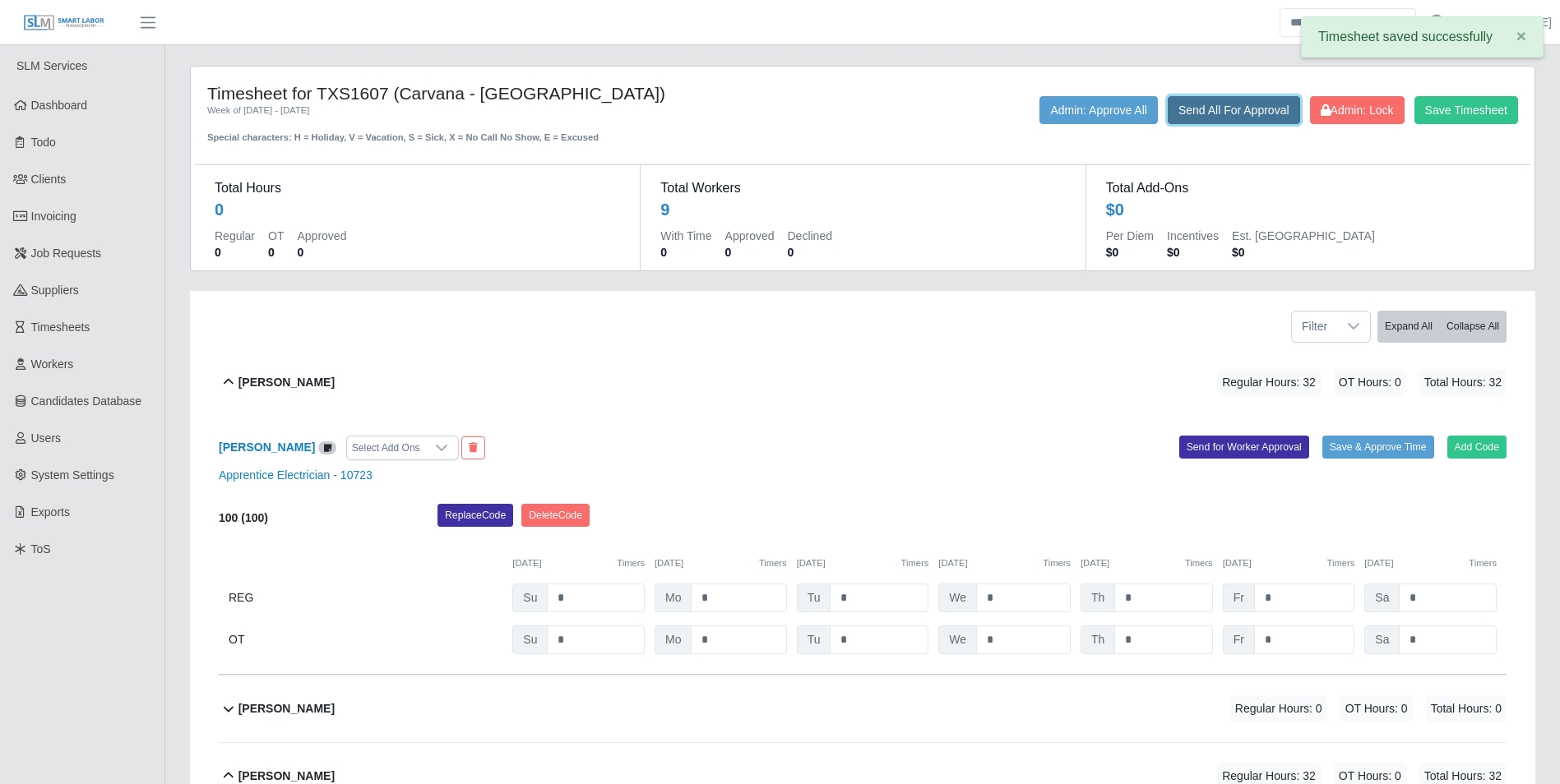
click at [1200, 110] on button "Send All For Approval" at bounding box center [1233, 110] width 133 height 28
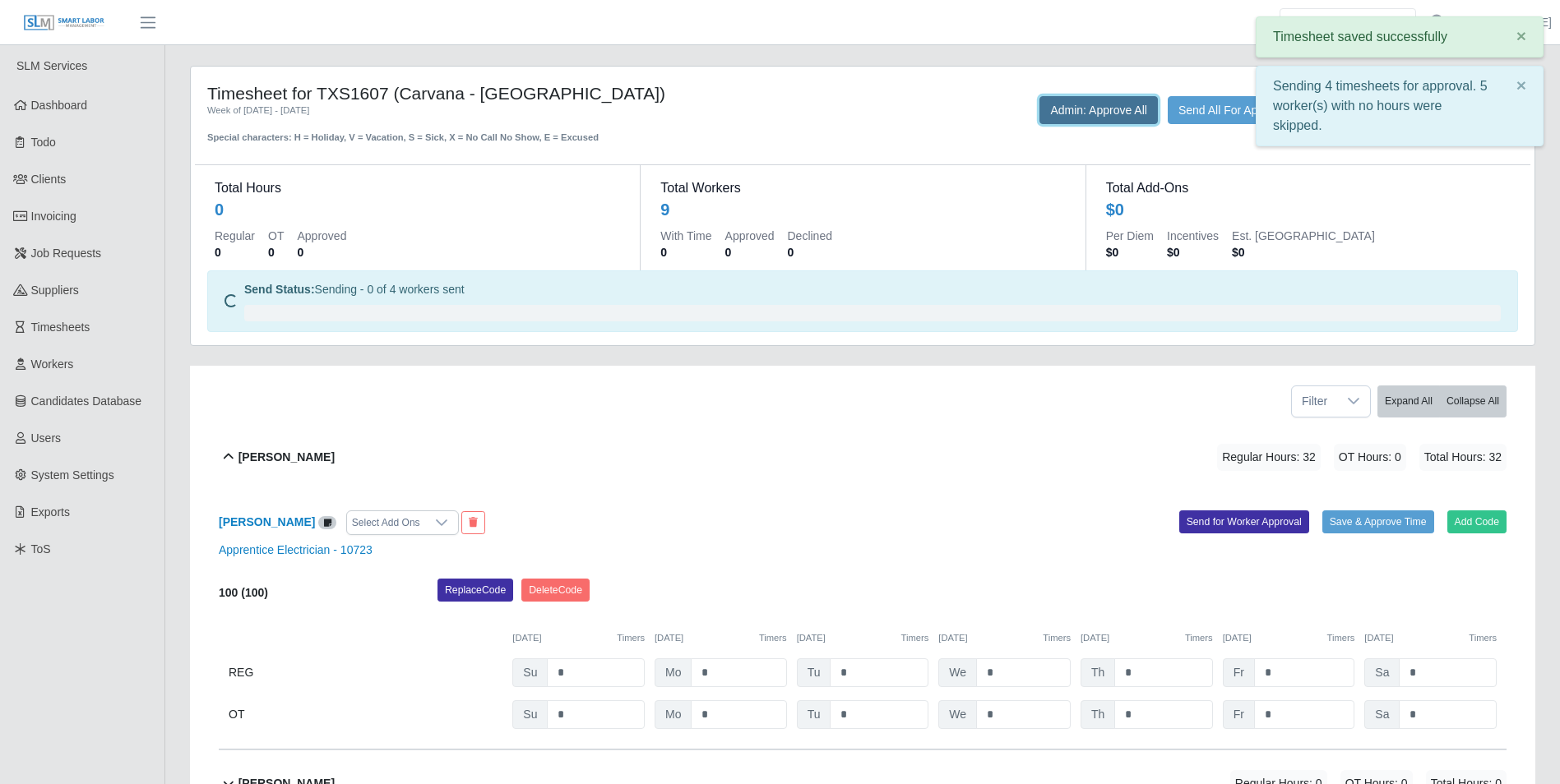
click at [1092, 109] on button "Admin: Approve All" at bounding box center [1098, 110] width 119 height 28
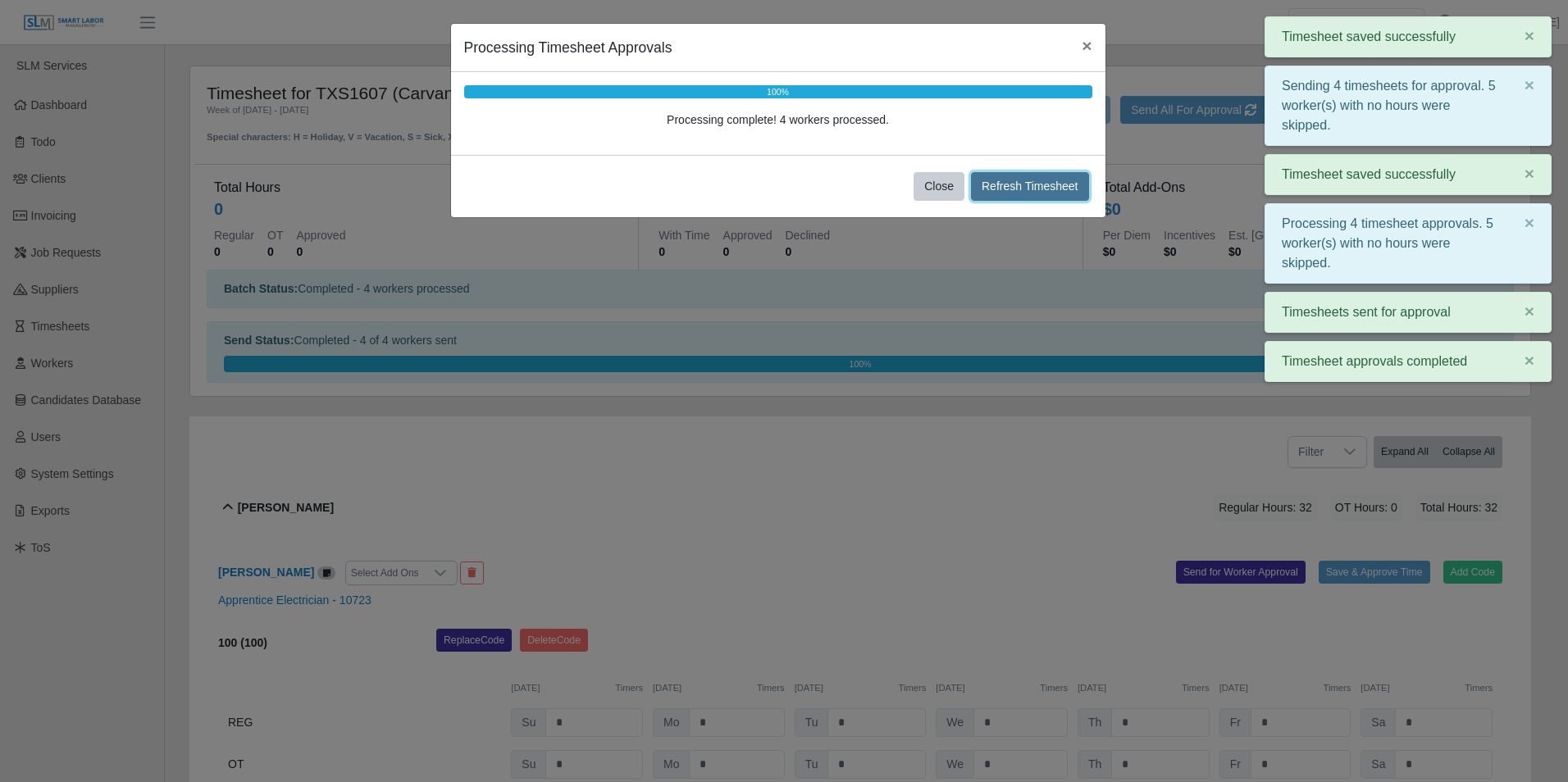
click at [1038, 186] on button "Refresh Timesheet" at bounding box center [1030, 186] width 118 height 29
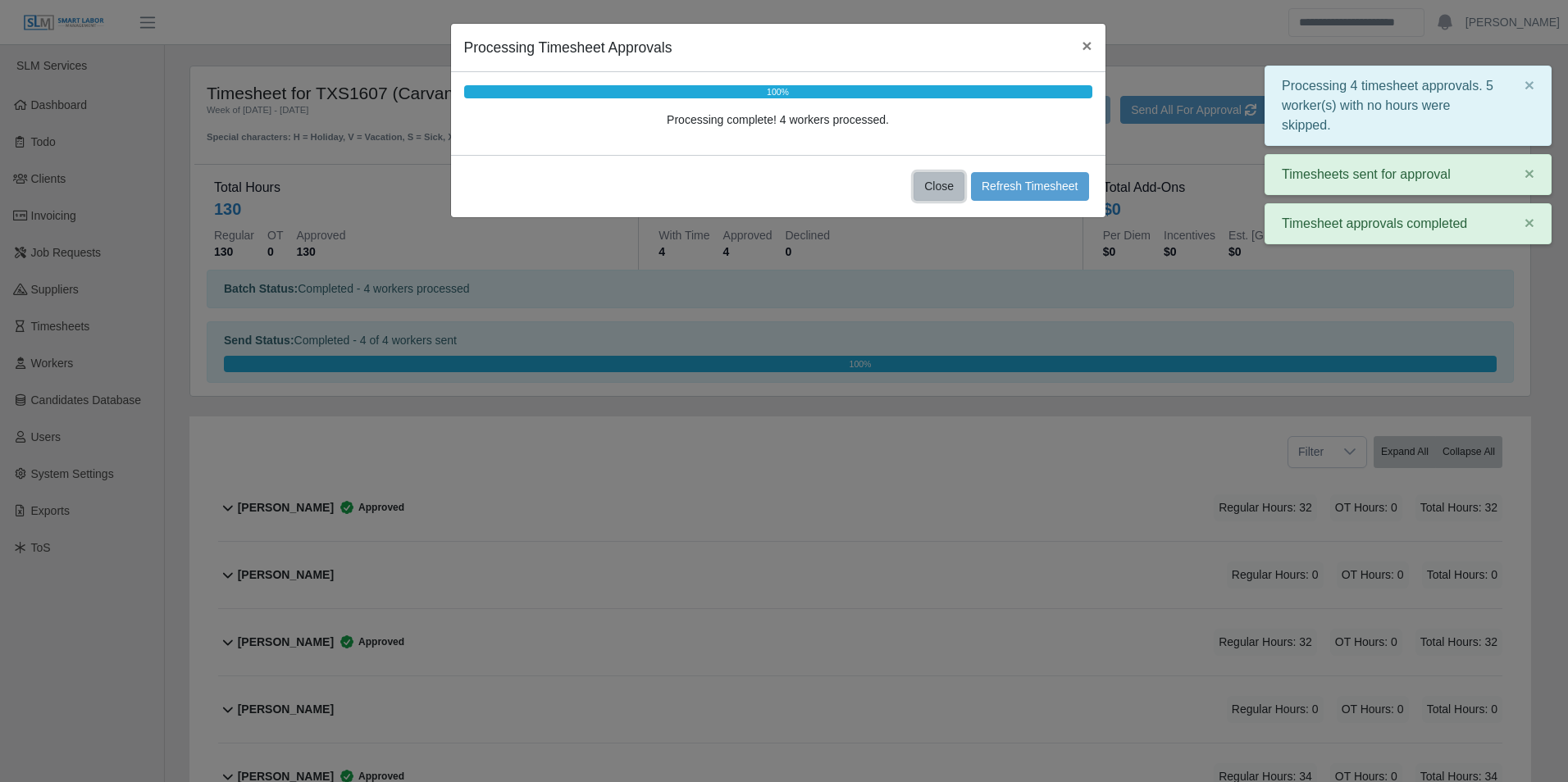
click at [947, 185] on button "Close" at bounding box center [939, 186] width 51 height 29
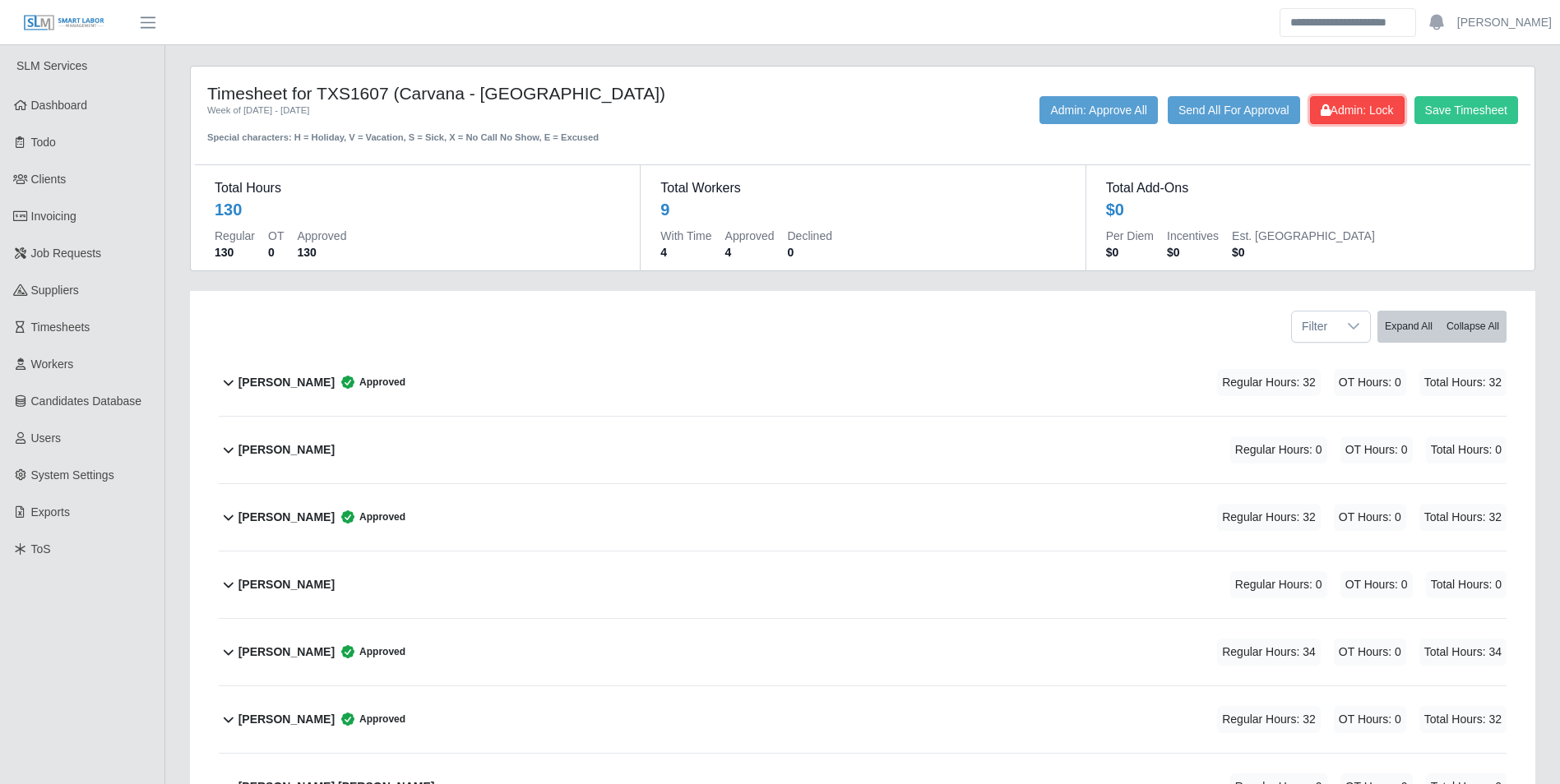
click at [1350, 115] on span "Admin: Lock" at bounding box center [1356, 110] width 73 height 13
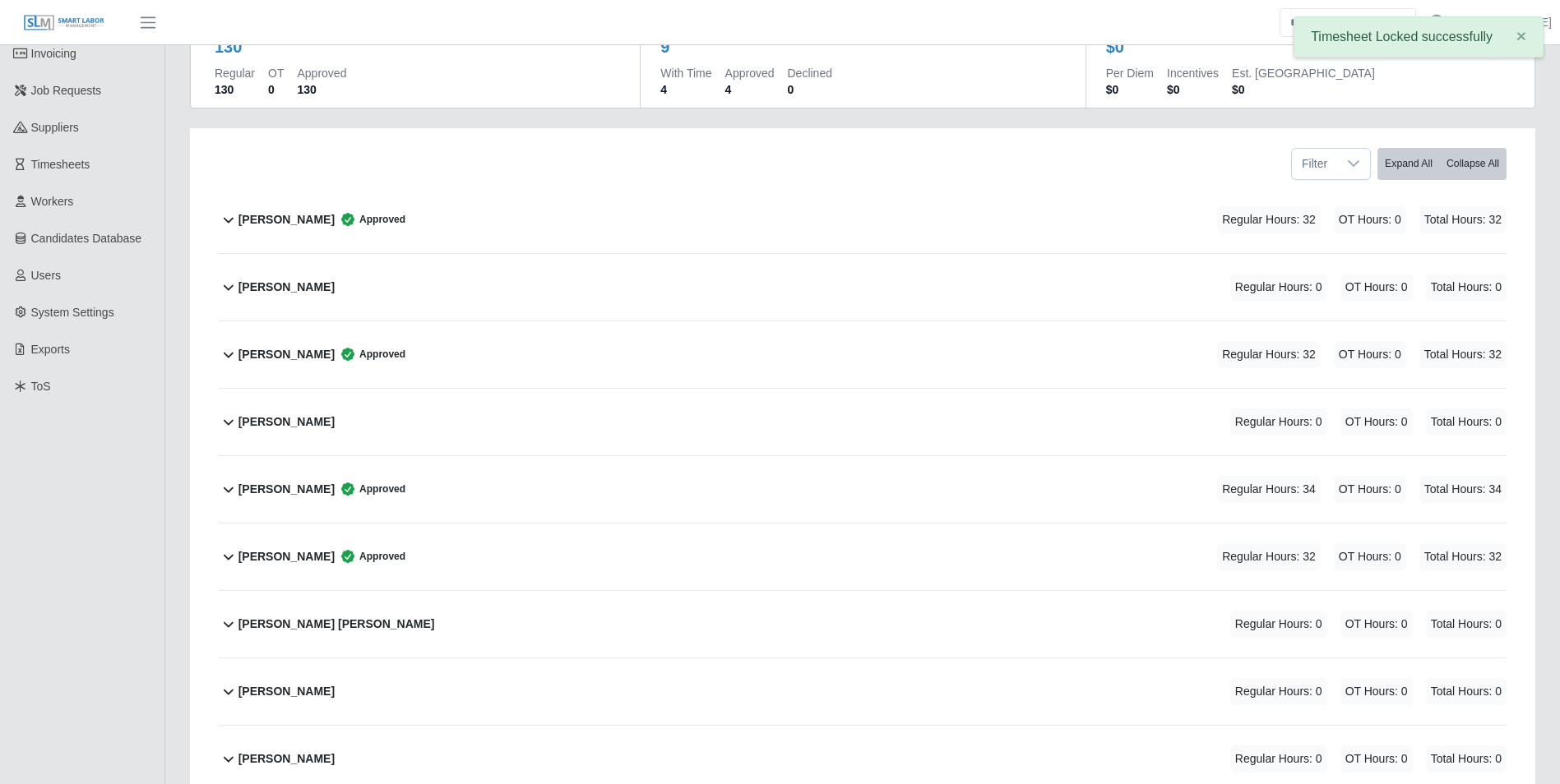
scroll to position [164, 0]
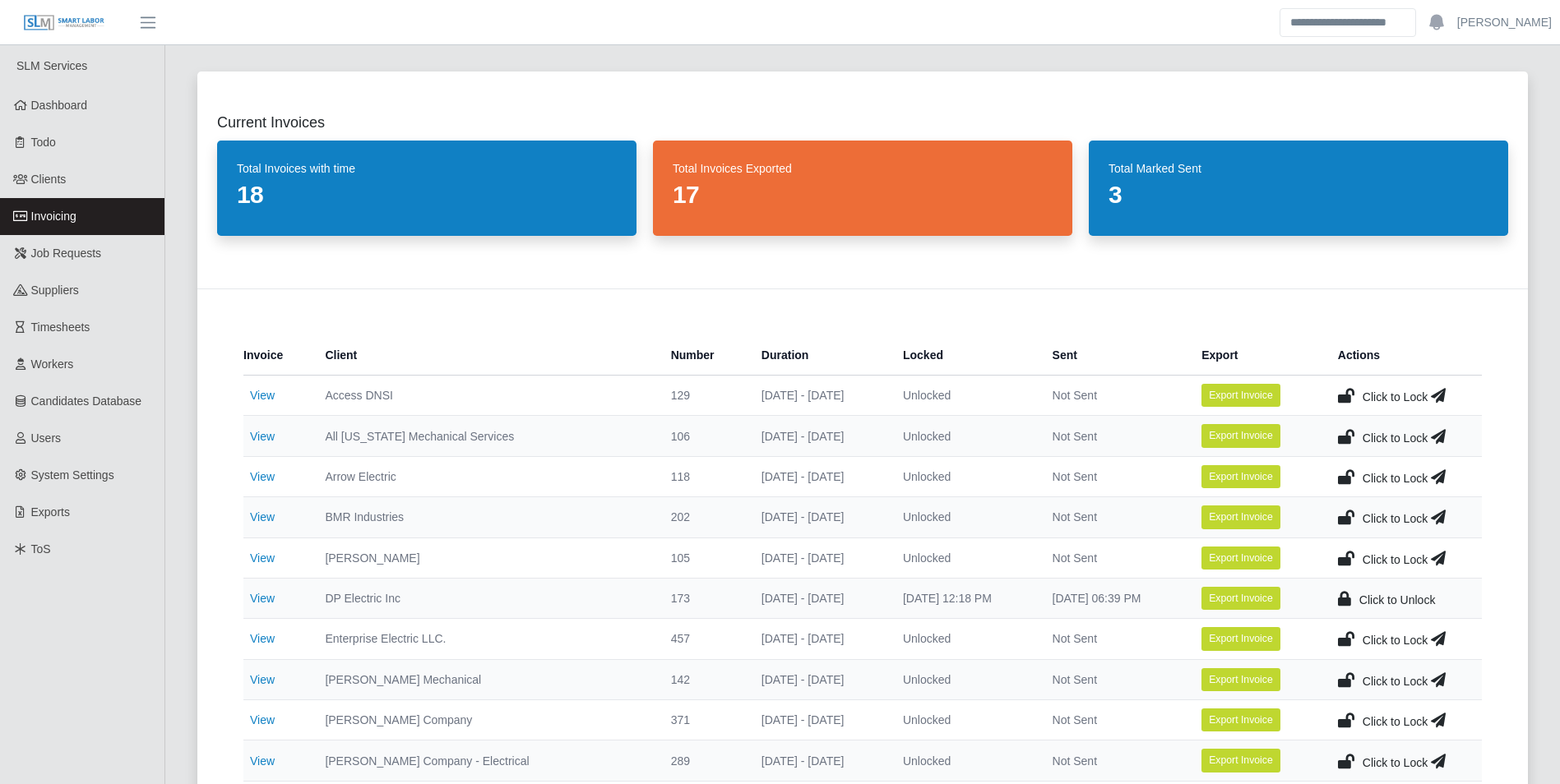
scroll to position [82, 0]
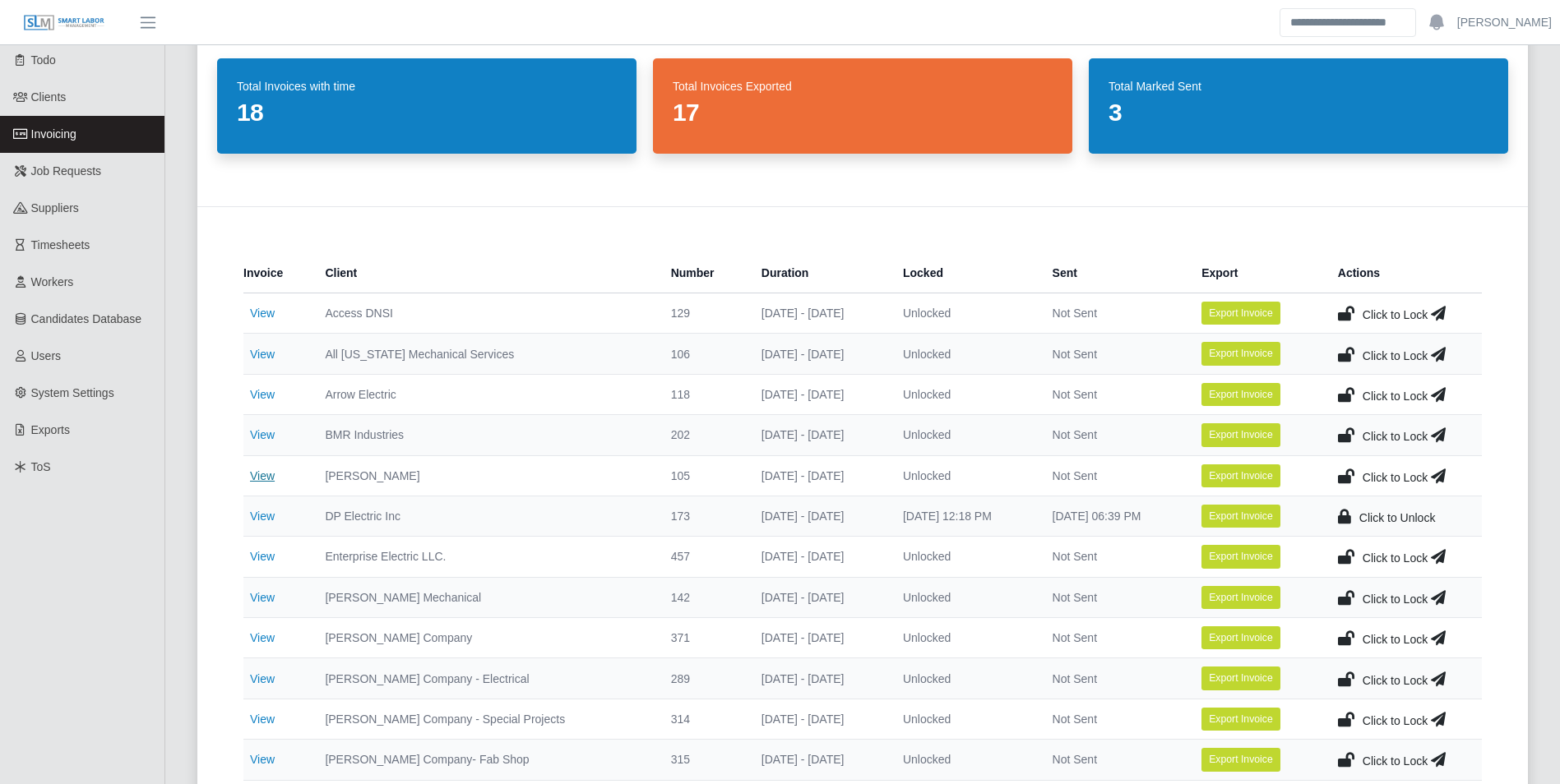
click at [270, 472] on link "View" at bounding box center [262, 476] width 25 height 13
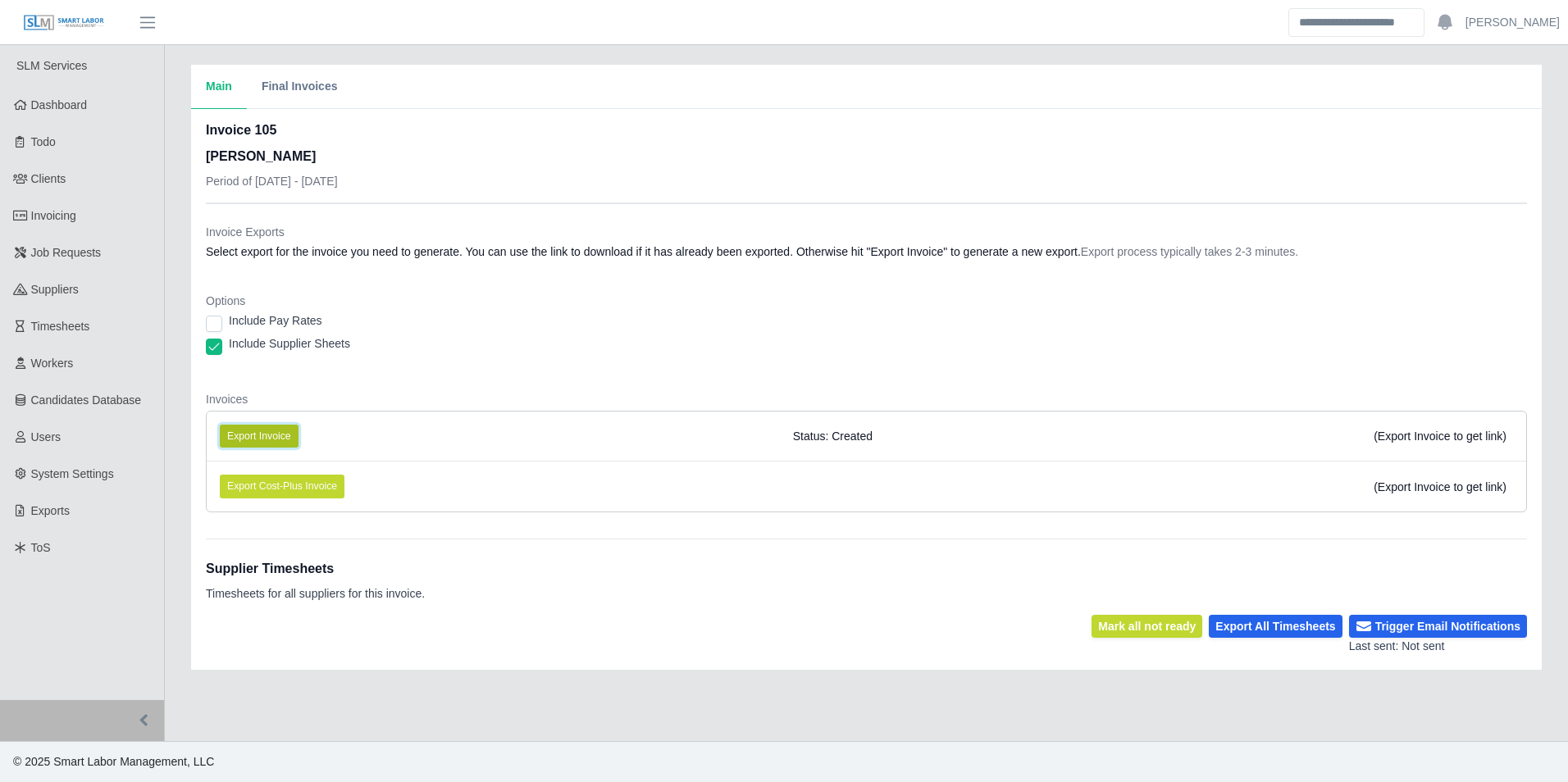
click at [259, 428] on button "Export Invoice" at bounding box center [259, 437] width 79 height 23
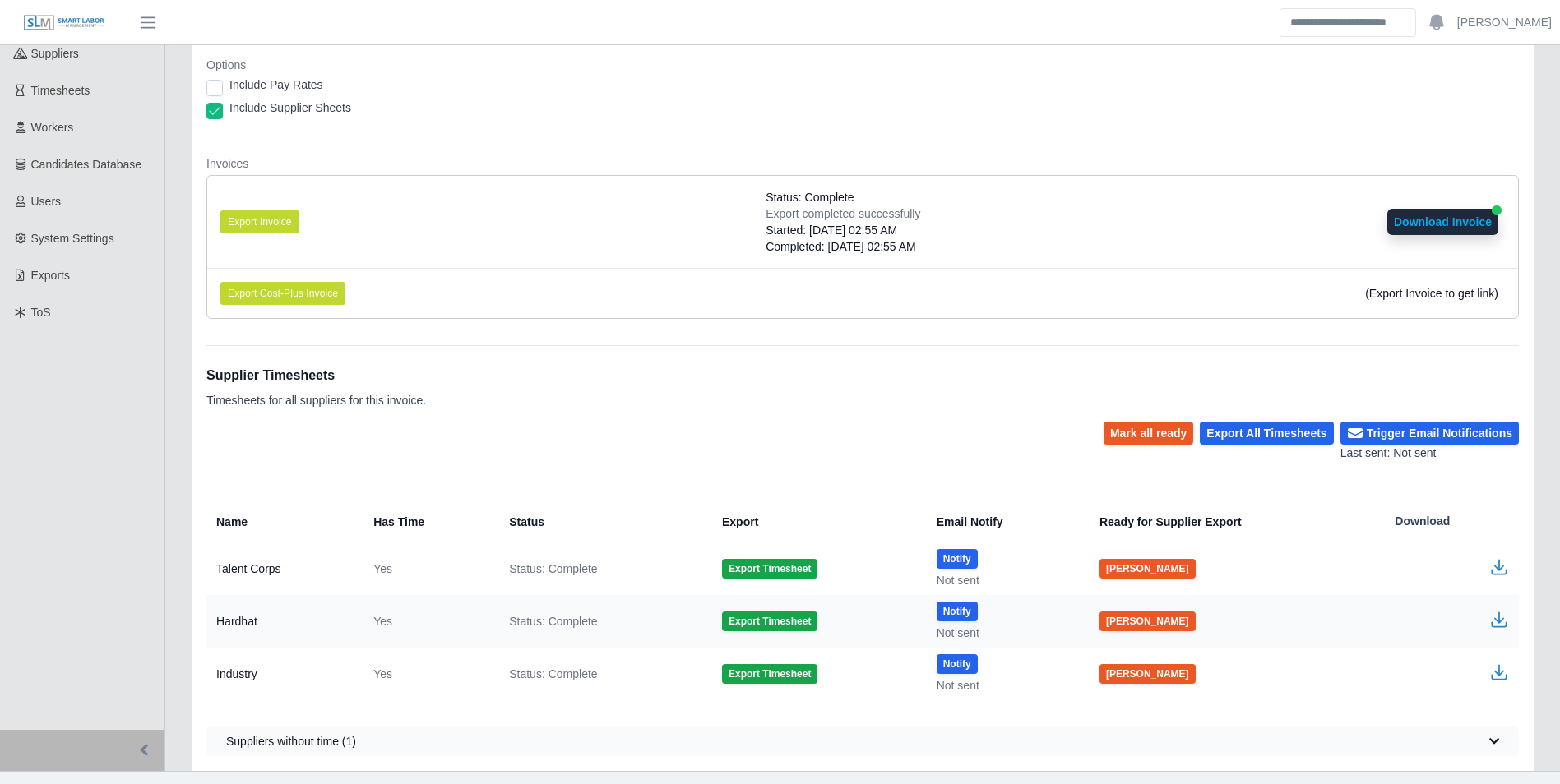
scroll to position [265, 0]
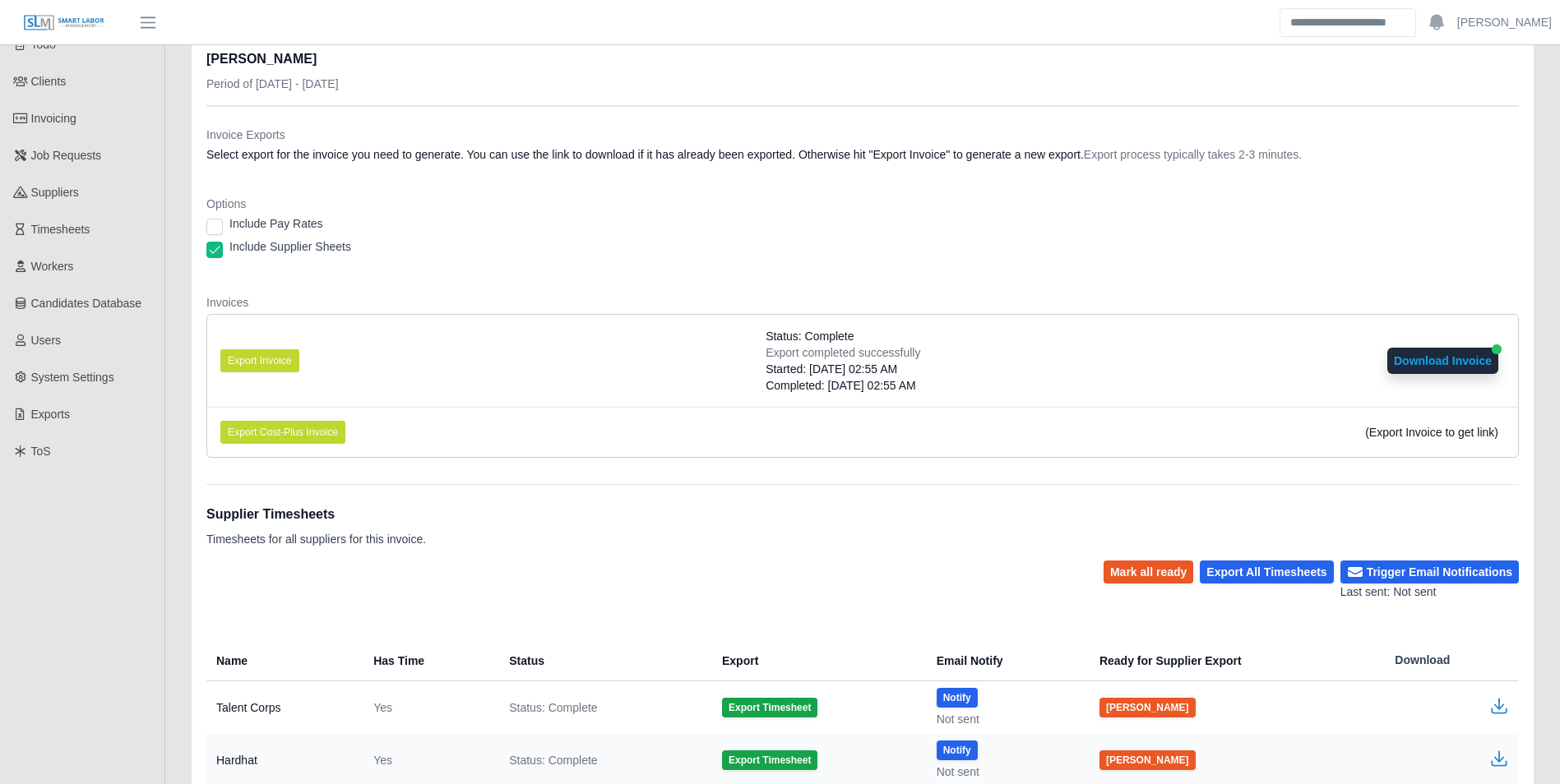
scroll to position [265, 0]
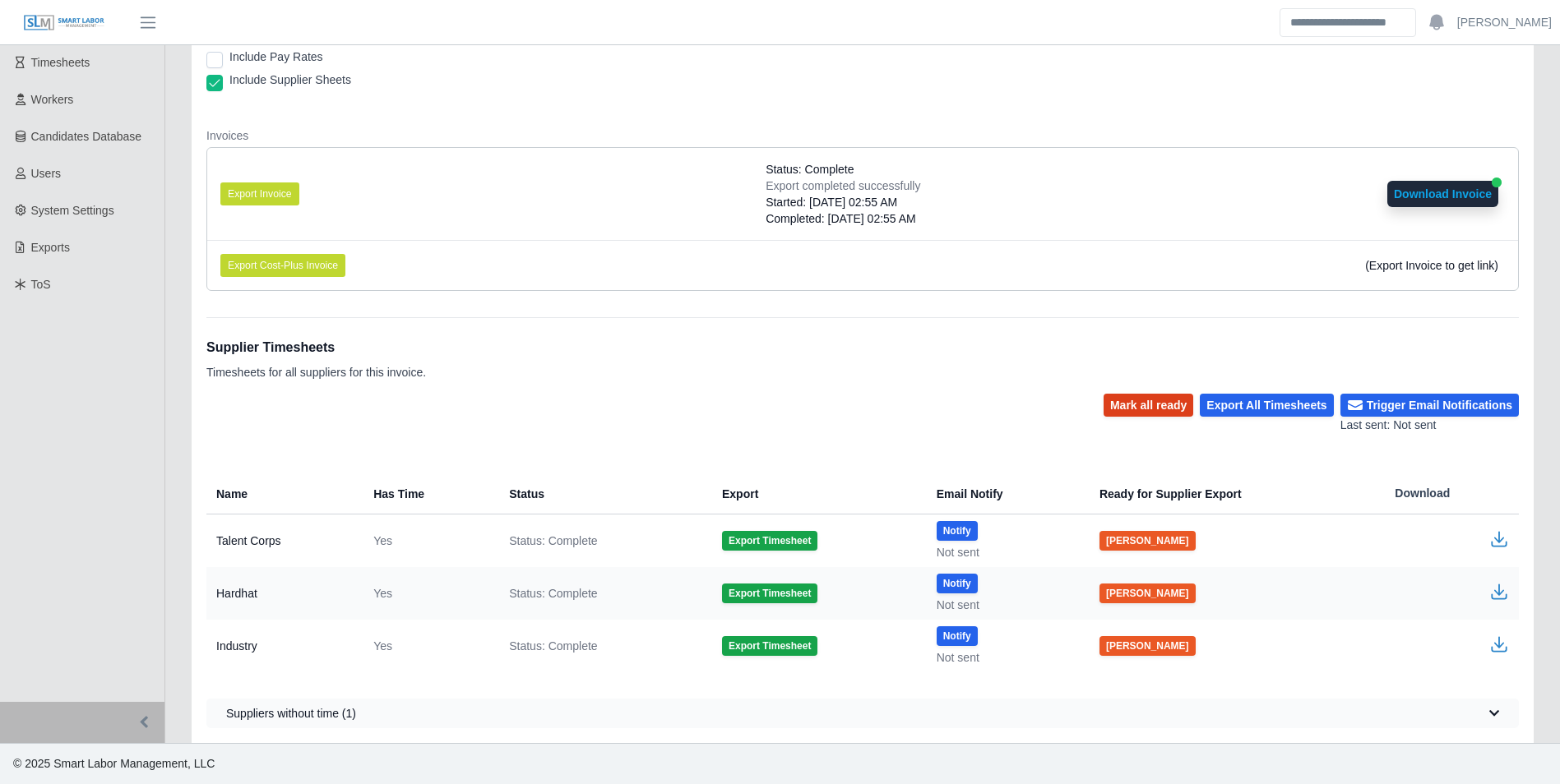
click at [1180, 403] on button "Mark all ready" at bounding box center [1148, 406] width 90 height 23
click at [1418, 406] on button "Trigger Email Notifications" at bounding box center [1429, 406] width 178 height 23
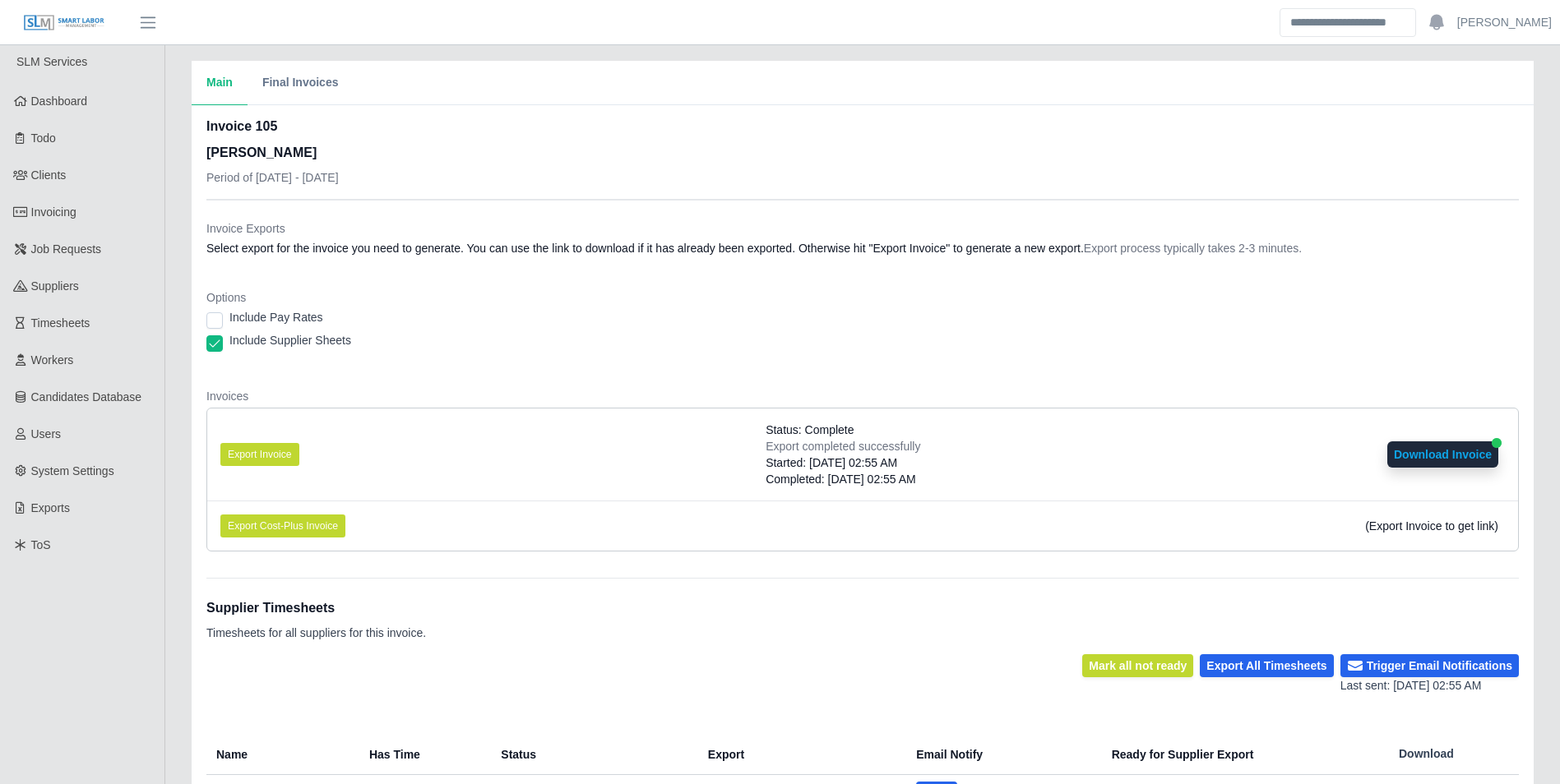
scroll to position [0, 0]
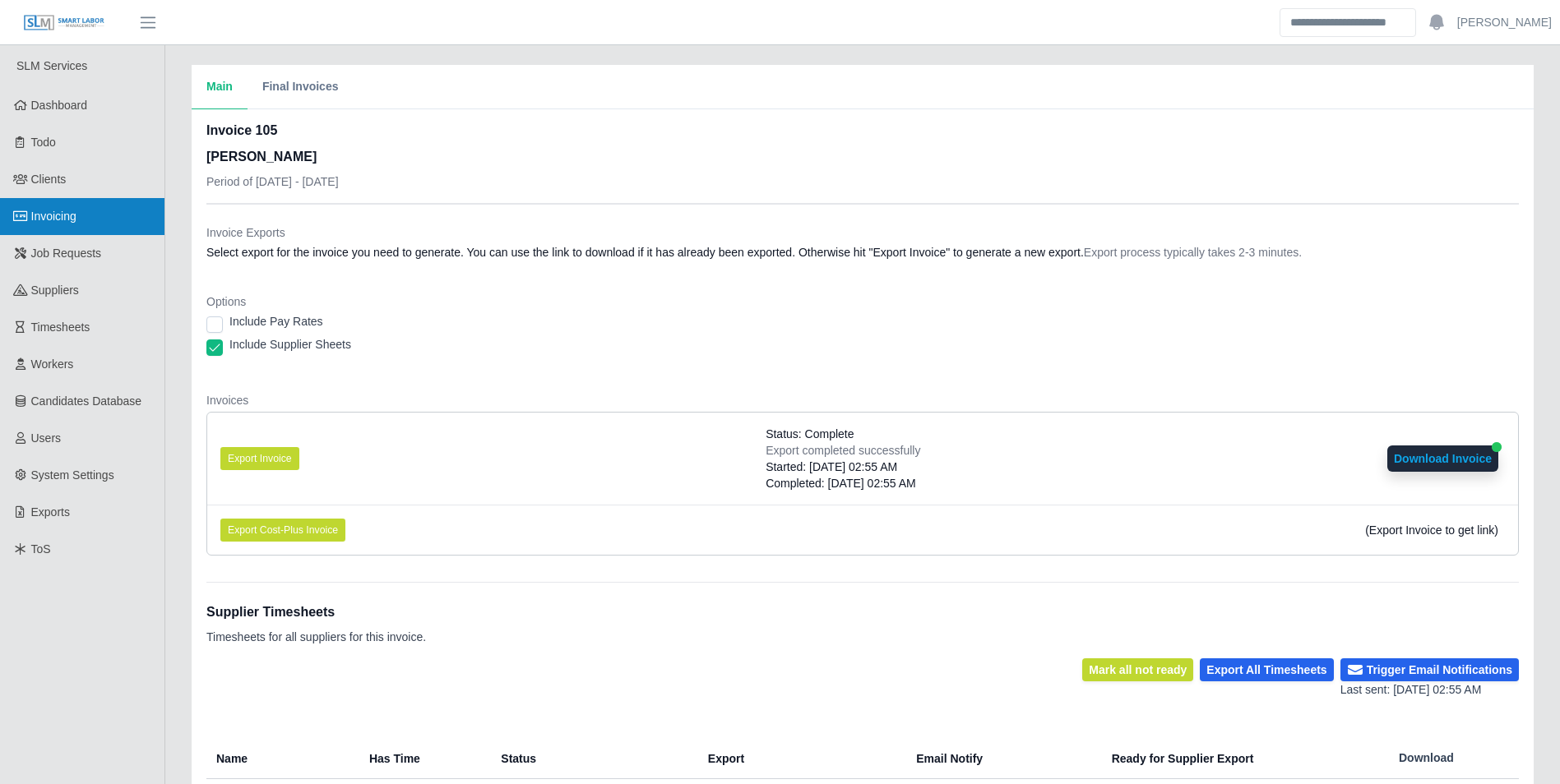
click at [71, 217] on span "Invoicing" at bounding box center [54, 216] width 45 height 13
